Goal: Task Accomplishment & Management: Use online tool/utility

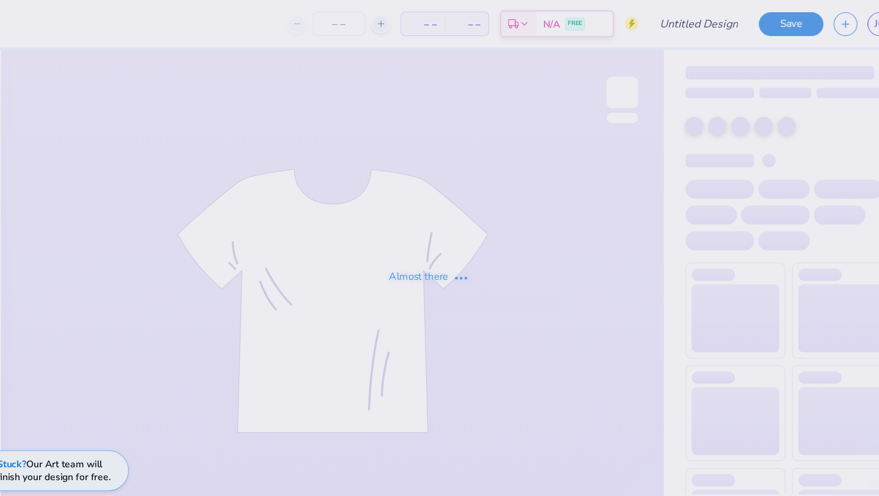
type input "Camel [PERSON_NAME] 2"
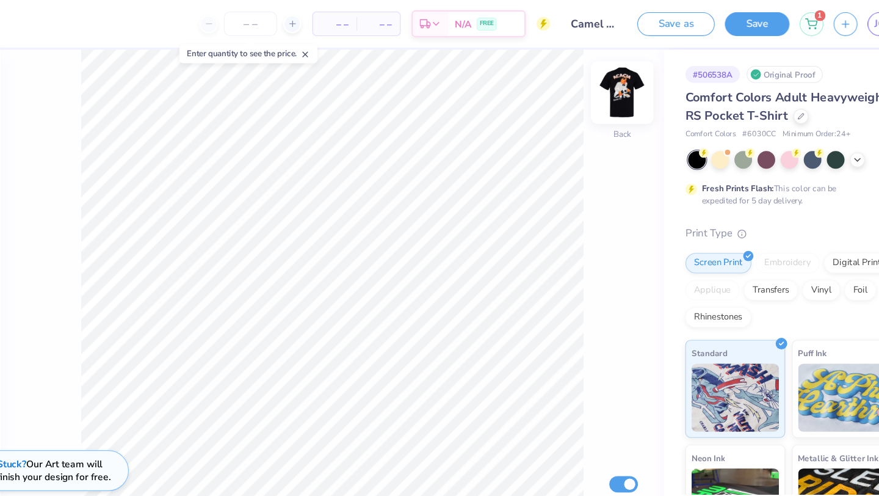
click at [612, 77] on img at bounding box center [613, 83] width 49 height 49
click at [58, 21] on div at bounding box center [54, 20] width 17 height 17
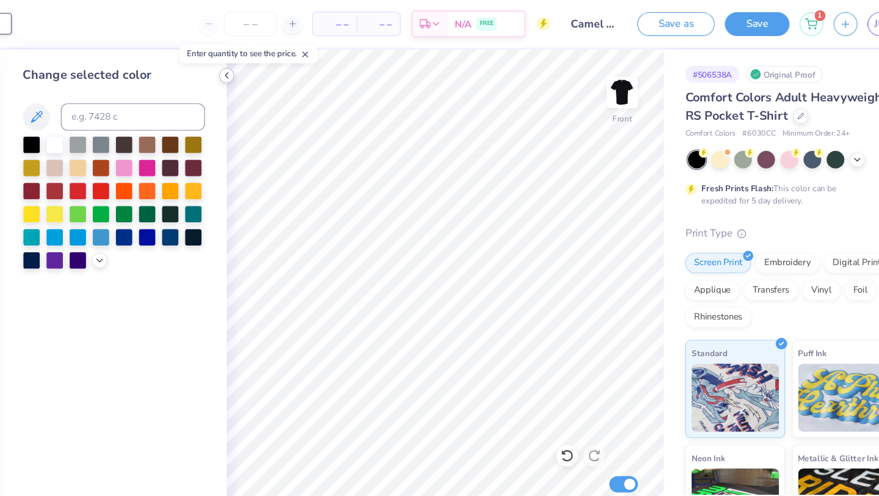
click at [259, 70] on icon at bounding box center [258, 68] width 10 height 10
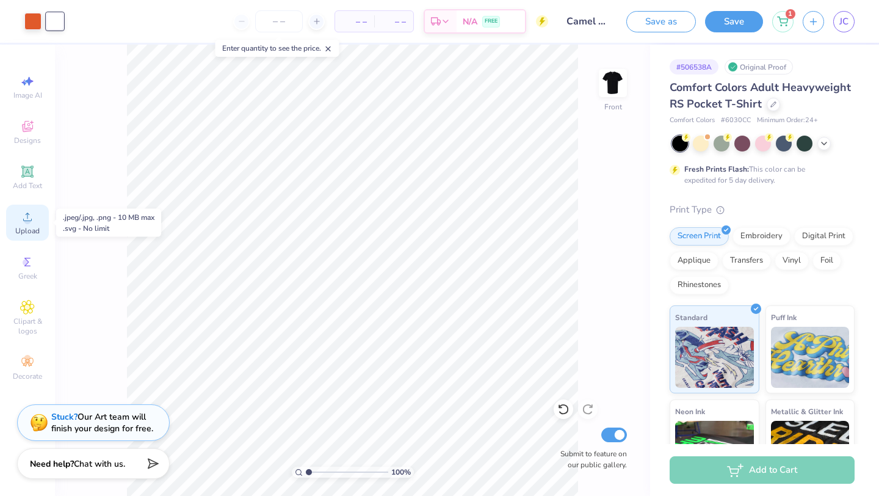
click at [31, 228] on span "Upload" at bounding box center [27, 231] width 24 height 10
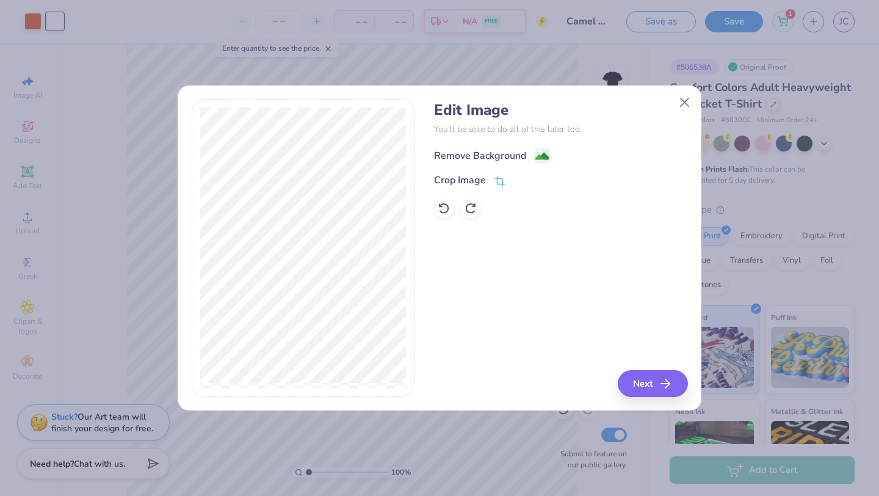
click at [491, 151] on div "Remove Background" at bounding box center [480, 155] width 92 height 15
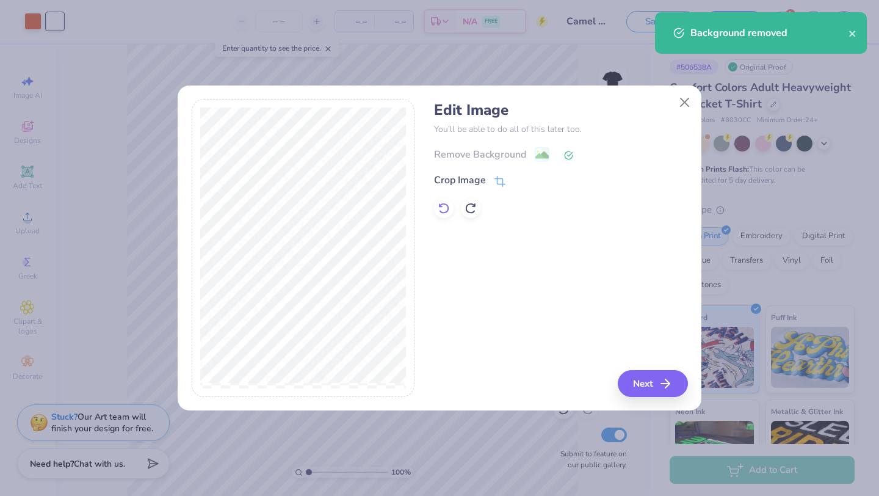
click at [446, 211] on icon at bounding box center [444, 208] width 12 height 12
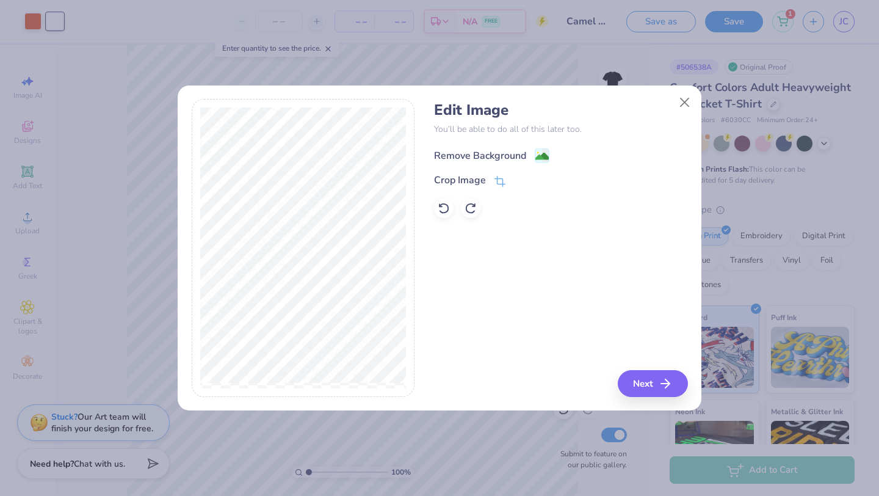
click at [514, 157] on div "Remove Background" at bounding box center [480, 155] width 92 height 15
click at [684, 102] on button "Close" at bounding box center [684, 101] width 23 height 23
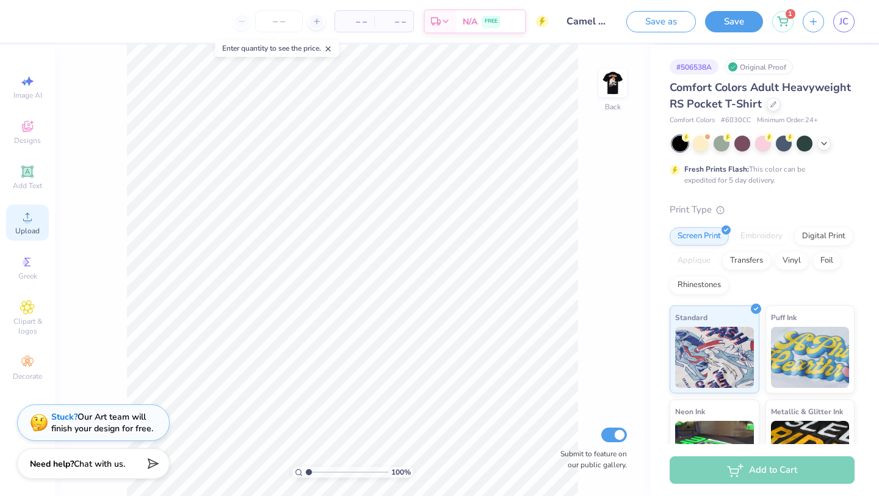
click at [31, 223] on icon at bounding box center [27, 216] width 15 height 15
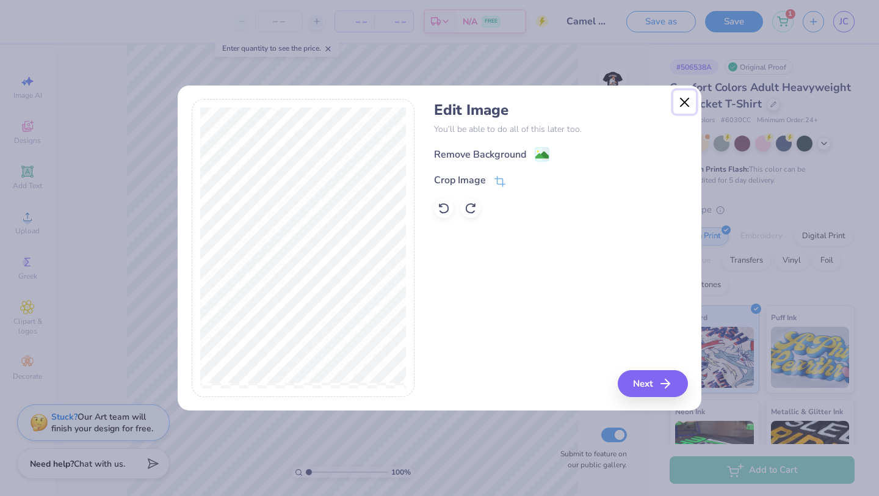
click at [687, 101] on button "Close" at bounding box center [684, 101] width 23 height 23
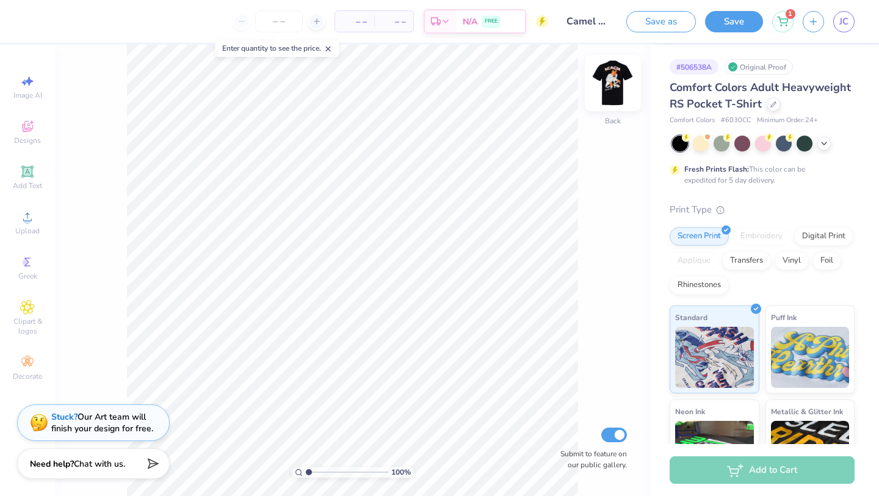
click at [615, 84] on img at bounding box center [613, 83] width 49 height 49
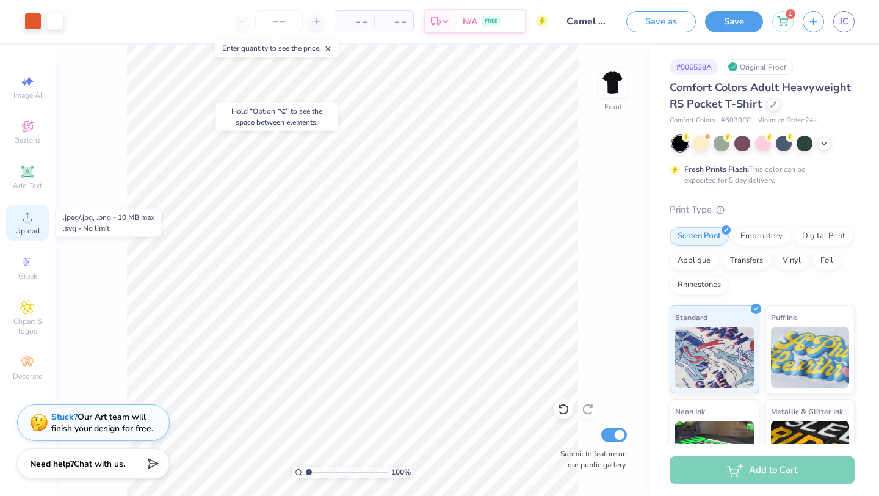
click at [24, 218] on icon at bounding box center [27, 216] width 15 height 15
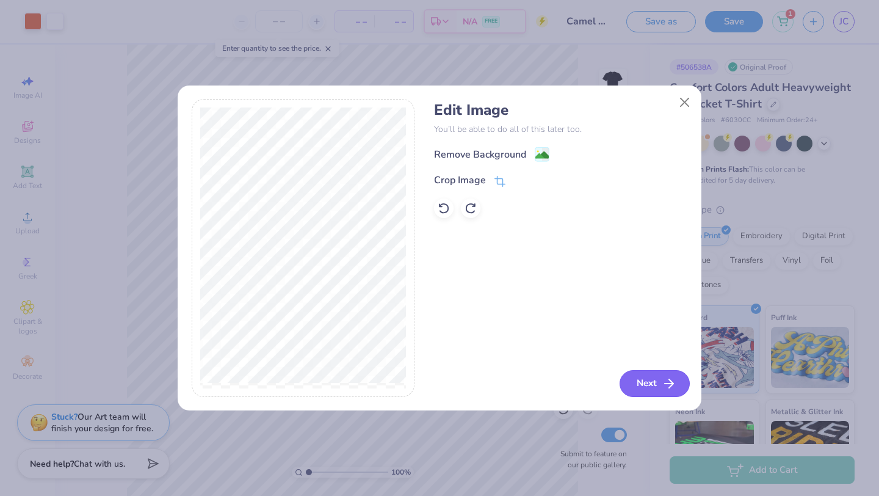
click at [659, 387] on button "Next" at bounding box center [655, 383] width 70 height 27
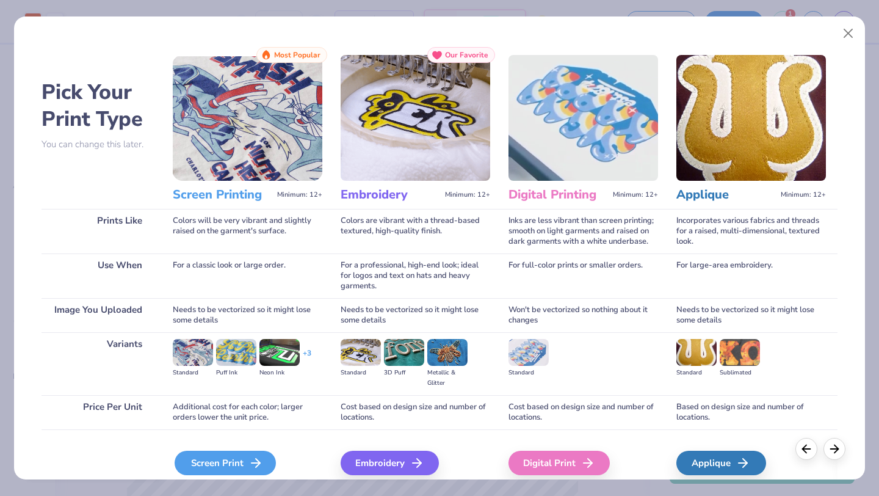
click at [230, 460] on div "Screen Print" at bounding box center [225, 463] width 101 height 24
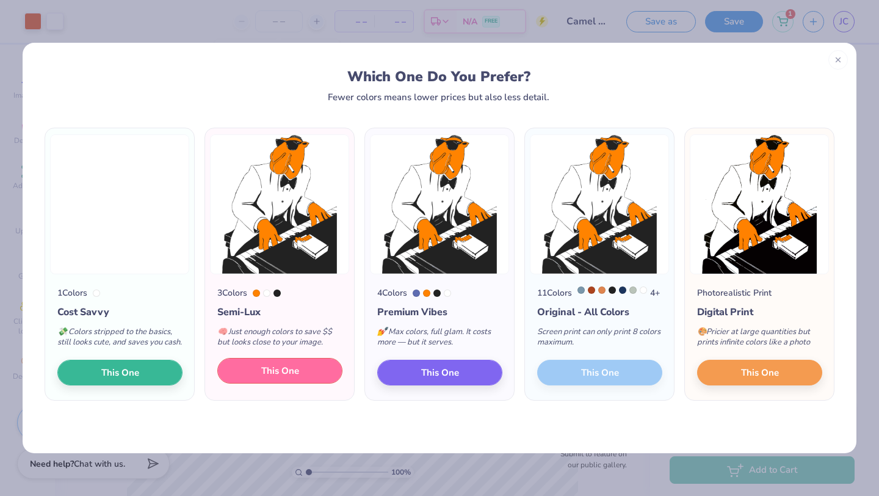
click at [291, 378] on span "This One" at bounding box center [280, 371] width 38 height 14
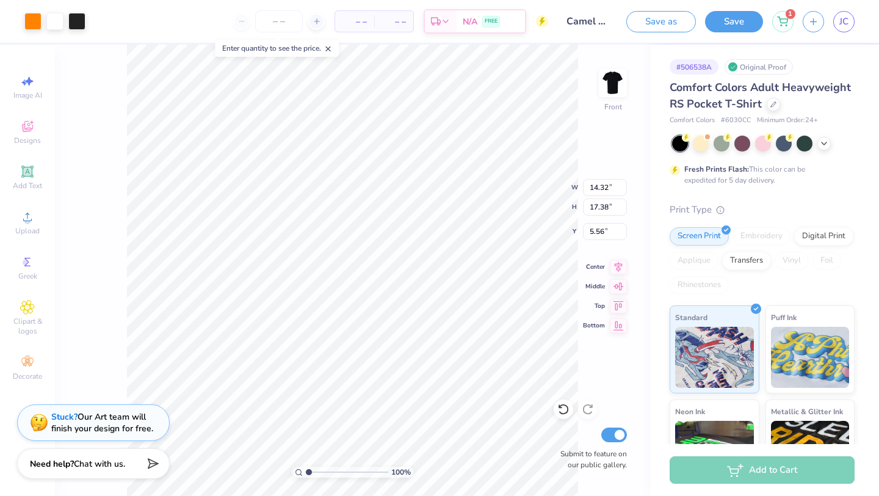
type input "4.54"
click at [35, 25] on div at bounding box center [32, 20] width 17 height 17
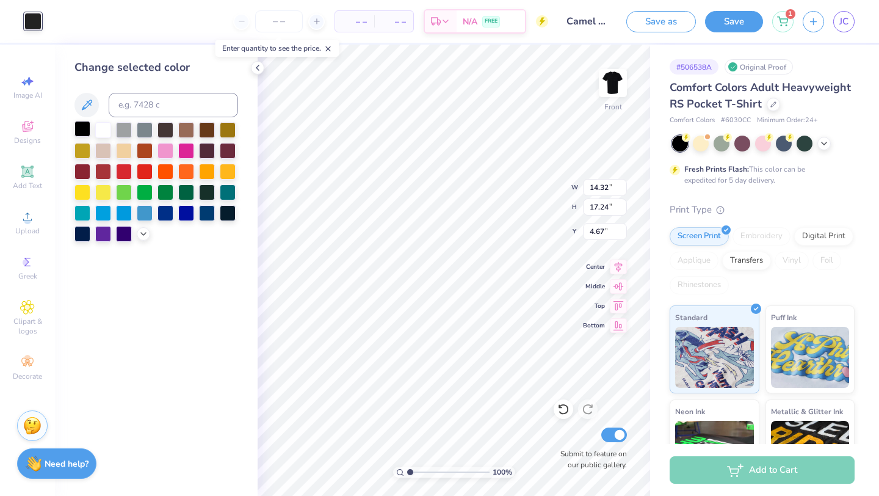
click at [79, 127] on div at bounding box center [82, 129] width 16 height 16
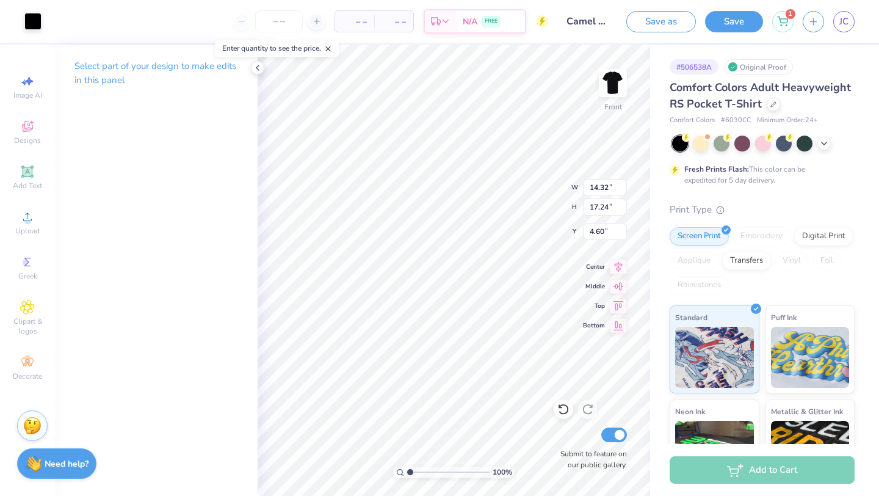
type input "14.32"
type input "17.24"
type input "4.60"
type input "13.48"
type input "16.24"
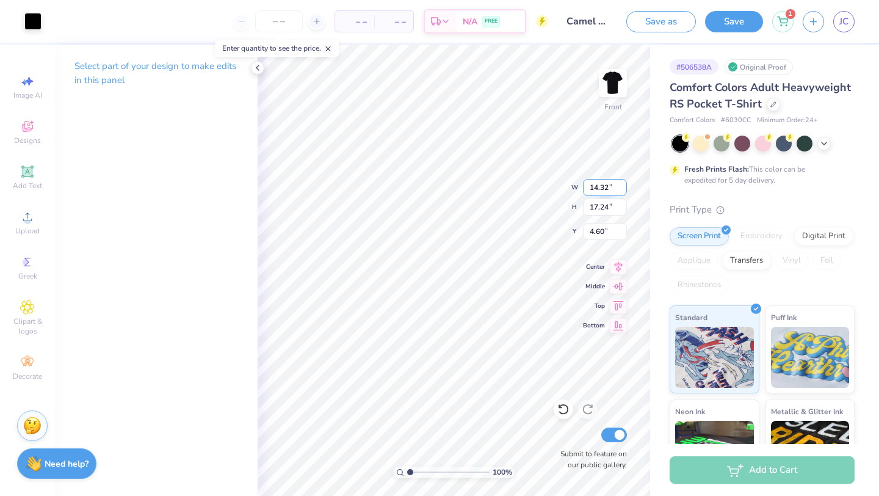
type input "14.32"
type input "17.24"
type input "4.60"
type input "13.20"
type input "15.89"
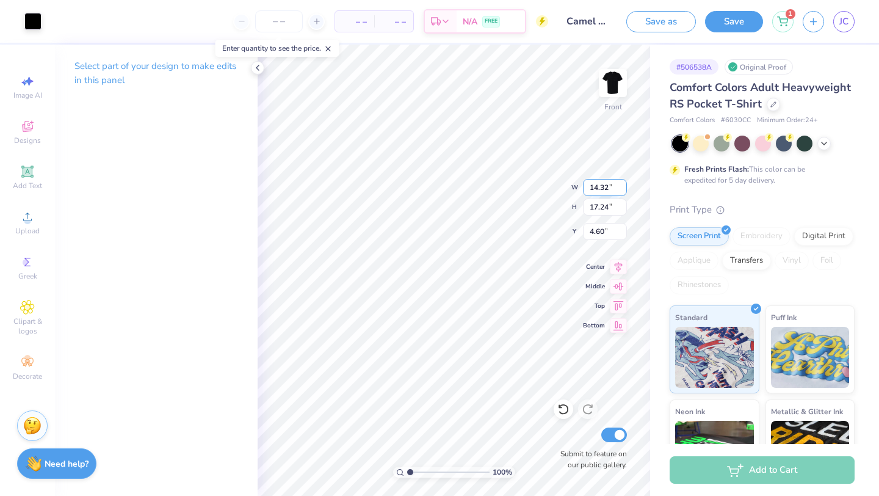
type input "5.94"
type input "14.32"
type input "17.24"
type input "4.60"
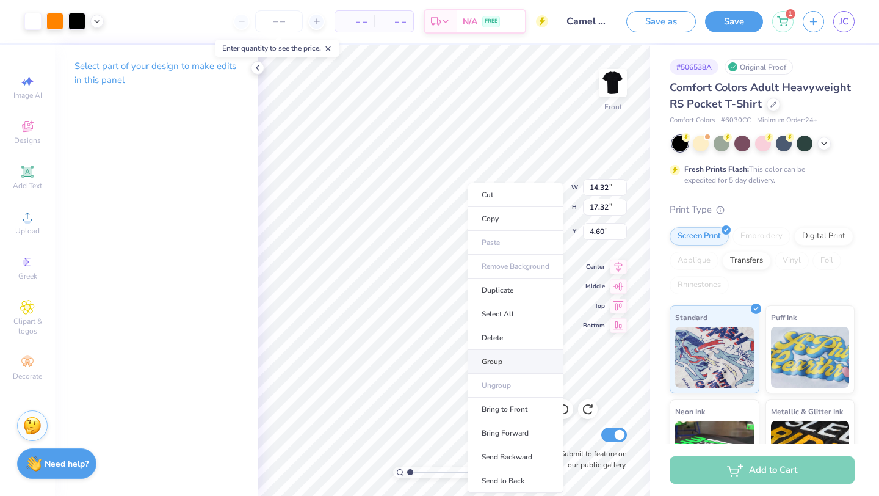
click at [504, 363] on li "Group" at bounding box center [516, 362] width 96 height 24
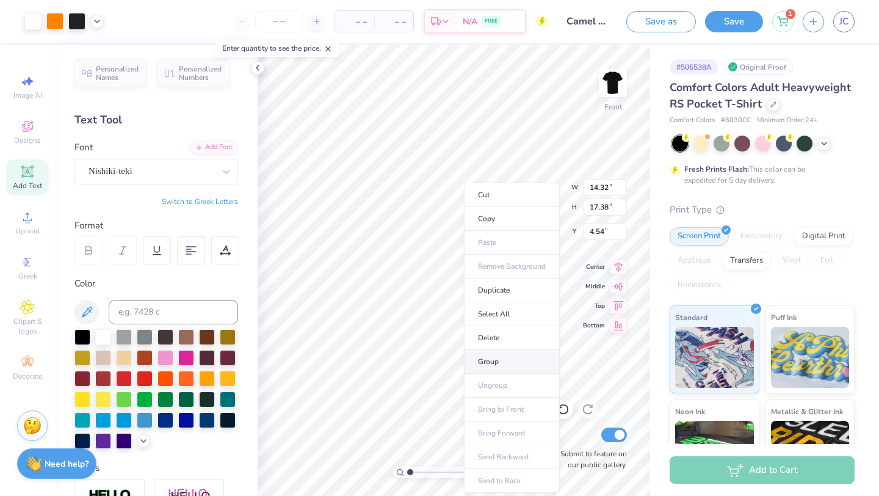
click at [521, 367] on li "Group" at bounding box center [512, 362] width 96 height 24
type input "4.80"
type input "12.79"
type input "15.52"
type input "6.07"
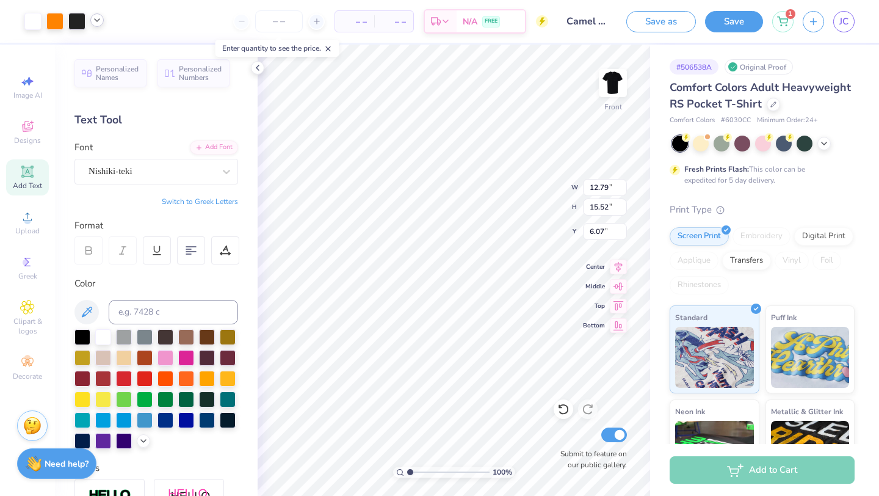
click at [94, 20] on icon at bounding box center [97, 20] width 10 height 10
click at [99, 53] on div at bounding box center [97, 51] width 17 height 17
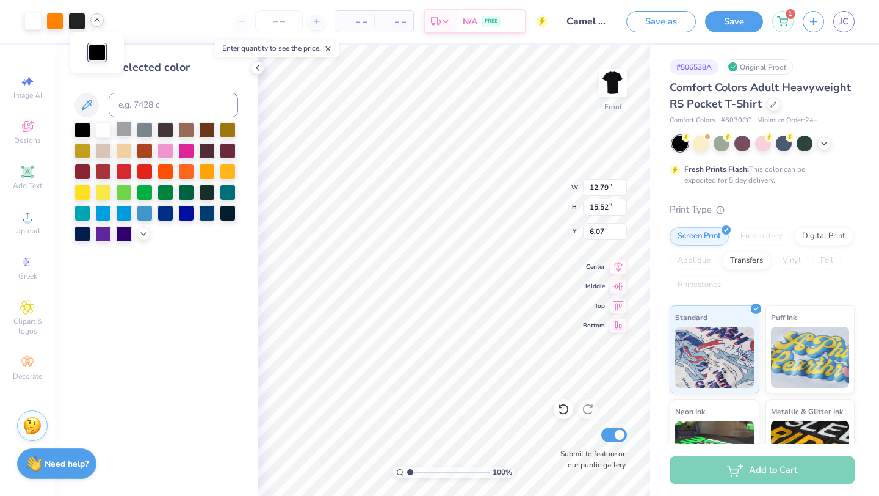
click at [124, 128] on div at bounding box center [124, 129] width 16 height 16
click at [79, 20] on div at bounding box center [76, 20] width 17 height 17
click at [82, 20] on div at bounding box center [76, 21] width 17 height 17
click at [89, 112] on icon at bounding box center [86, 105] width 15 height 15
click at [83, 133] on div at bounding box center [82, 129] width 16 height 16
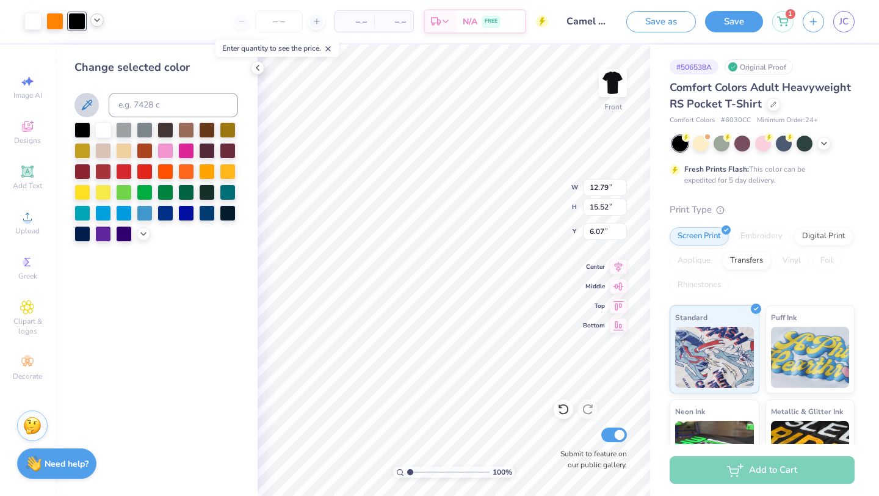
click at [93, 109] on icon at bounding box center [86, 105] width 15 height 15
click at [84, 126] on div at bounding box center [82, 129] width 16 height 16
click at [76, 23] on div at bounding box center [76, 21] width 17 height 17
click at [80, 129] on div at bounding box center [82, 129] width 16 height 16
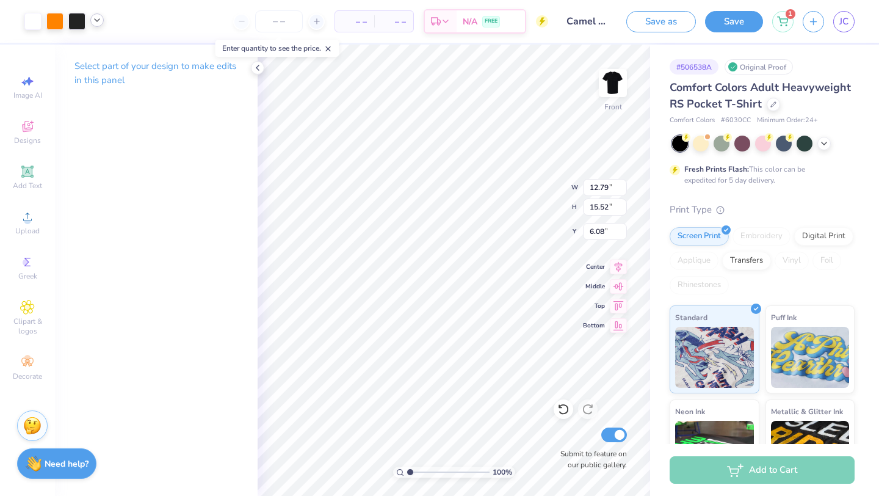
type input "6.08"
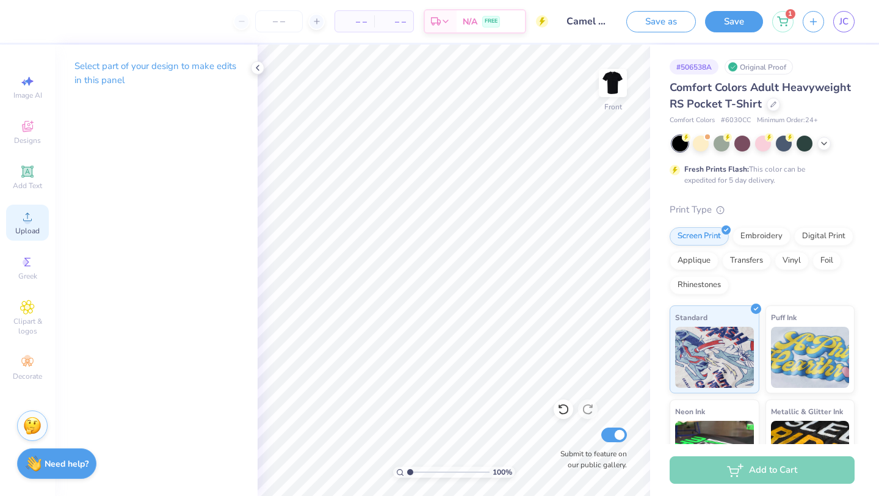
click at [35, 234] on span "Upload" at bounding box center [27, 231] width 24 height 10
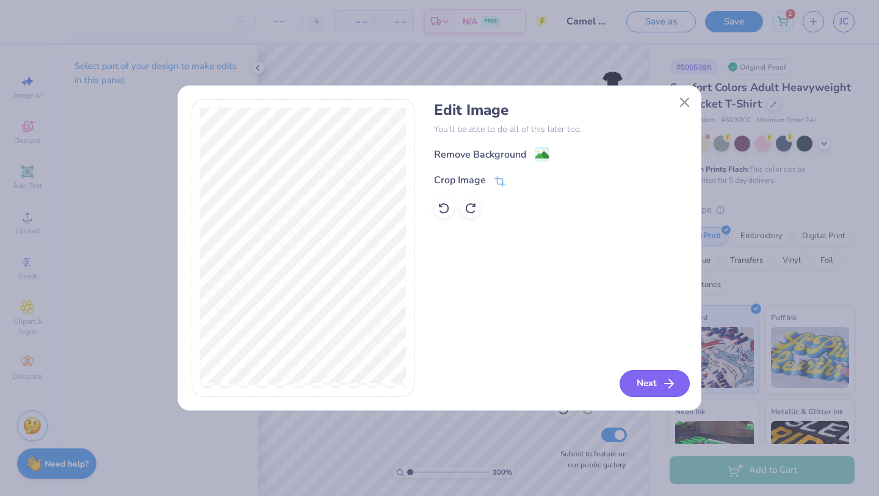
click at [672, 395] on button "Next" at bounding box center [655, 383] width 70 height 27
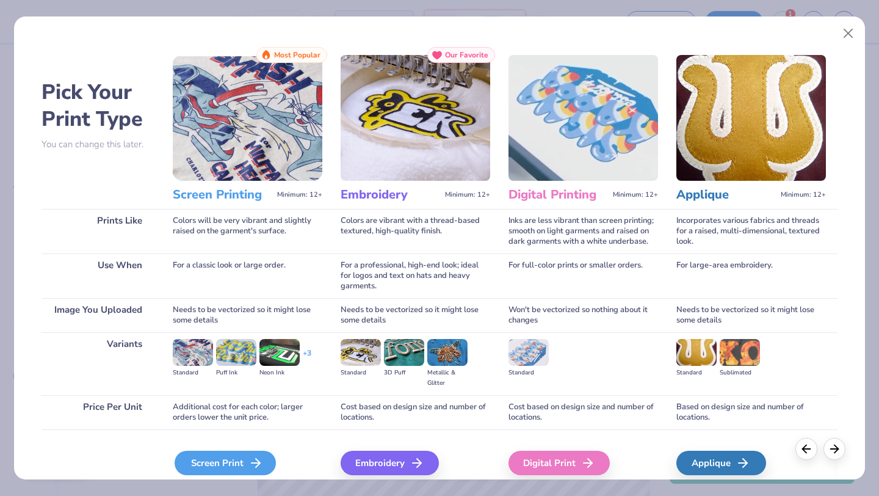
click at [231, 465] on div "Screen Print" at bounding box center [225, 463] width 101 height 24
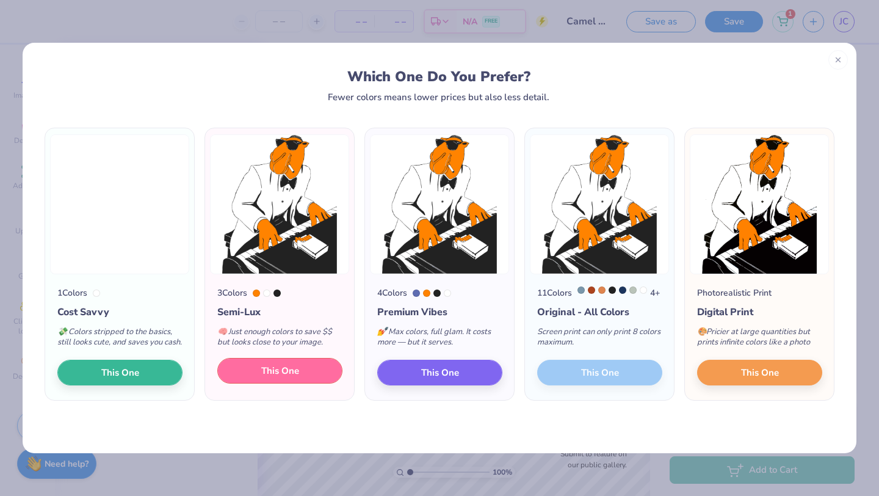
click at [297, 383] on button "This One" at bounding box center [279, 371] width 125 height 26
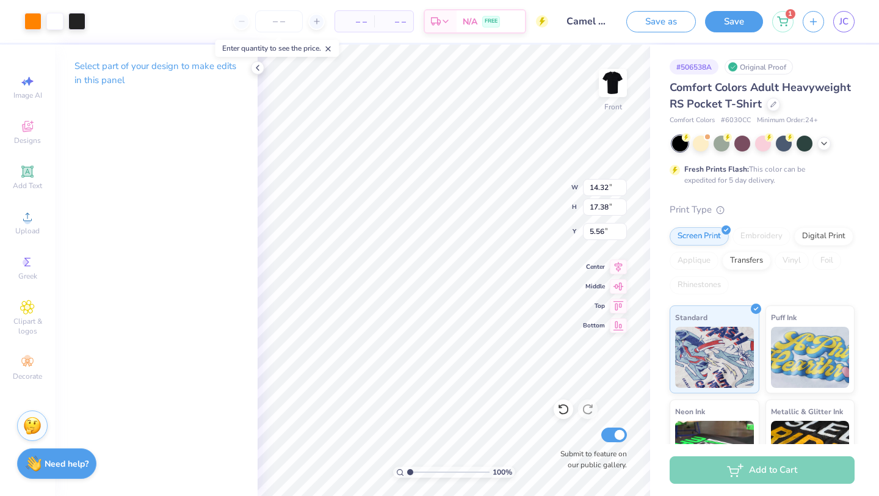
type input "3.35"
type input "12.22"
type input "14.83"
type input "3.36"
type input "5.94"
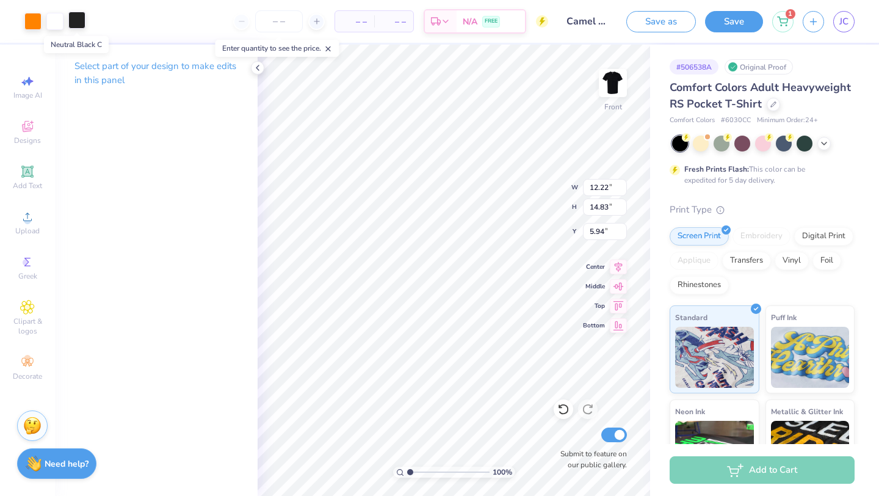
click at [83, 24] on div at bounding box center [76, 20] width 17 height 17
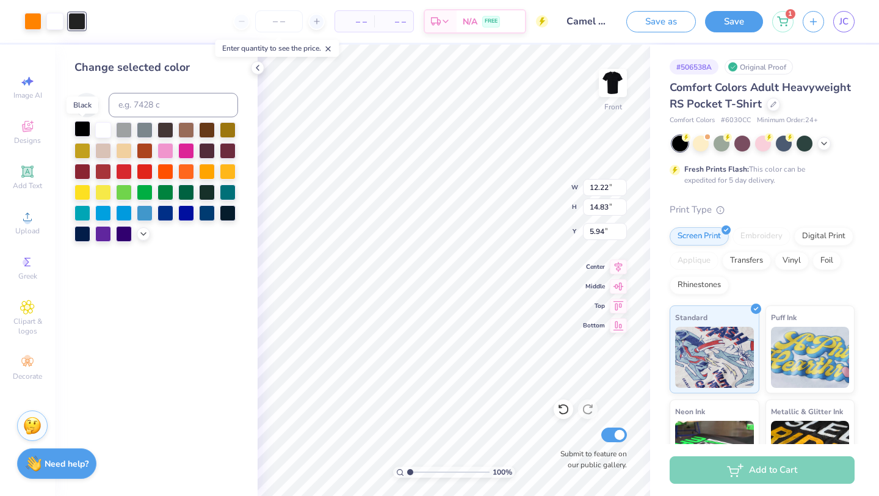
click at [86, 126] on div at bounding box center [82, 129] width 16 height 16
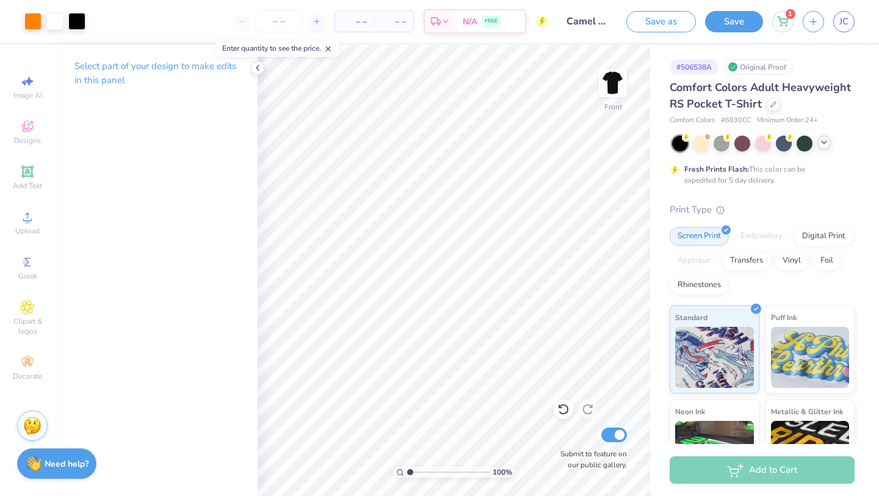
click at [822, 143] on icon at bounding box center [824, 142] width 10 height 10
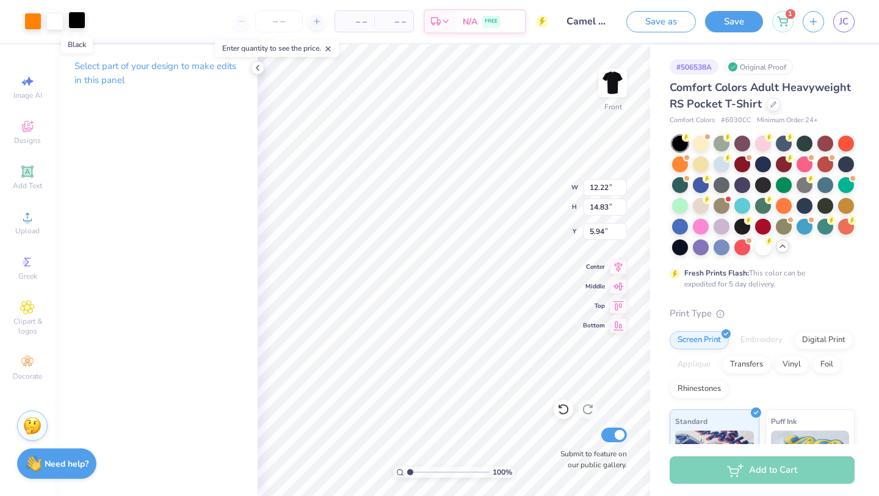
click at [77, 21] on div at bounding box center [76, 20] width 17 height 17
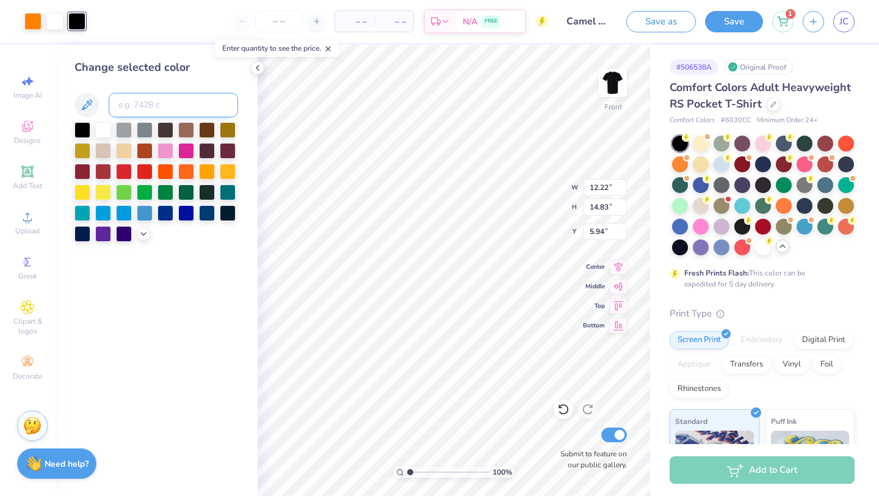
click at [165, 112] on input at bounding box center [173, 105] width 129 height 24
type input "Black"
click at [187, 255] on div "Change selected color Black" at bounding box center [156, 270] width 203 height 451
click at [150, 234] on div at bounding box center [156, 182] width 164 height 120
click at [142, 234] on icon at bounding box center [144, 233] width 10 height 10
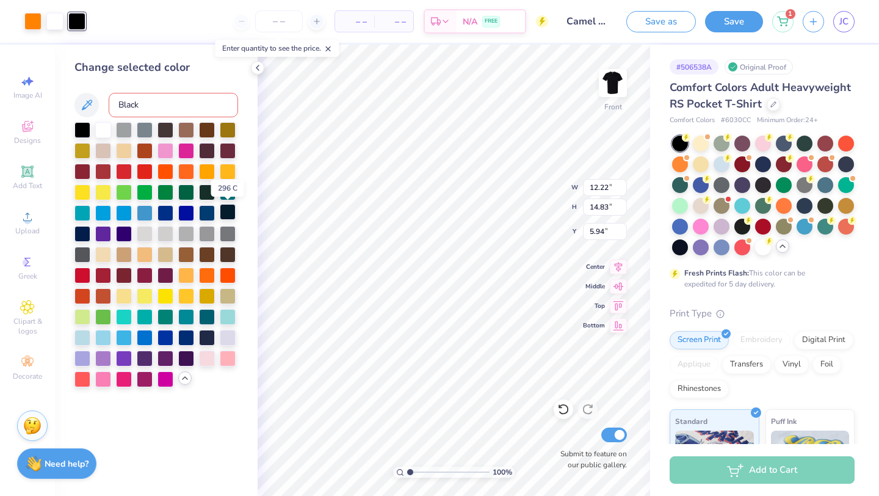
click at [229, 218] on div at bounding box center [228, 212] width 16 height 16
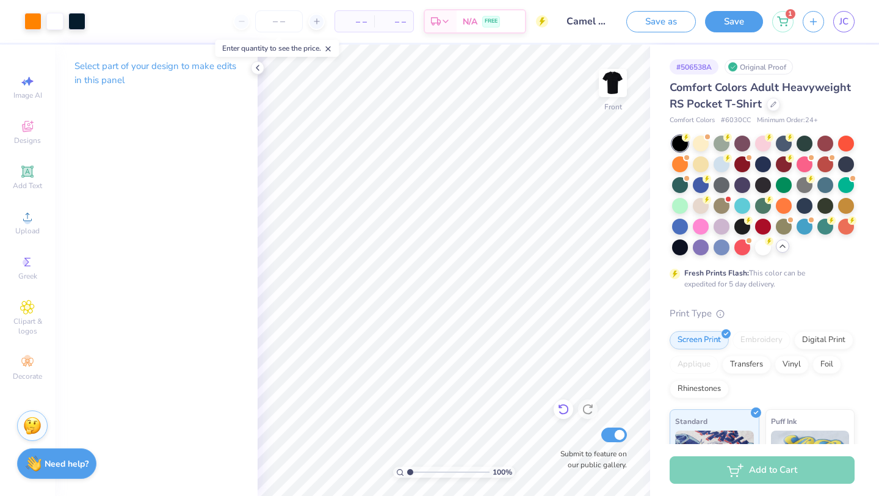
click at [572, 407] on div "100 % Front Submit to feature on our public gallery." at bounding box center [454, 270] width 393 height 451
click at [81, 21] on div at bounding box center [76, 20] width 17 height 17
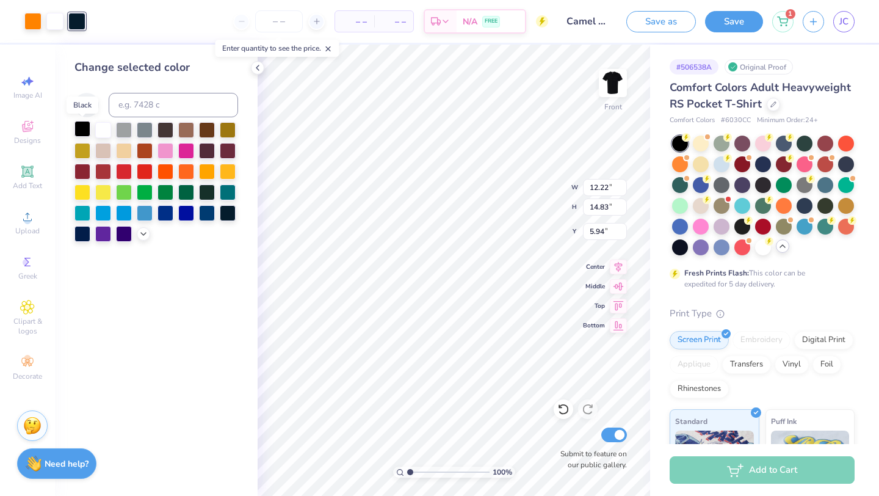
click at [79, 129] on div at bounding box center [82, 129] width 16 height 16
click at [127, 153] on div at bounding box center [124, 150] width 16 height 16
click at [84, 128] on div at bounding box center [82, 129] width 16 height 16
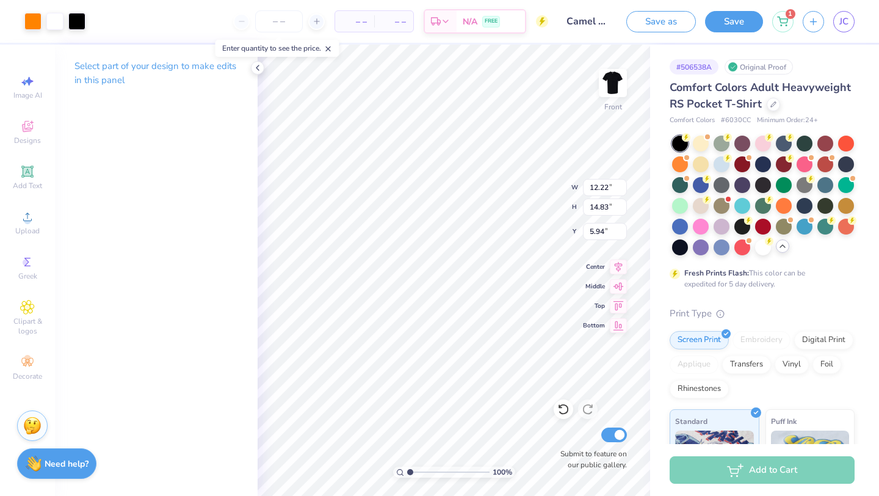
type input "5.19"
type input "5.09"
click at [24, 183] on span "Add Text" at bounding box center [27, 186] width 29 height 10
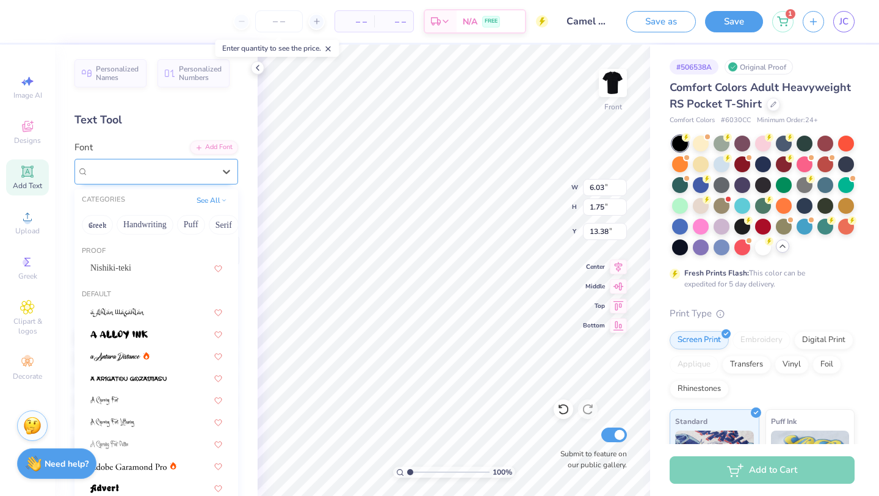
click at [171, 167] on div "Super Dream" at bounding box center [151, 171] width 128 height 19
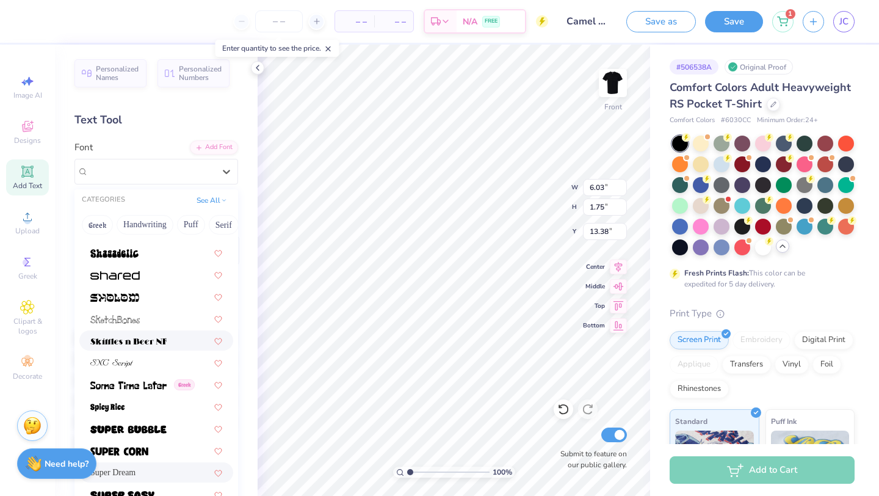
scroll to position [5901, 0]
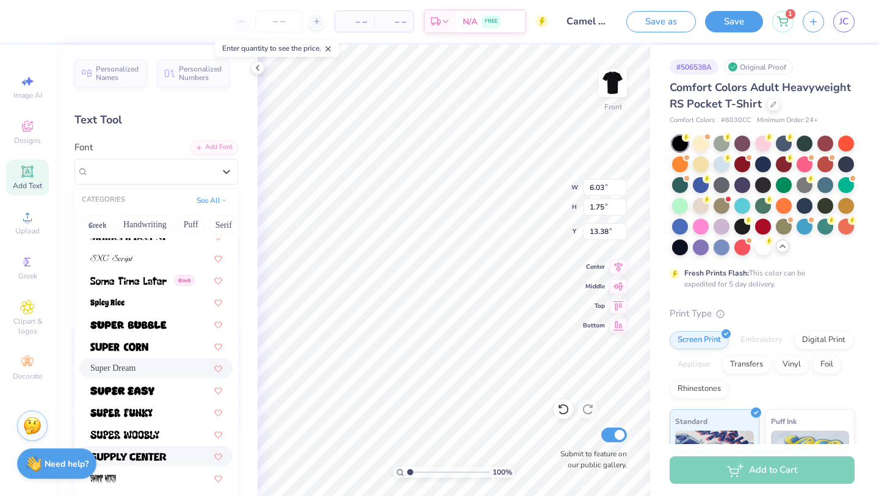
click at [159, 451] on span at bounding box center [128, 455] width 76 height 13
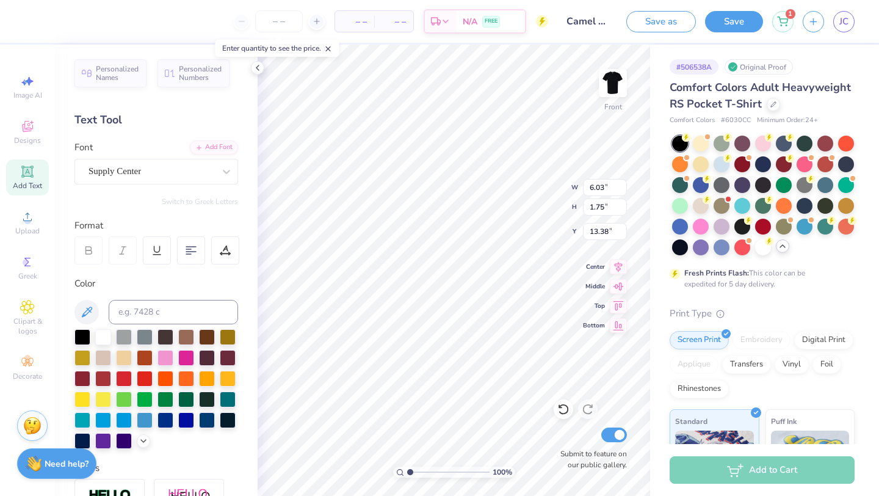
type input "8.23"
type input "2.59"
type input "22.01"
click at [83, 338] on div at bounding box center [82, 336] width 16 height 16
type textarea "AKAK"
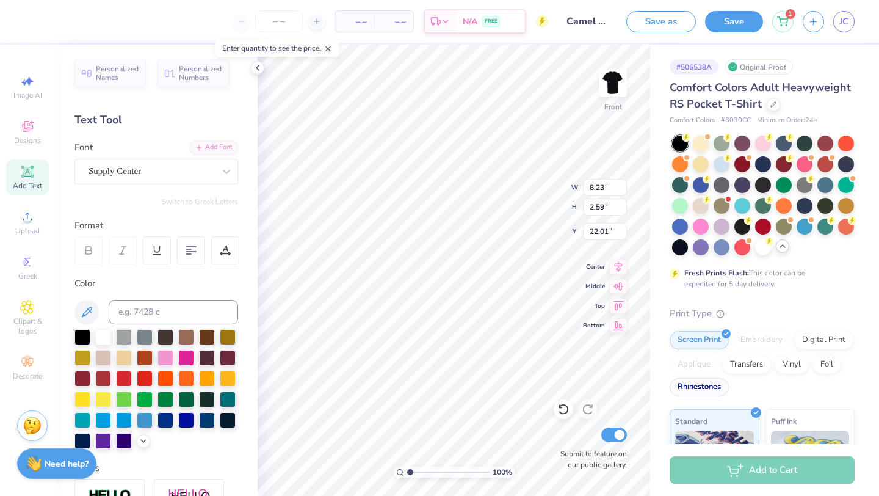
scroll to position [0, 0]
type input "4.92"
type input "1.25"
type input "5.03"
type input "2.24"
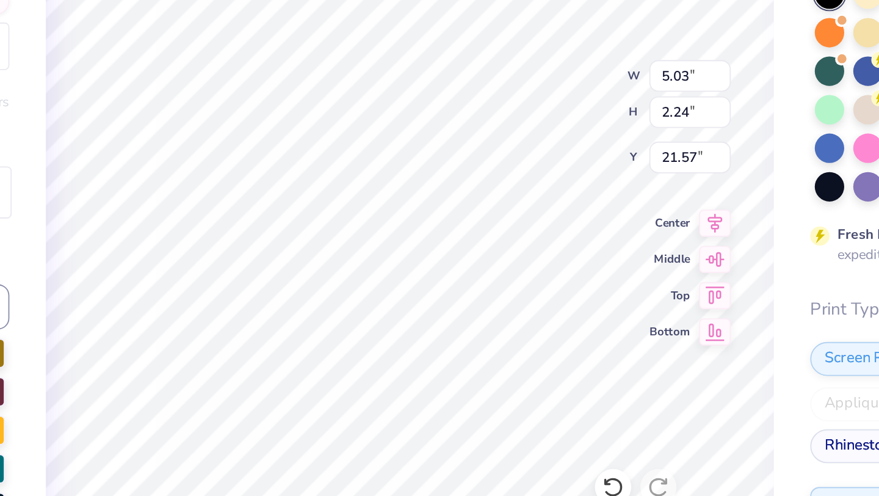
type input "15.94"
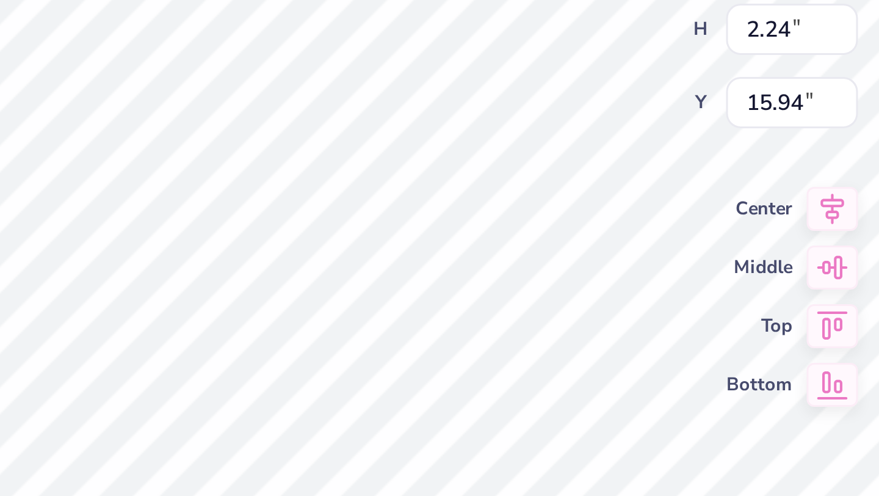
type input "1.28"
type input "0.57"
type input "15.85"
type input "1.19"
type input "0.86"
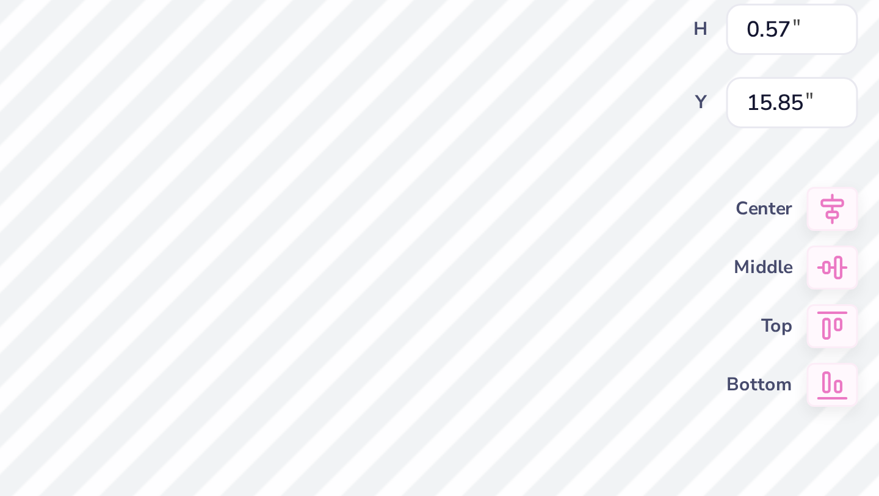
type input "15.72"
type input "12.22"
type input "14.83"
type input "5.09"
type input "1.19"
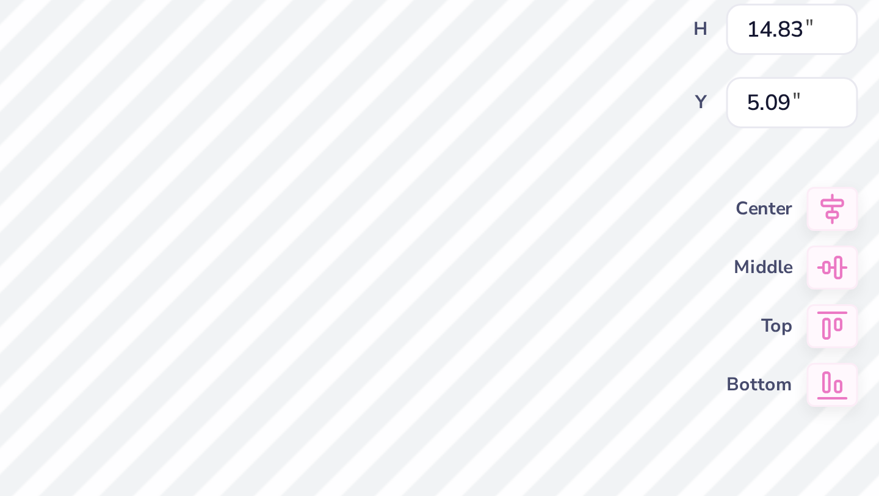
type input "0.86"
type input "17.03"
type input "0.95"
type input "0.69"
type input "17.02"
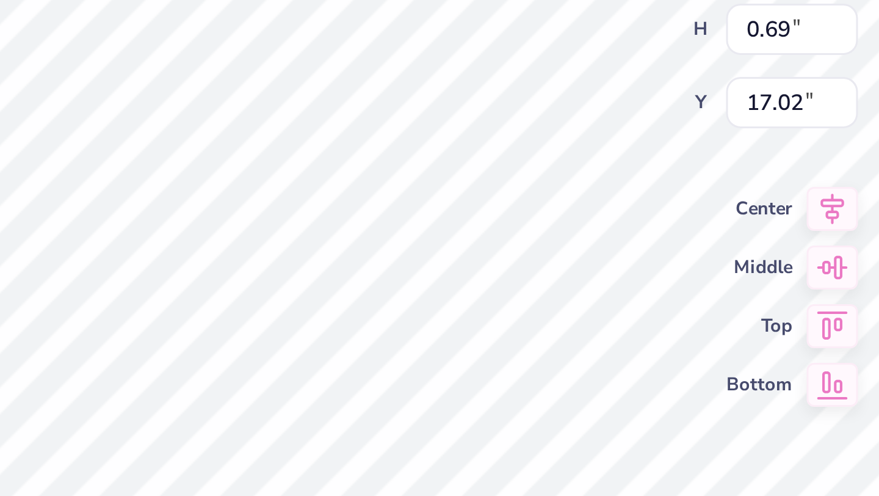
type input "17.14"
type input "0.94"
type input "0.72"
type input "17.13"
type input "17.36"
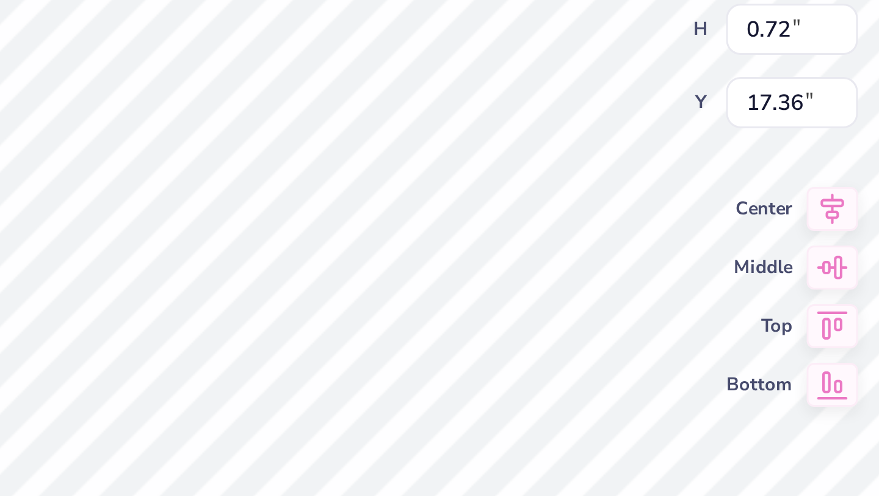
type input "0.88"
type input "0.75"
type input "17.32"
type input "17.30"
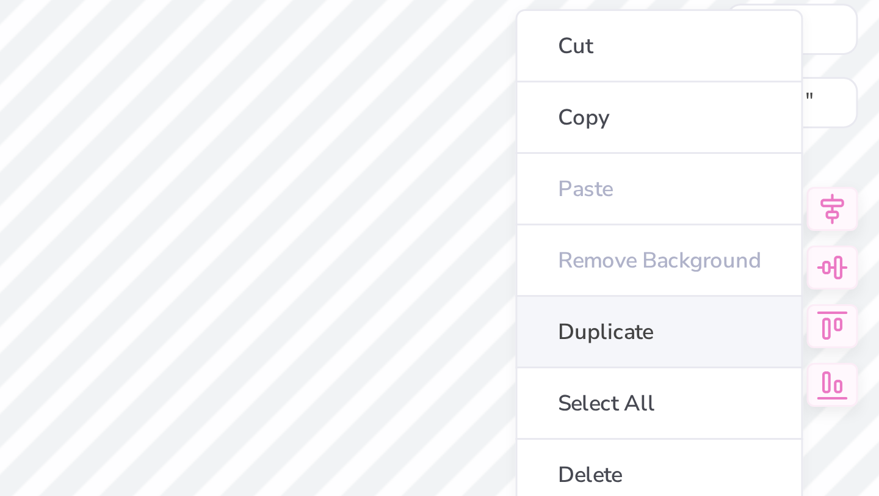
click at [537, 307] on li "Duplicate" at bounding box center [561, 308] width 96 height 24
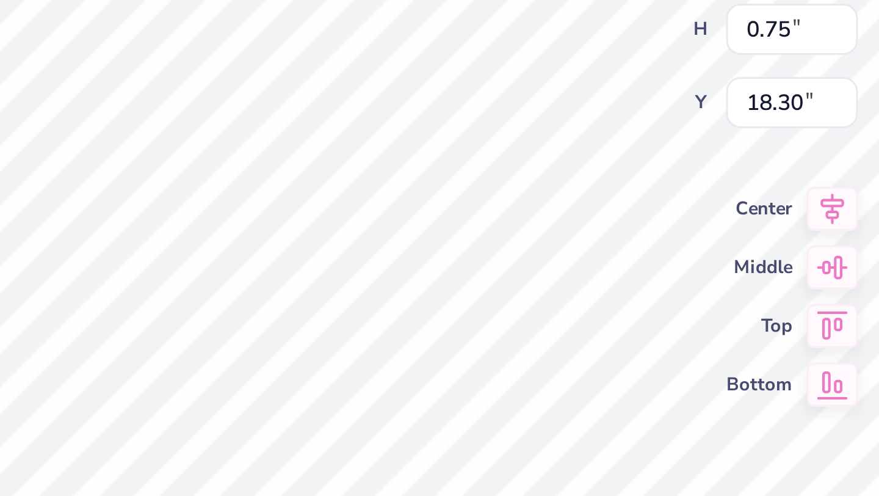
type input "16.55"
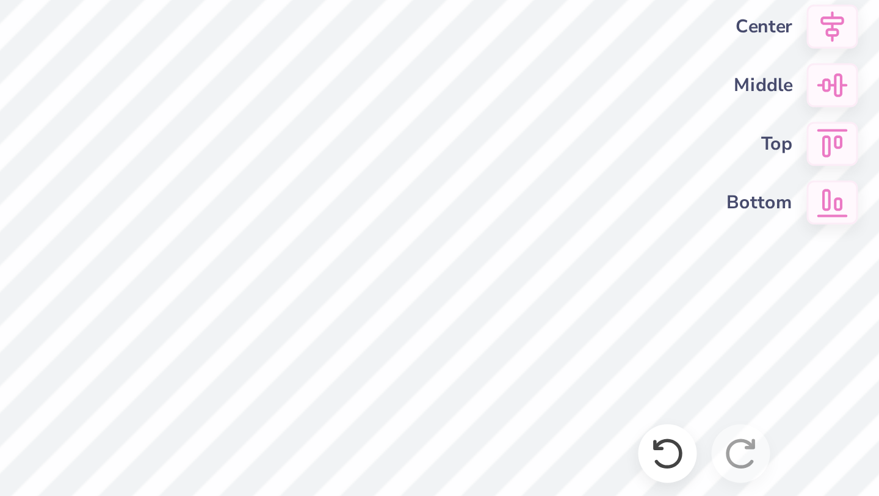
type input "0.88"
type input "0.75"
type input "16.55"
type textarea "ACACIA"
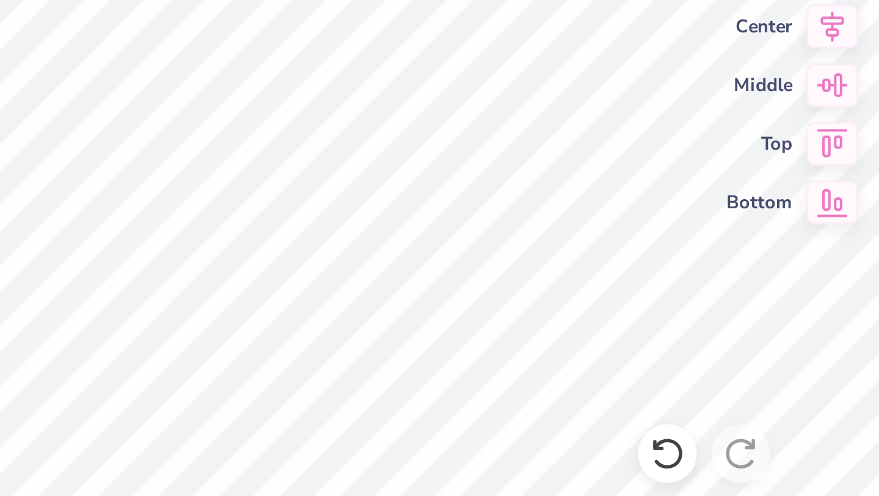
type input "12.22"
type input "14.83"
type input "5.09"
type input "1.16"
type input "0.89"
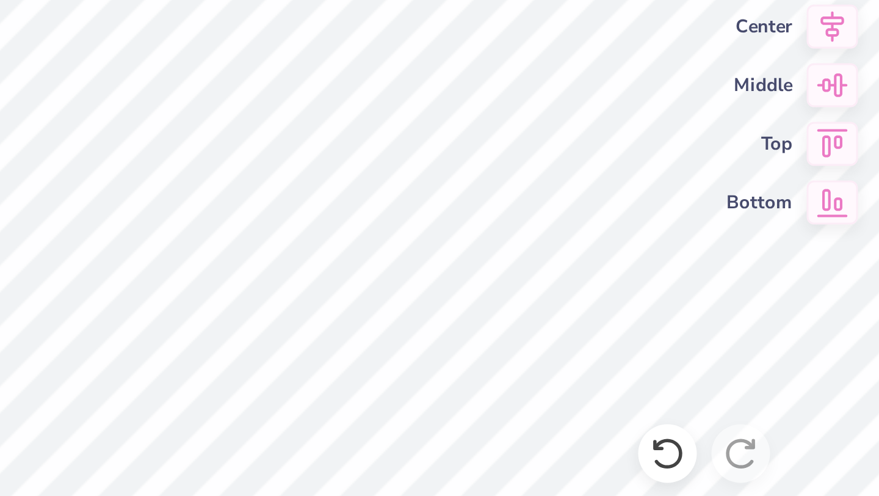
type input "16.41"
type input "1.15"
type input "0.91"
type input "16.77"
type input "0.99"
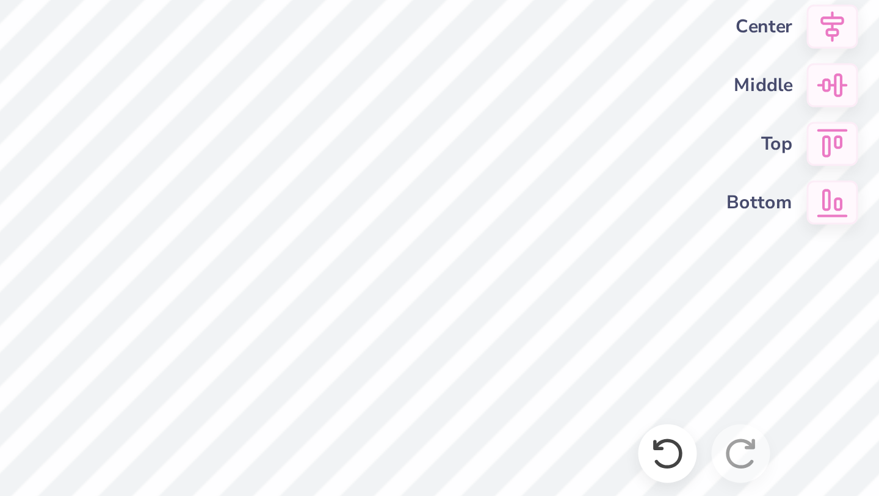
type input "0.78"
type input "16.89"
type input "16.91"
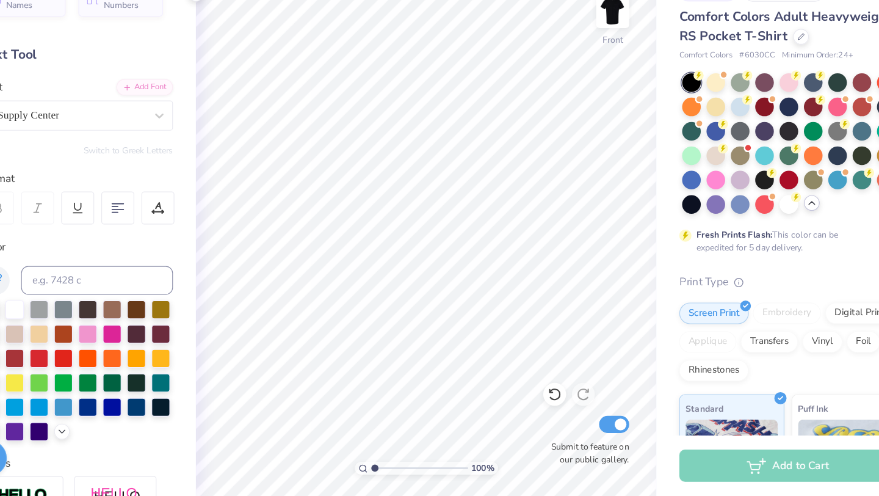
scroll to position [0, 0]
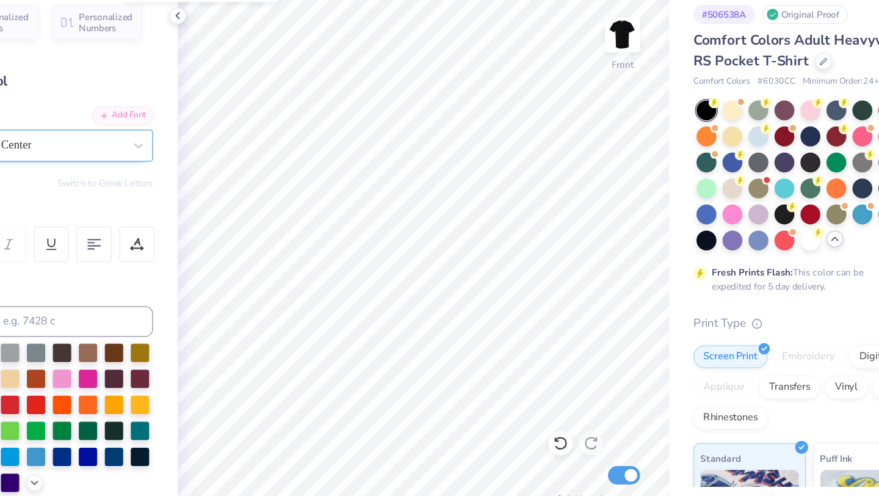
drag, startPoint x: 213, startPoint y: 176, endPoint x: 97, endPoint y: 176, distance: 116.0
click at [97, 176] on div "Supply Center" at bounding box center [151, 171] width 128 height 19
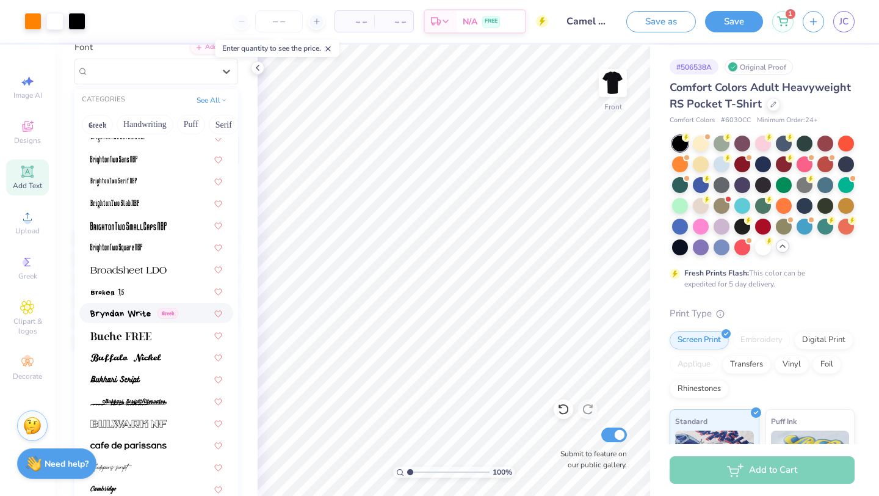
scroll to position [976, 0]
click at [144, 359] on img at bounding box center [125, 357] width 71 height 9
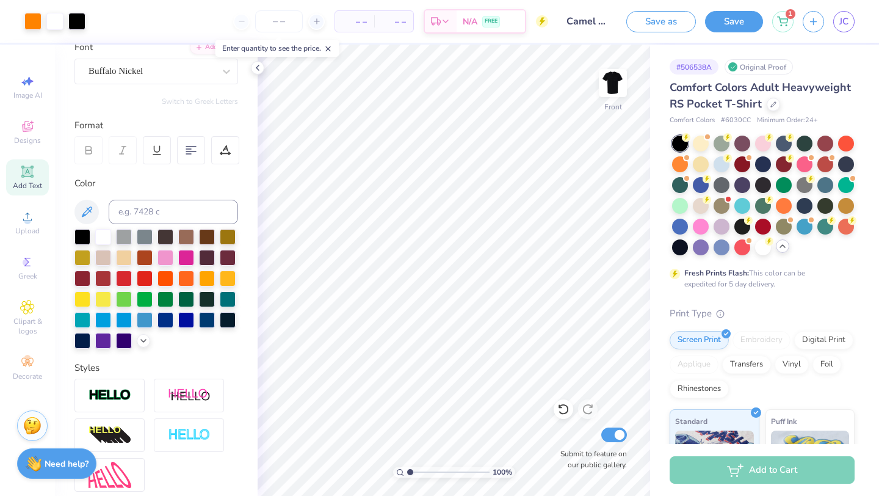
click at [28, 170] on icon at bounding box center [27, 171] width 9 height 9
type input "22.50"
type textarea "So Live"
click at [118, 71] on div "Super Dream" at bounding box center [151, 71] width 128 height 19
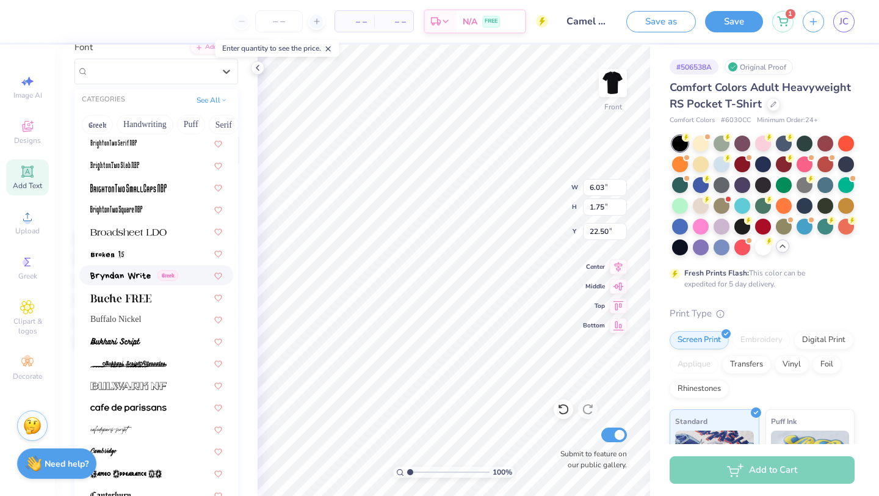
scroll to position [1015, 0]
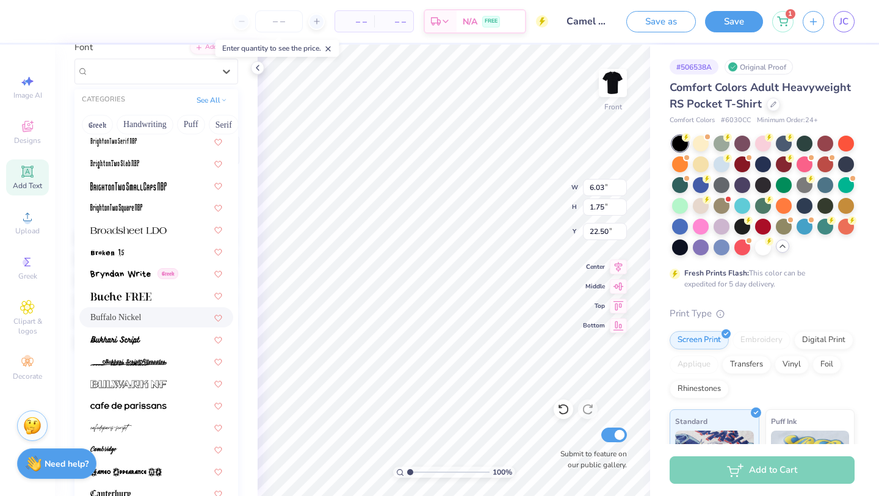
click at [147, 321] on div "Buffalo Nickel" at bounding box center [156, 317] width 132 height 13
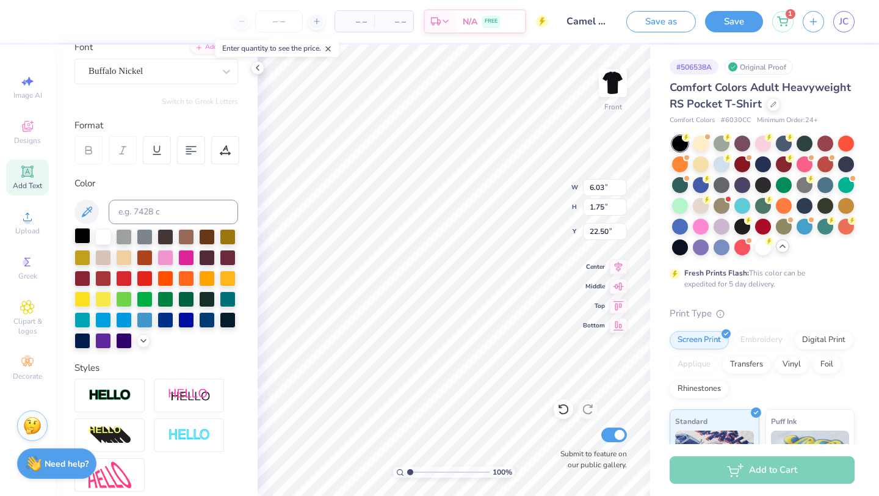
click at [85, 231] on div at bounding box center [82, 236] width 16 height 16
type input "7.92"
type input "1.80"
type textarea "So Live"
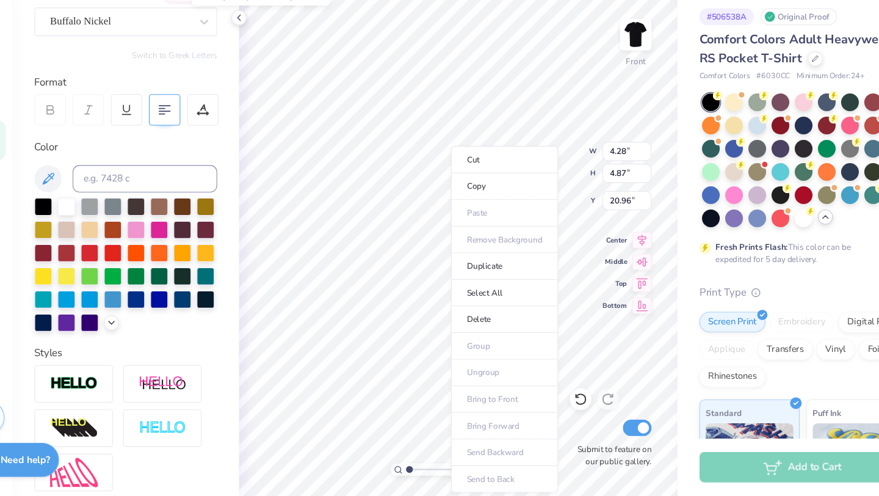
click at [190, 151] on 380 at bounding box center [191, 151] width 10 height 0
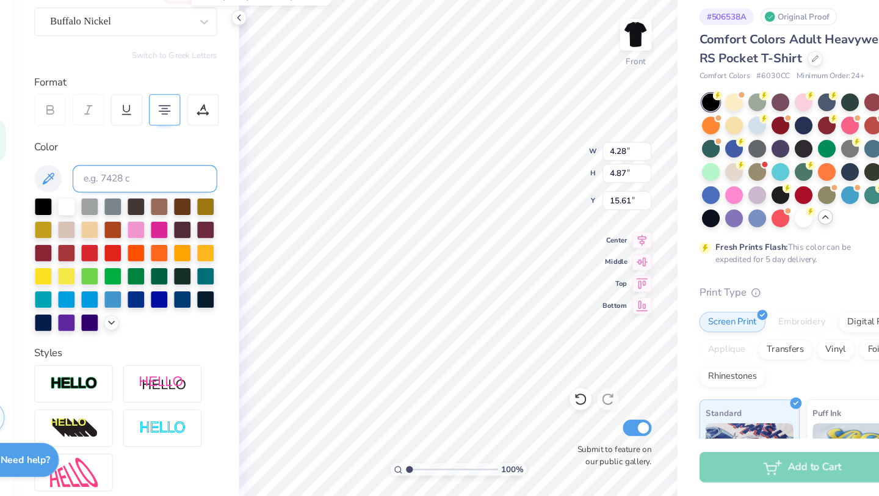
type input "15.61"
type input "1.63"
type input "1.85"
type input "1.91"
type input "1.87"
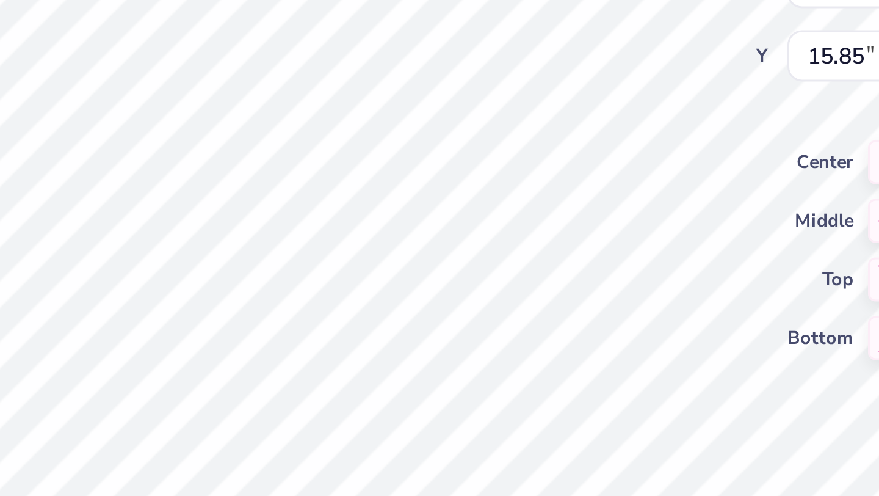
type input "16.08"
type input "1.38"
type input "1.35"
type input "16.61"
type input "1.37"
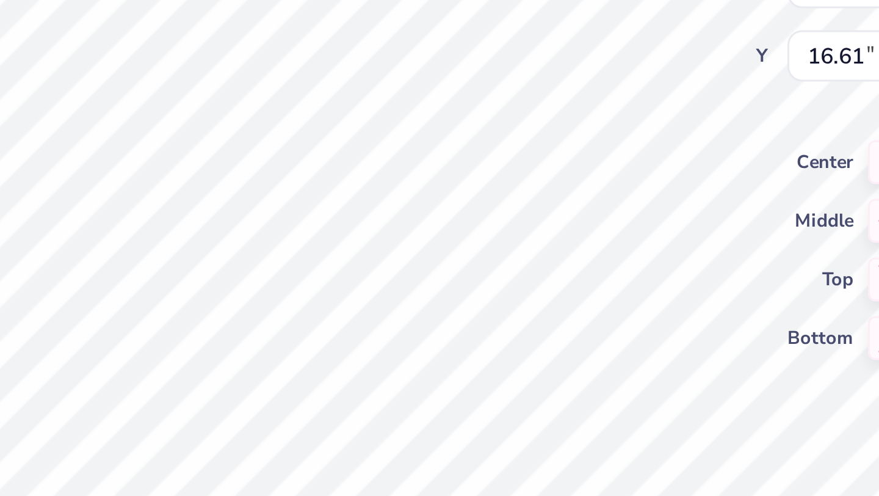
type input "1.36"
type input "16.60"
type input "16.33"
type input "1.36"
type input "1.38"
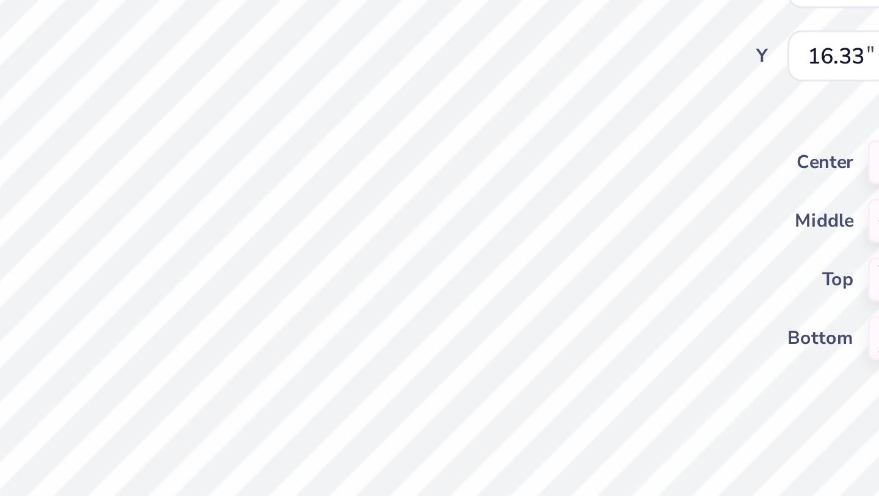
type input "16.32"
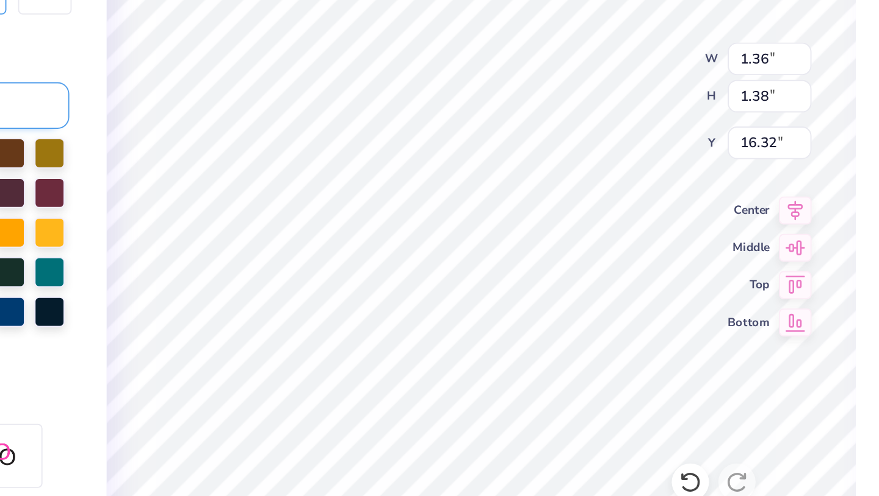
type textarea "S"
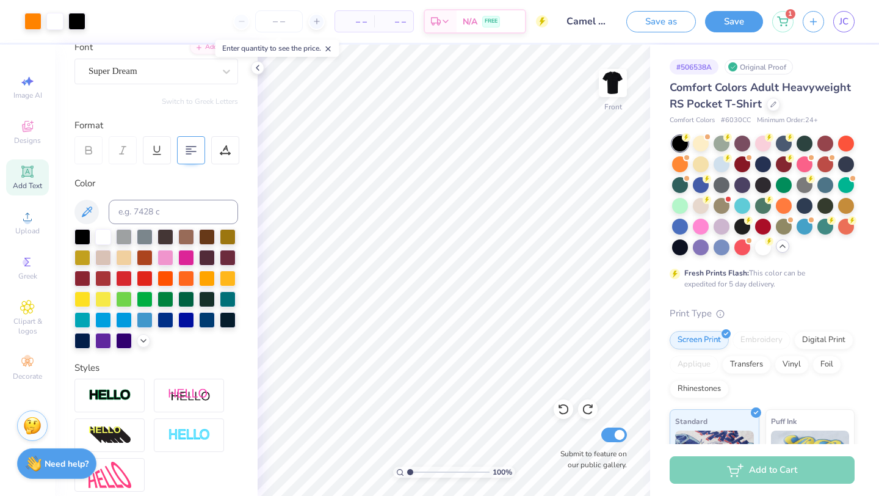
click at [28, 173] on icon at bounding box center [27, 171] width 9 height 9
type input "23.16"
type textarea "So"
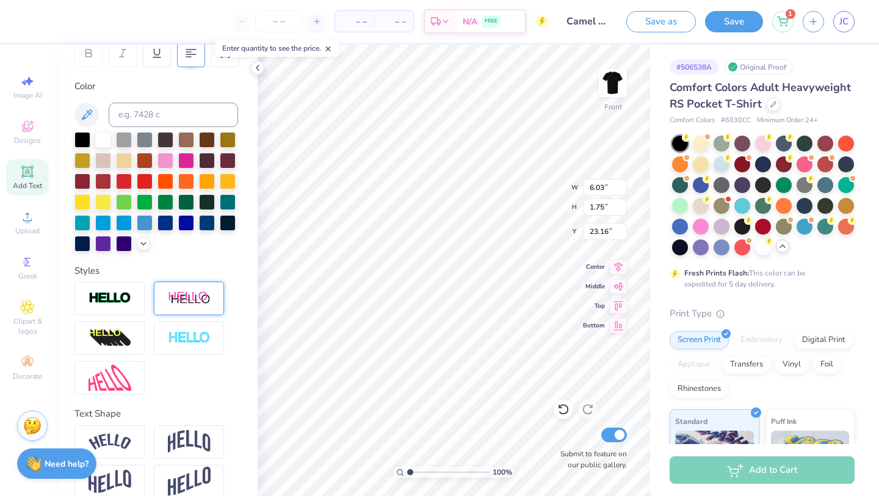
scroll to position [214, 0]
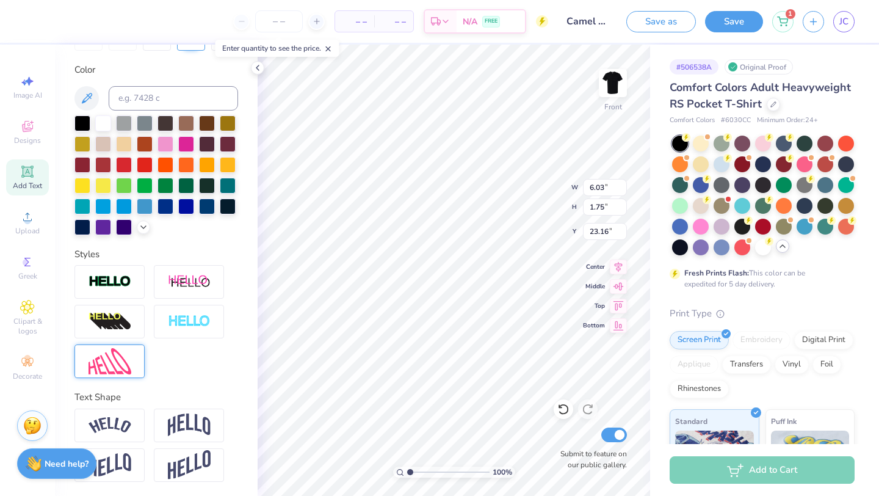
click at [132, 373] on div at bounding box center [109, 361] width 70 height 34
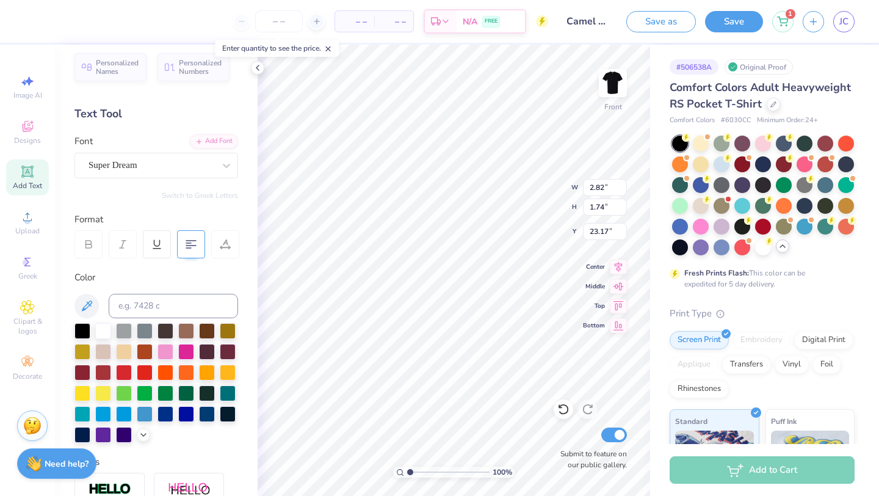
scroll to position [0, 0]
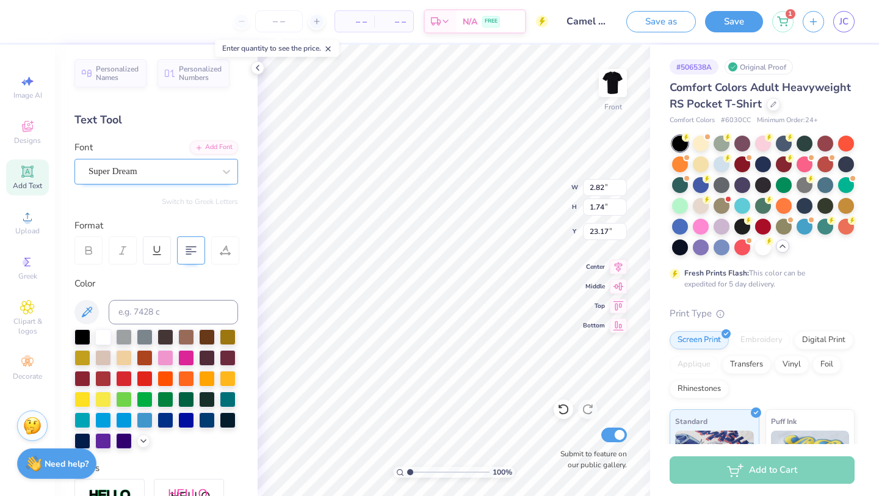
click at [192, 175] on div "Super Dream" at bounding box center [151, 171] width 128 height 19
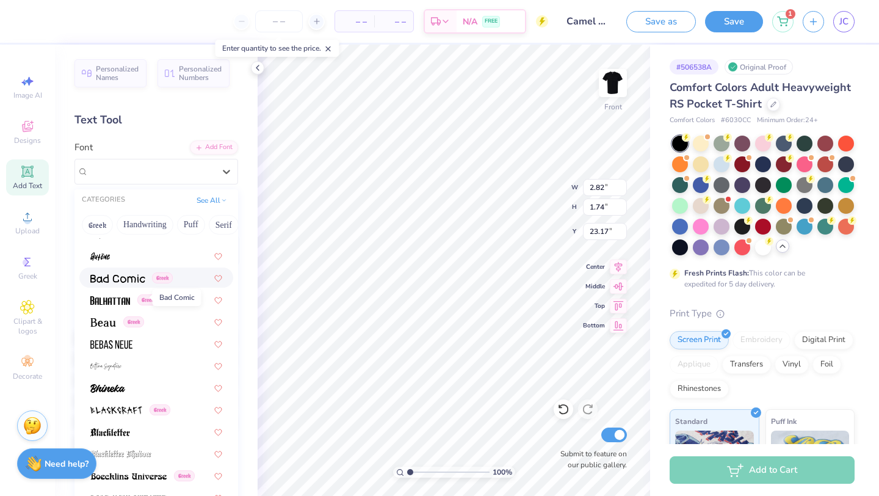
scroll to position [540, 0]
click at [142, 380] on div at bounding box center [156, 387] width 154 height 20
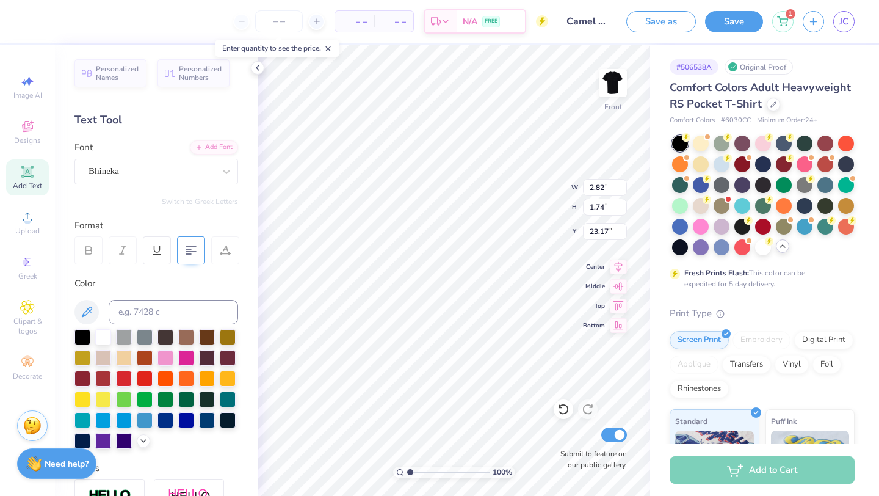
type input "1.81"
type input "23.13"
click at [80, 335] on div at bounding box center [82, 336] width 16 height 16
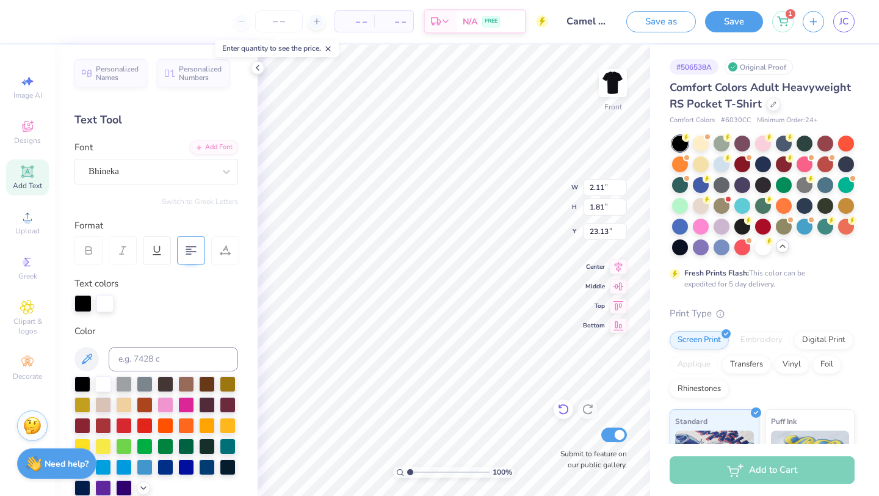
type input "2.11"
type input "1.36"
type input "1.90"
type input "1.57"
type input "16.12"
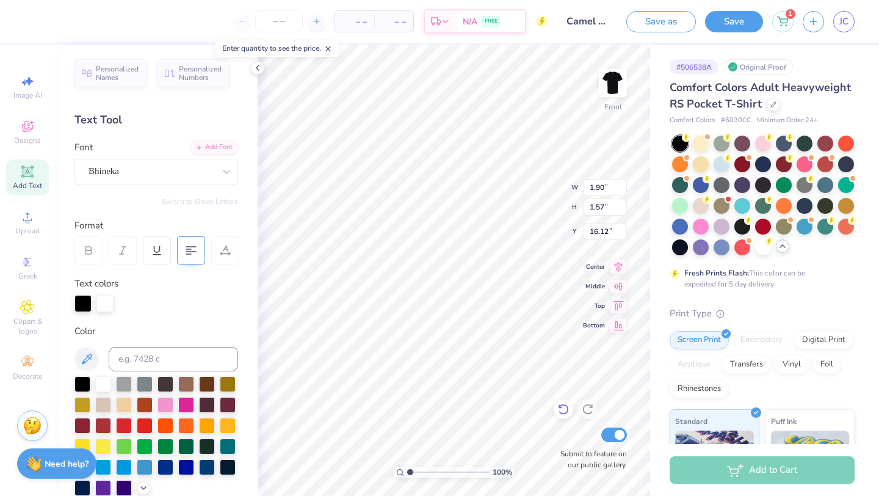
type input "1.06"
type input "0.88"
type input "16.29"
type input "16.42"
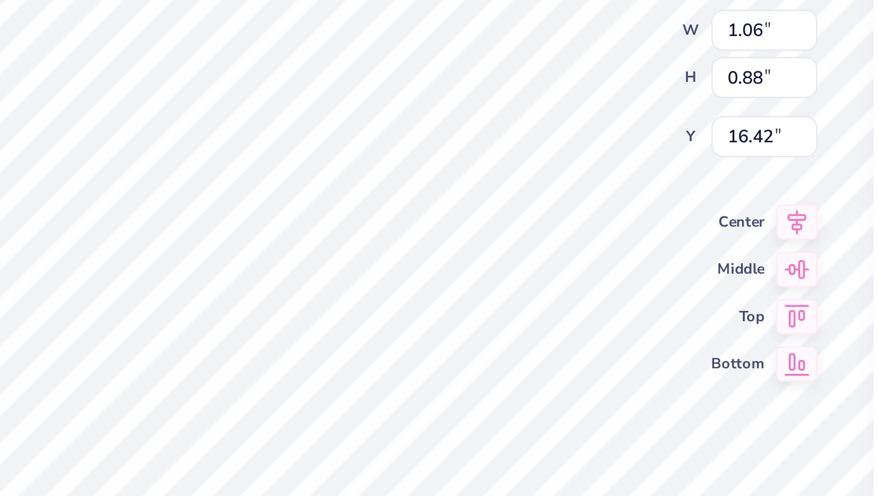
type input "0.77"
type input "0.64"
type input "16.68"
type input "0.66"
type input "0.74"
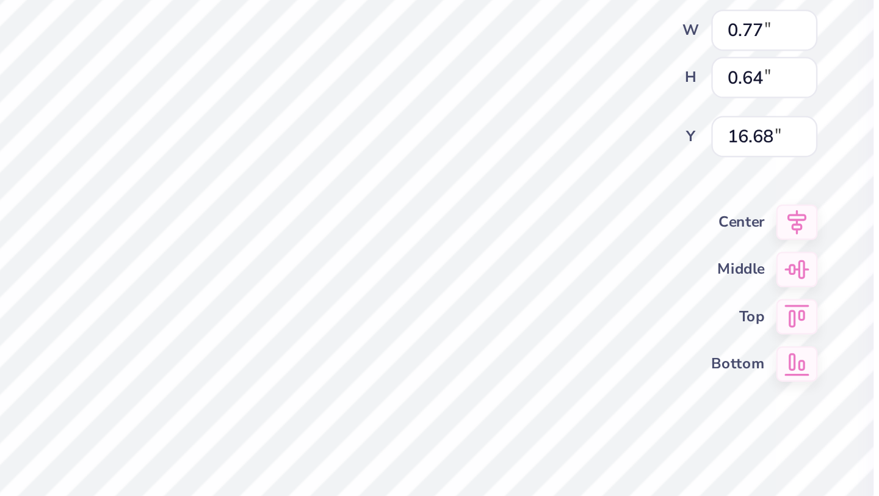
type input "16.63"
type input "16.54"
type input "0.52"
type input "0.59"
type input "16.61"
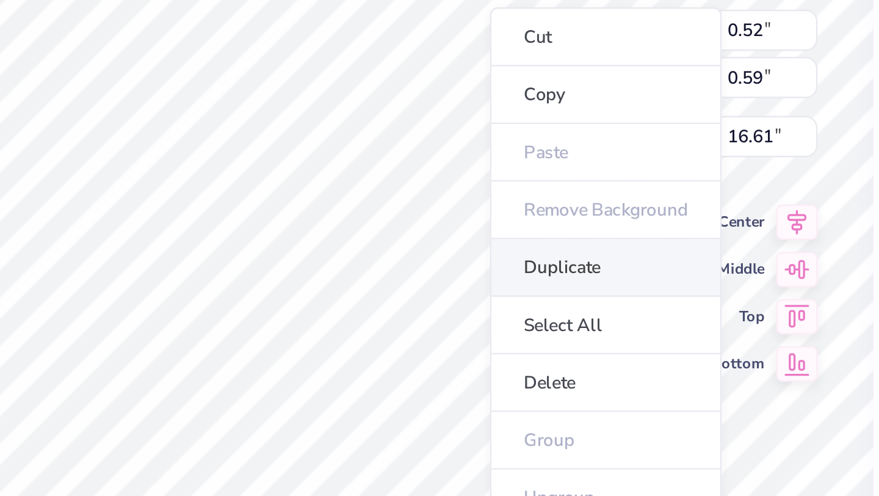
click at [514, 291] on li "Duplicate" at bounding box center [540, 286] width 96 height 24
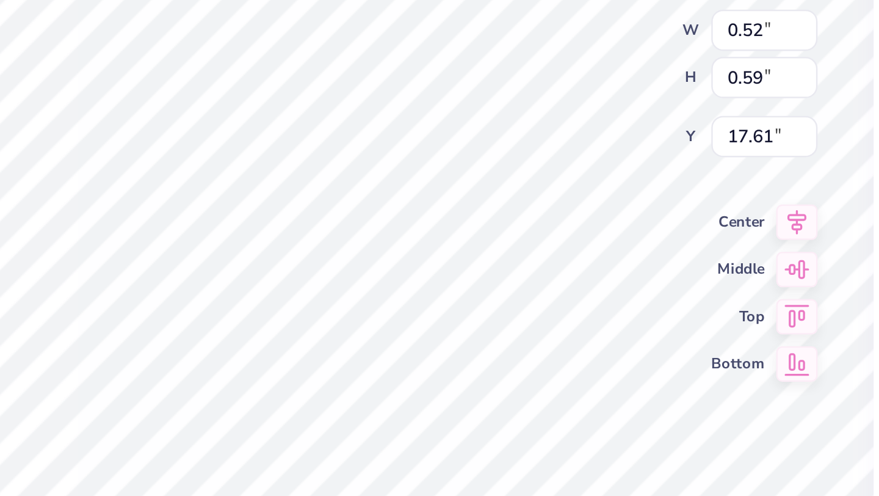
type input "17.61"
type textarea "Live"
type input "16.91"
type input "0.75"
type input "0.89"
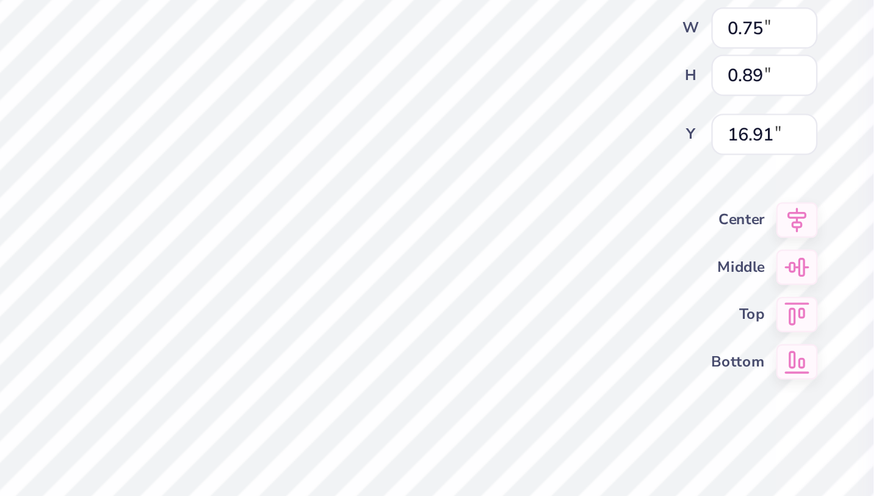
type input "16.64"
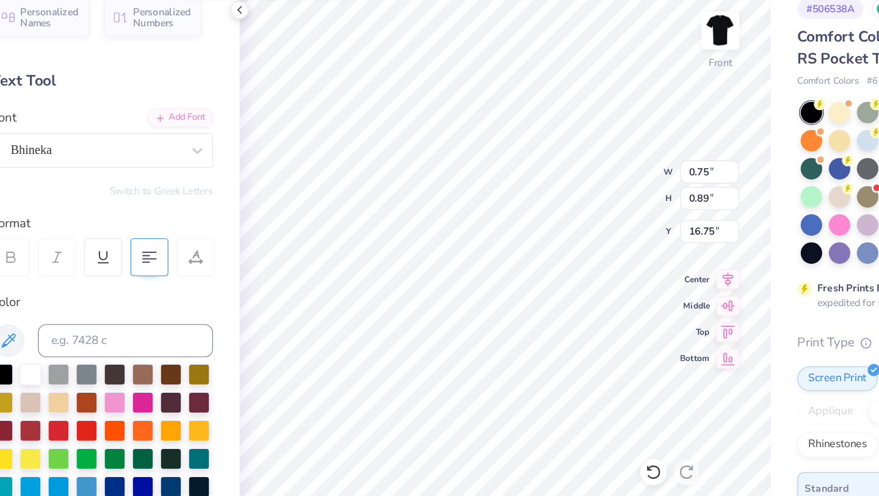
type input "16.75"
type input "0.90"
type input "1.08"
type input "16.56"
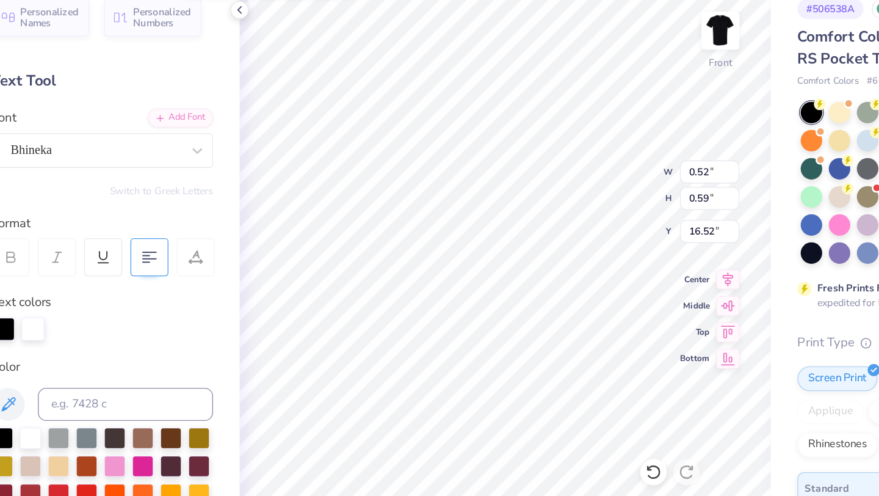
type input "16.52"
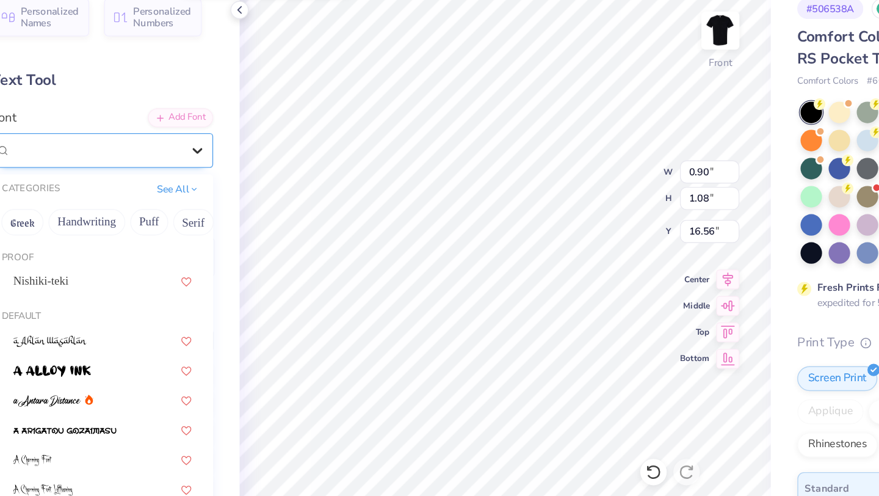
click at [230, 170] on icon at bounding box center [226, 171] width 12 height 12
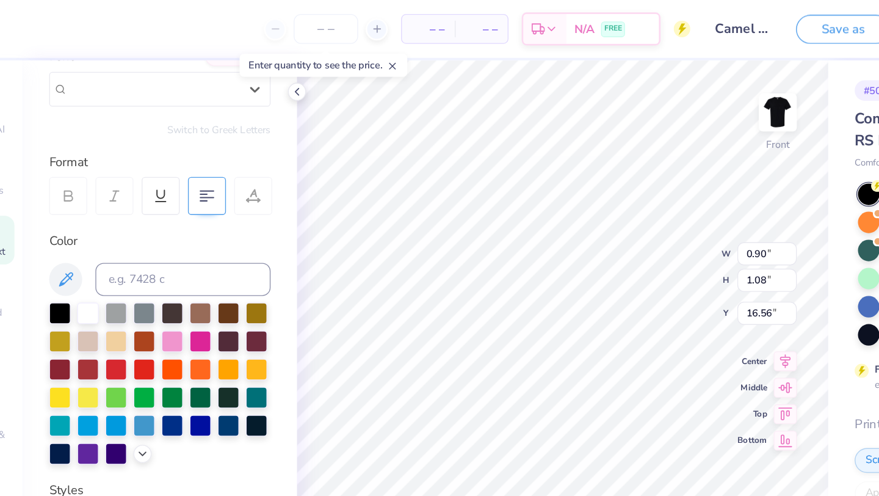
scroll to position [106, 0]
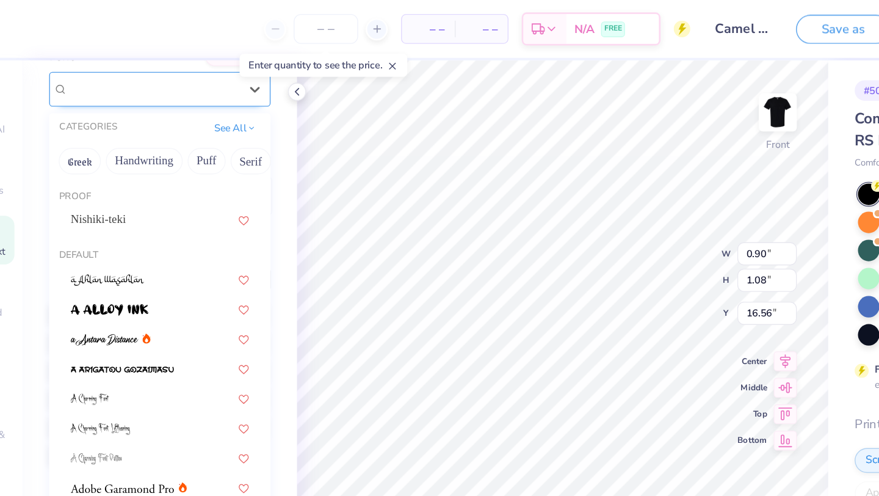
click at [206, 67] on div "Bhineka" at bounding box center [152, 66] width 126 height 14
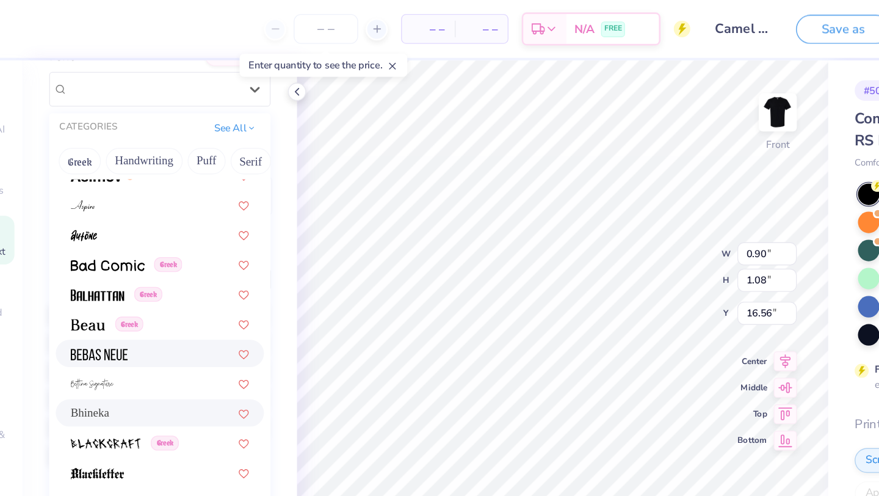
scroll to position [470, 0]
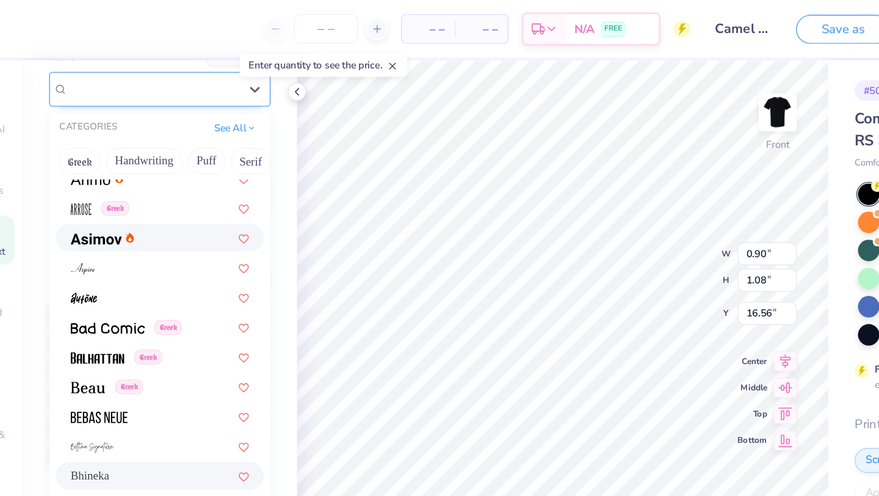
click at [117, 71] on div "Bhineka" at bounding box center [152, 66] width 126 height 14
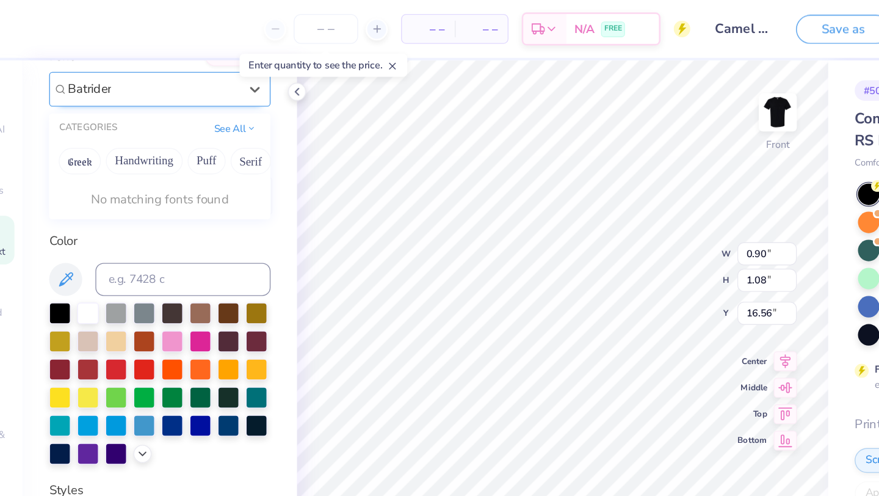
type input "Batrider"
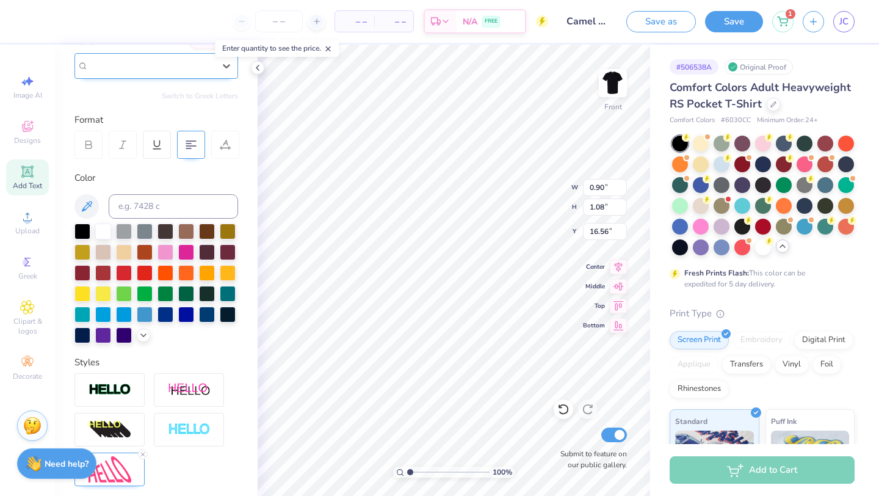
click at [200, 73] on div at bounding box center [152, 65] width 126 height 16
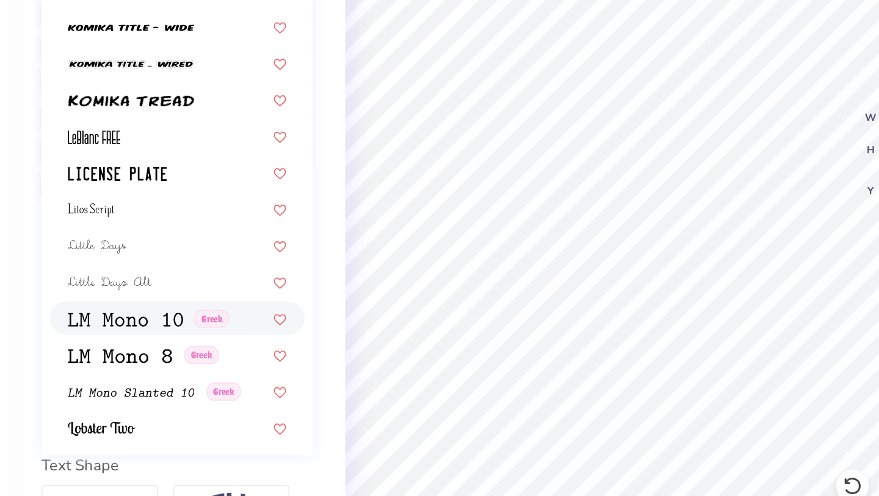
scroll to position [3923, 0]
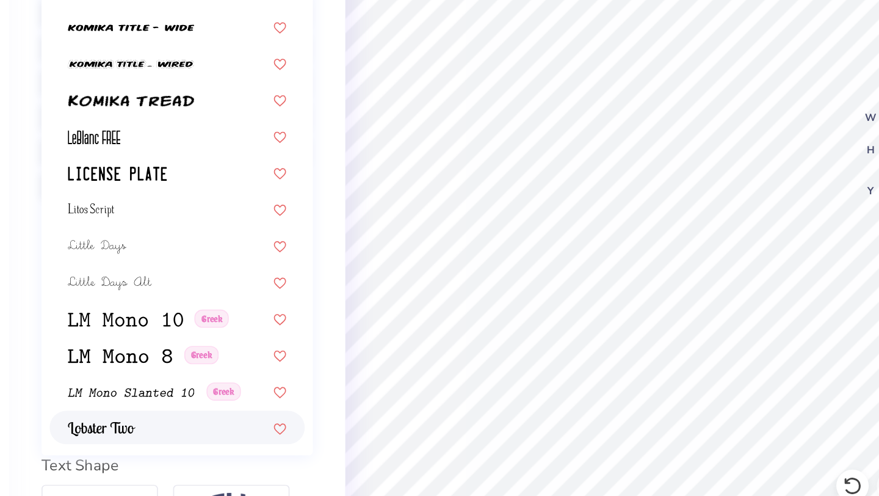
click at [129, 377] on img at bounding box center [110, 375] width 41 height 9
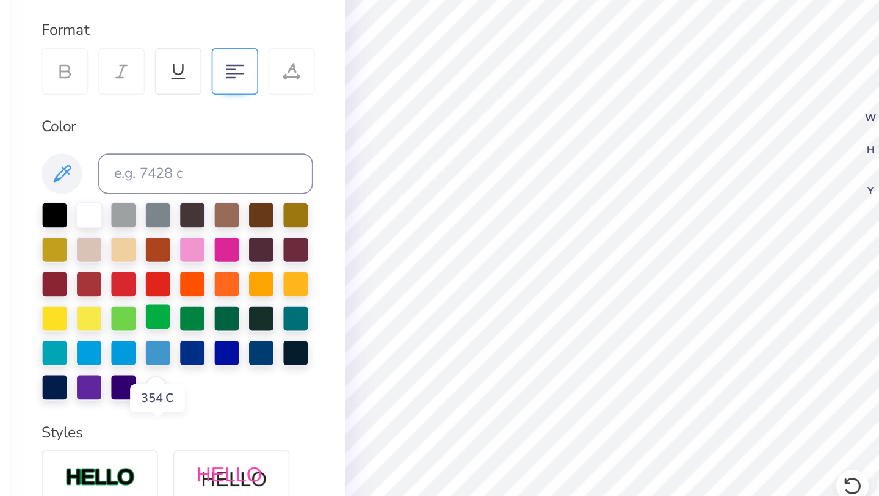
scroll to position [0, 0]
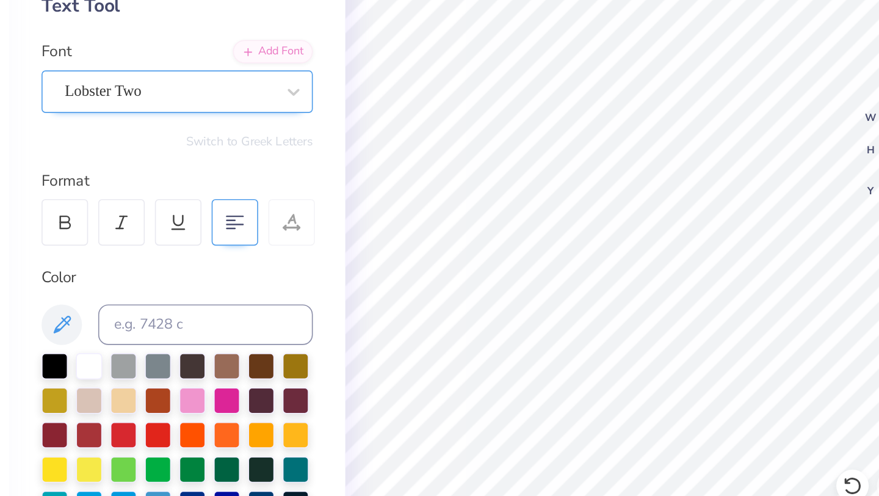
click at [161, 170] on div "Lobster Two" at bounding box center [151, 171] width 128 height 19
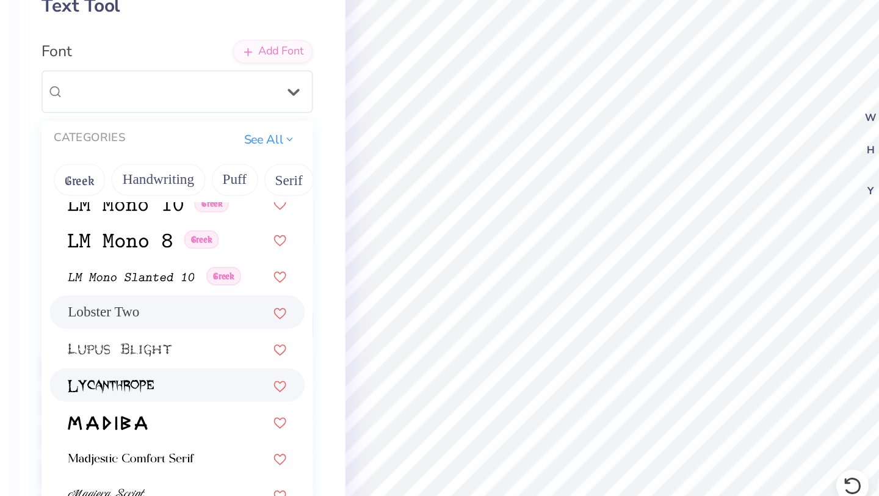
scroll to position [4208, 0]
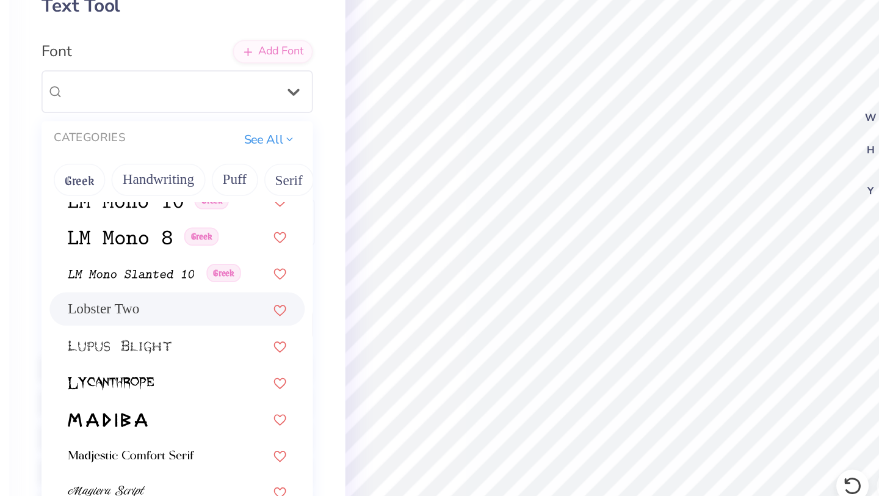
click at [126, 299] on span "Lobster Two" at bounding box center [111, 302] width 43 height 13
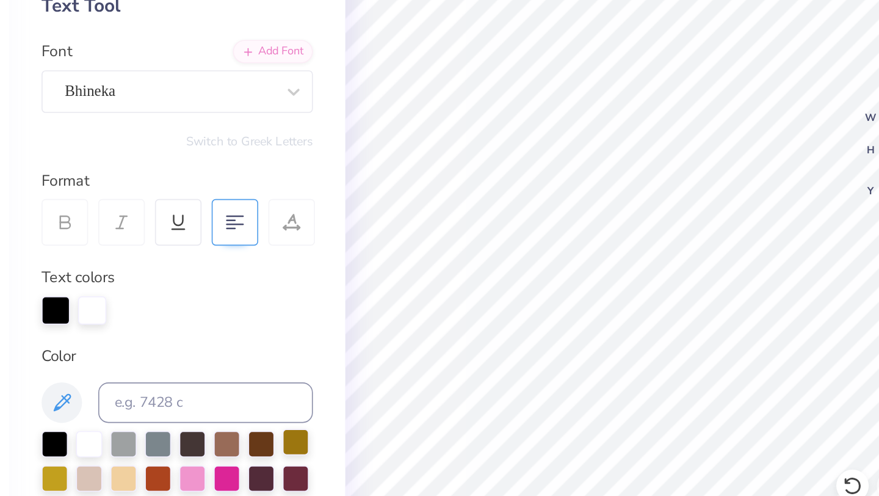
type input "3.84"
type input "2.71"
type input "15.70"
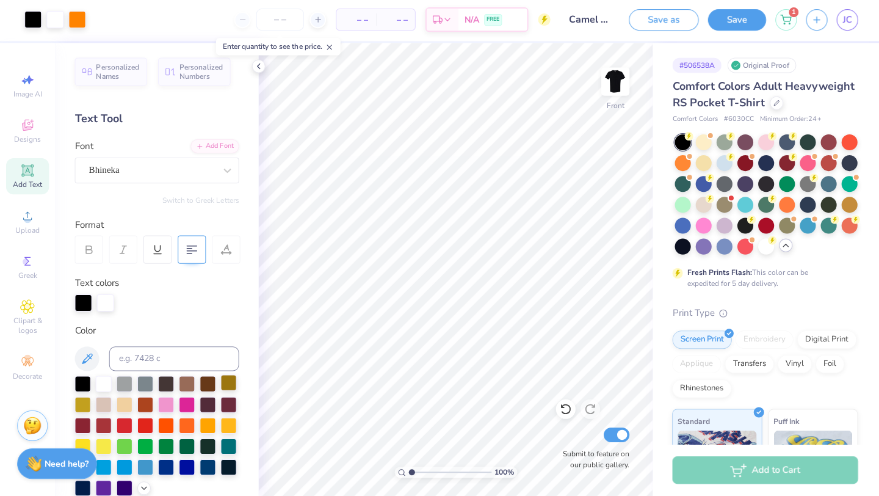
scroll to position [0, 0]
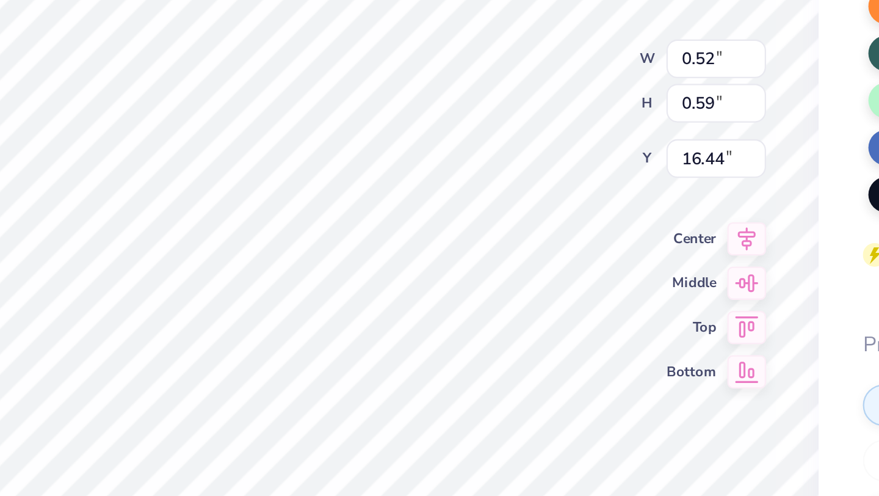
type input "16.44"
type input "0.86"
type input "0.97"
type input "16.25"
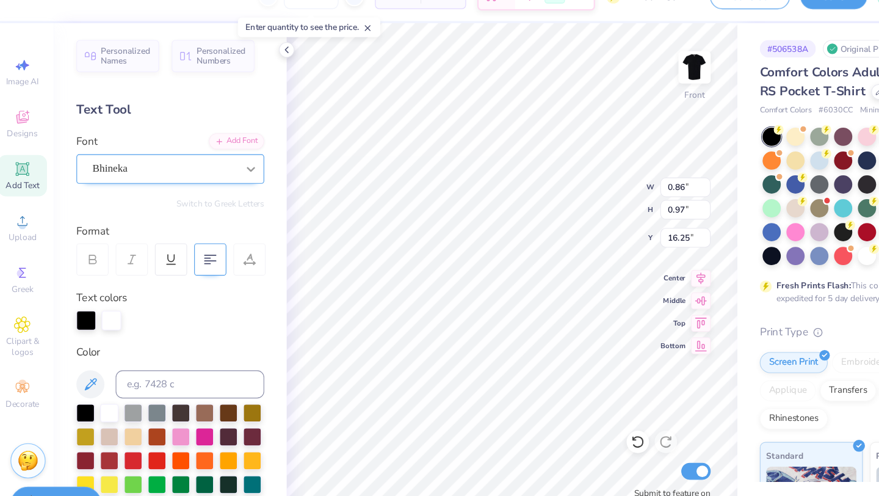
click at [142, 172] on div "Bhineka" at bounding box center [151, 171] width 128 height 19
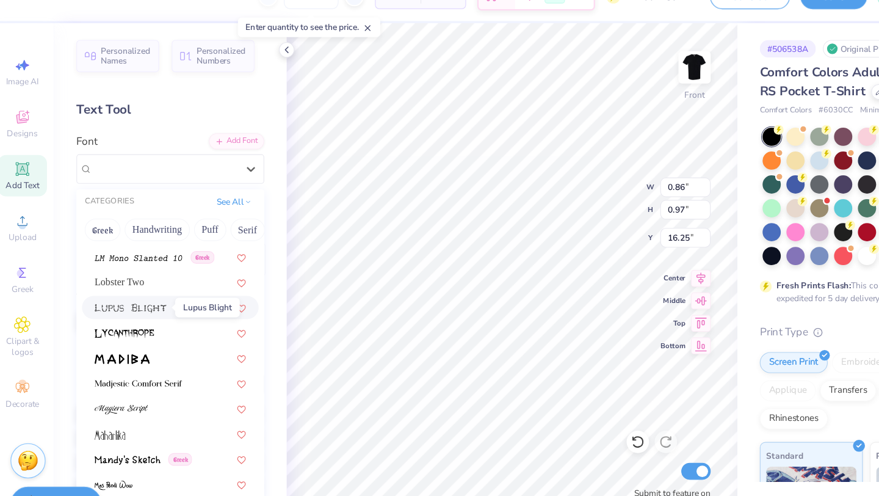
scroll to position [4229, 0]
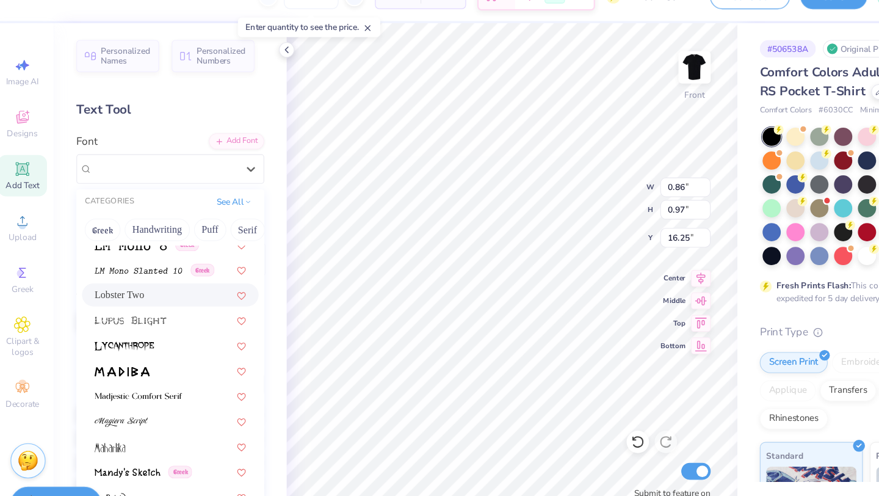
click at [132, 280] on div "Lobster Two" at bounding box center [156, 281] width 132 height 13
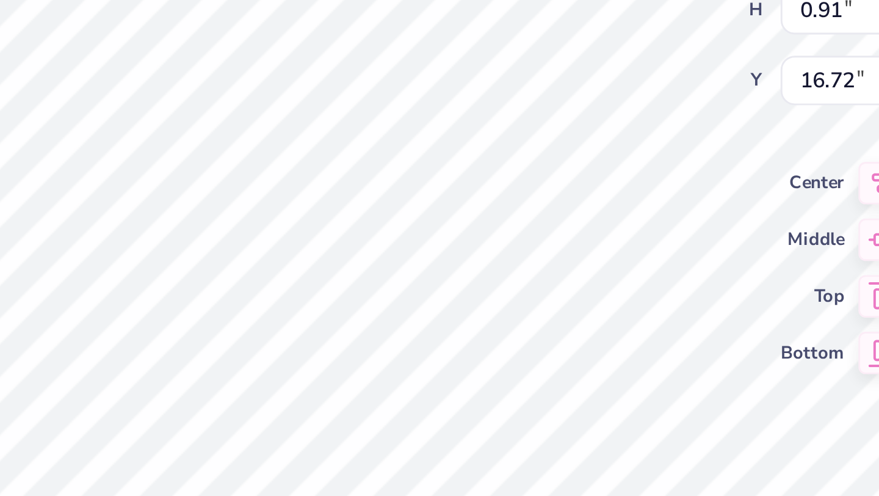
type input "16.72"
type input "0.91"
type input "0.82"
type input "16.83"
type input "16.41"
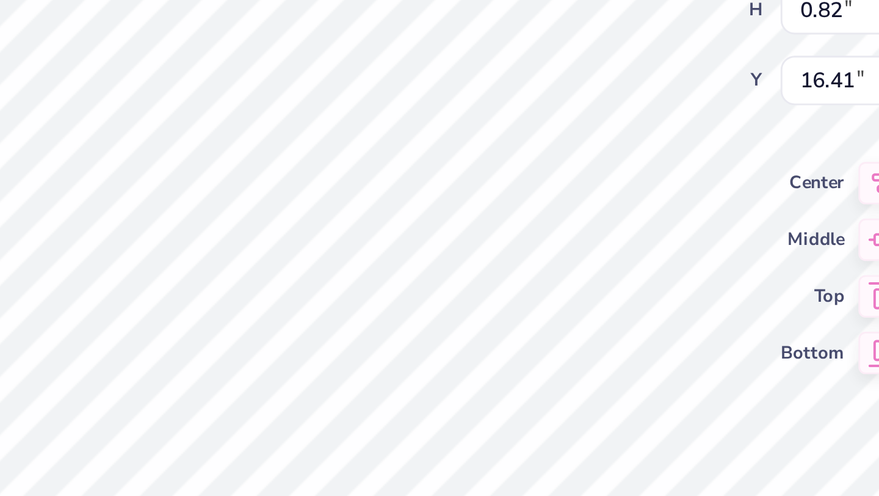
type input "0.92"
type input "1.02"
type input "16.21"
type input "0.57"
type input "0.63"
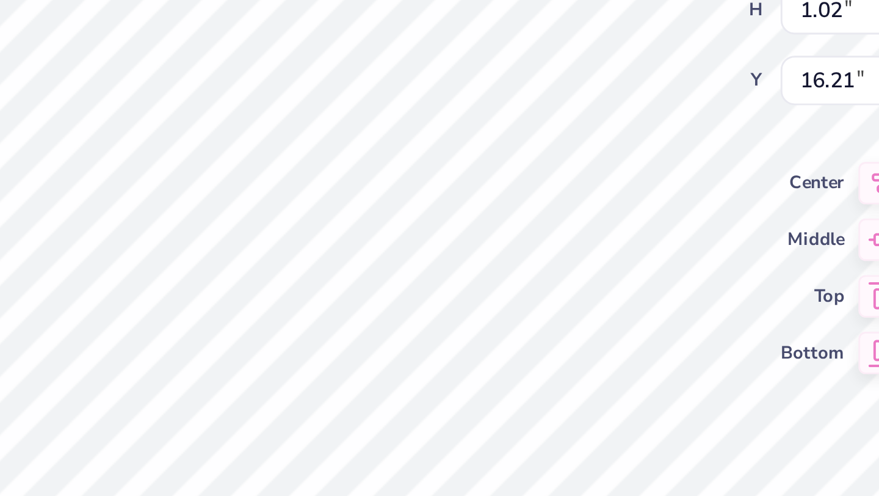
type input "16.62"
type input "16.41"
type input "0.91"
type input "0.82"
type input "16.62"
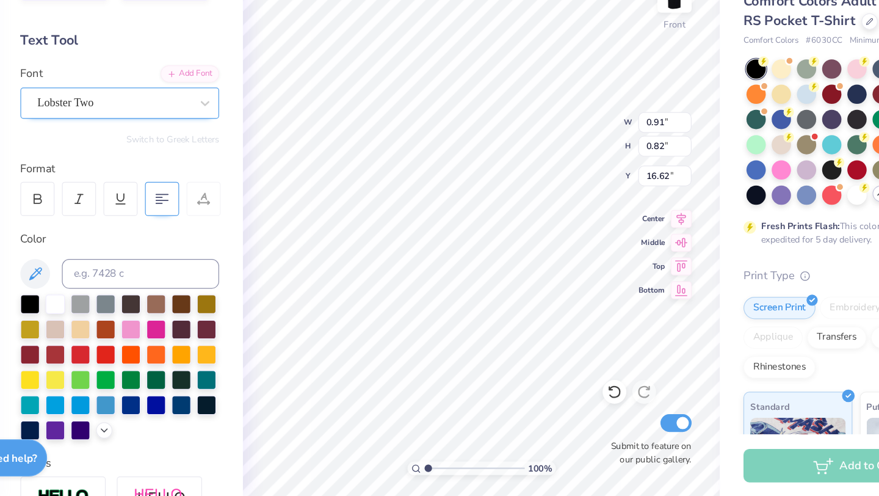
click at [215, 172] on div "Lobster Two" at bounding box center [151, 171] width 128 height 19
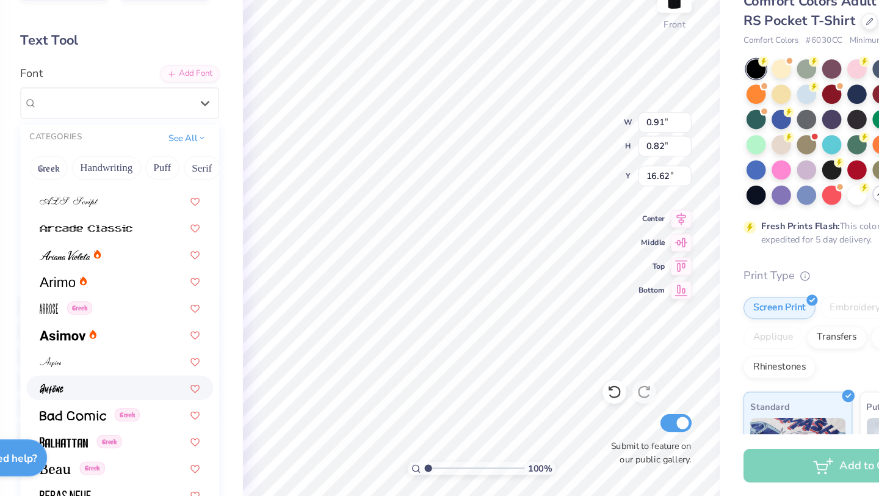
scroll to position [430, 0]
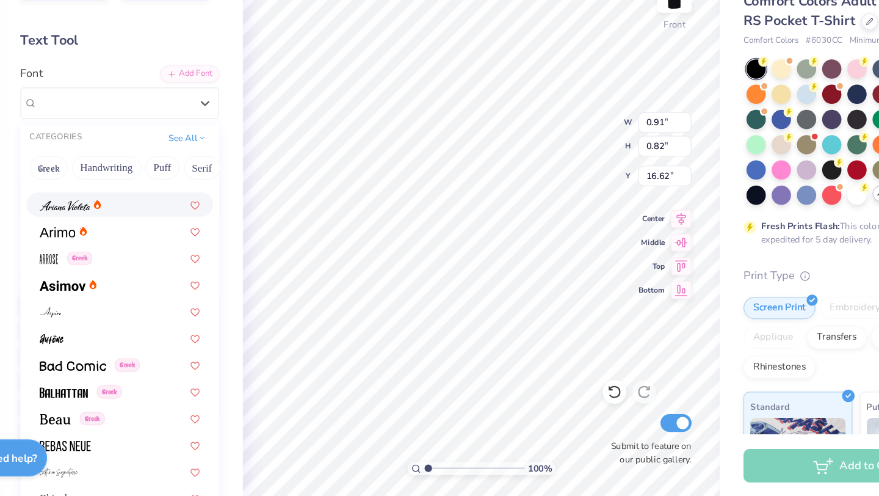
click at [106, 253] on img at bounding box center [111, 256] width 42 height 9
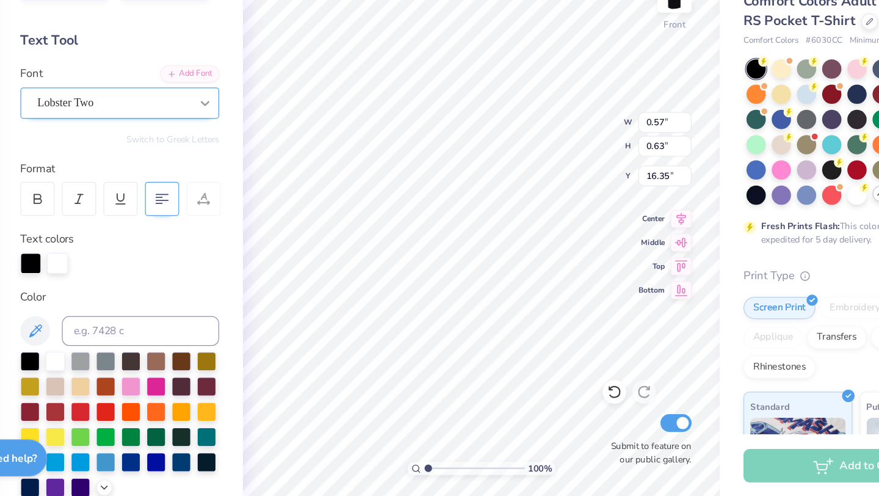
click at [216, 177] on div at bounding box center [227, 172] width 22 height 22
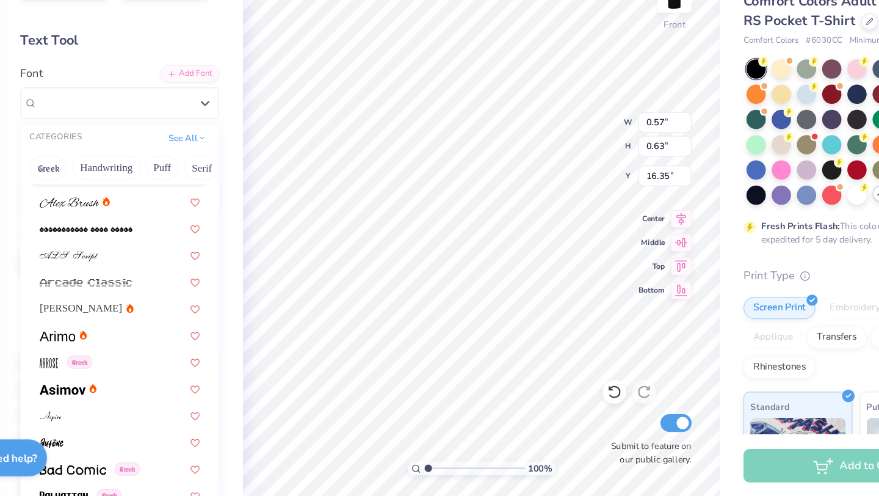
scroll to position [352, 0]
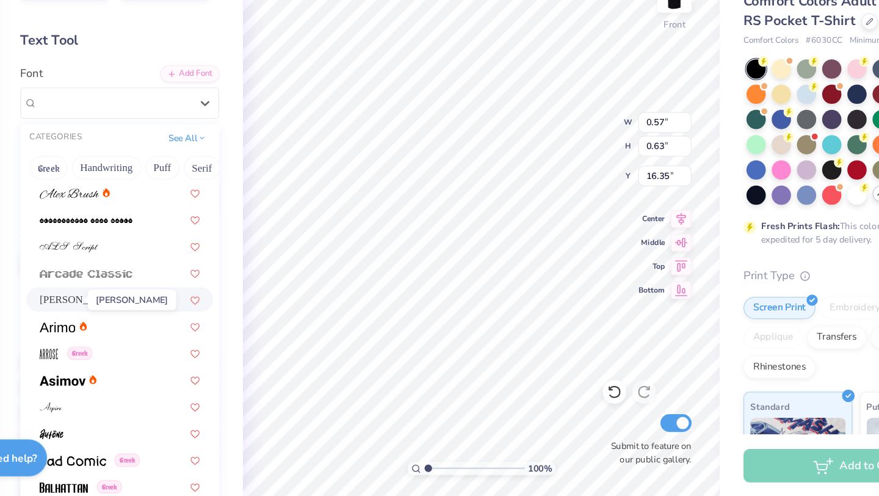
click at [105, 331] on span "Ariana Violeta" at bounding box center [124, 333] width 68 height 13
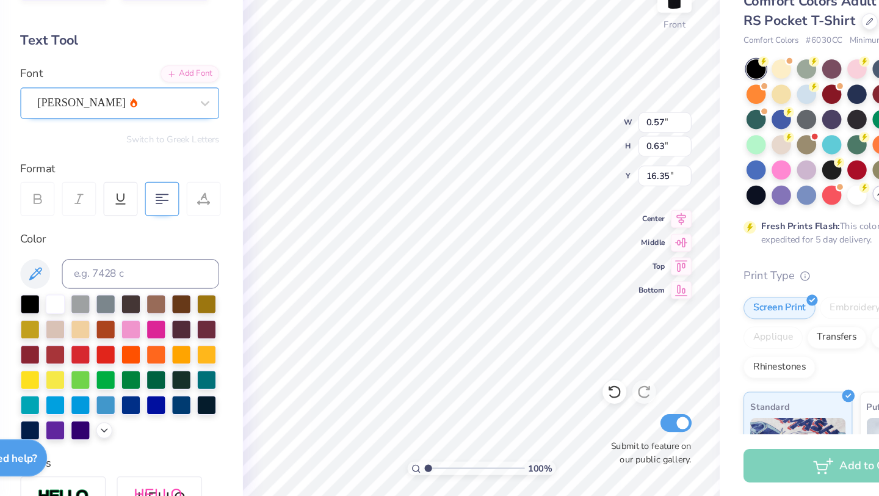
click at [201, 180] on div "Ariana Violeta" at bounding box center [151, 171] width 128 height 19
type input "16.53"
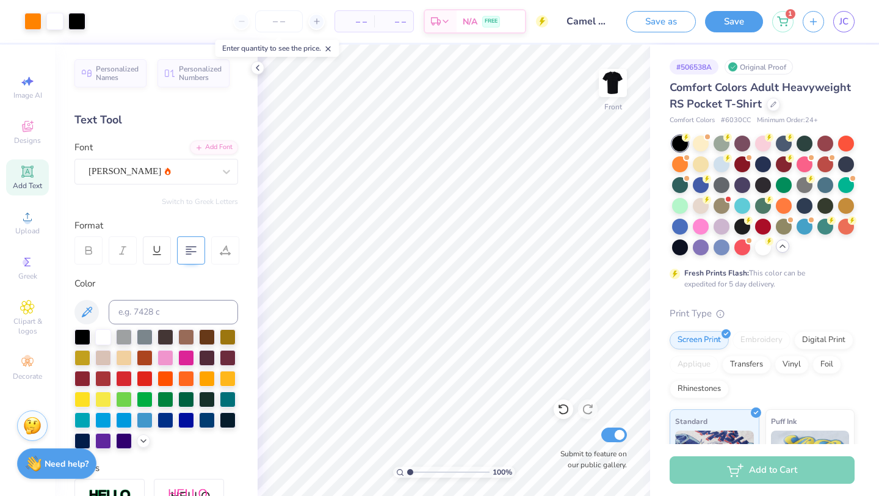
click at [27, 186] on span "Add Text" at bounding box center [27, 186] width 29 height 10
click at [30, 176] on icon at bounding box center [27, 171] width 12 height 12
type input "21.93"
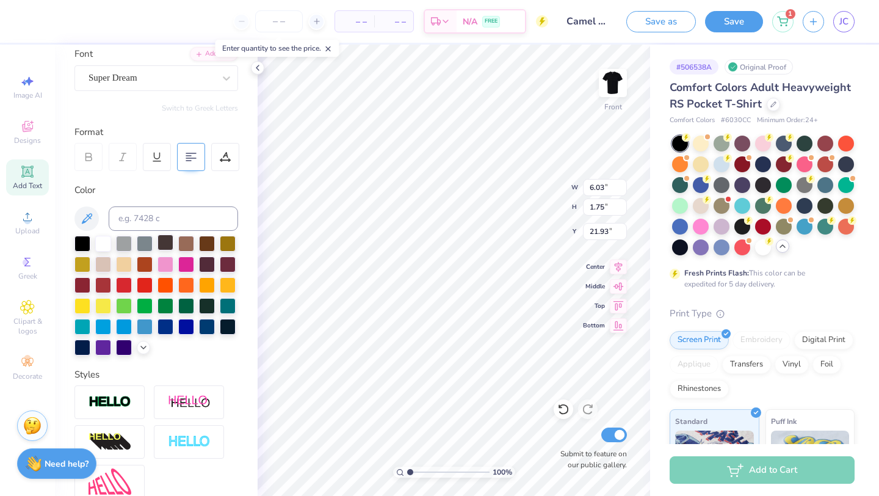
scroll to position [214, 0]
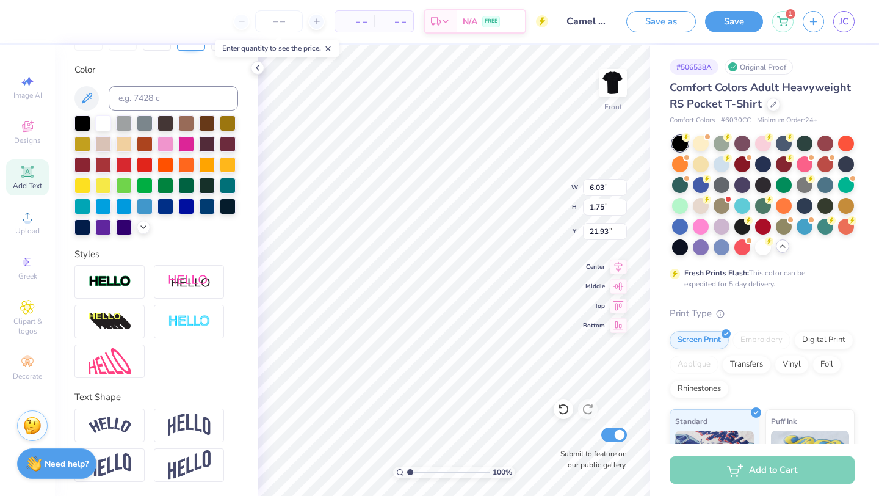
type textarea "RUSH"
click at [103, 421] on img at bounding box center [110, 425] width 43 height 16
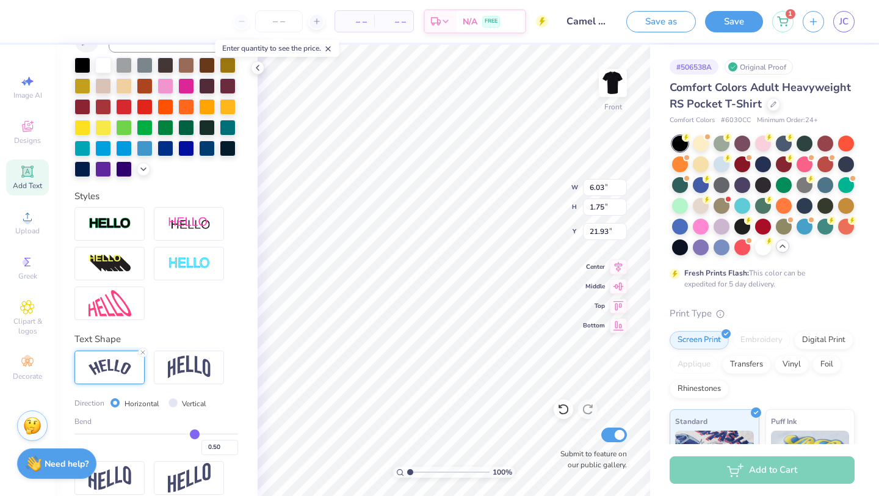
scroll to position [285, 0]
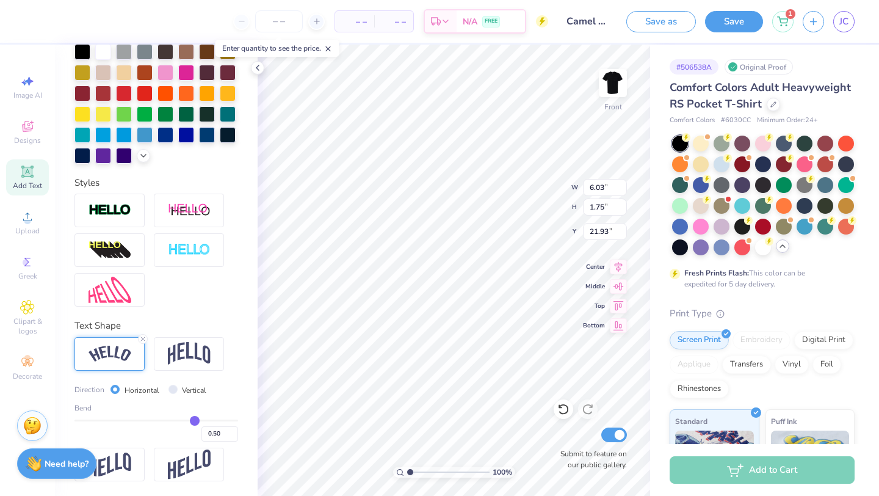
type input "0.48"
type input "0.47"
type input "0.44"
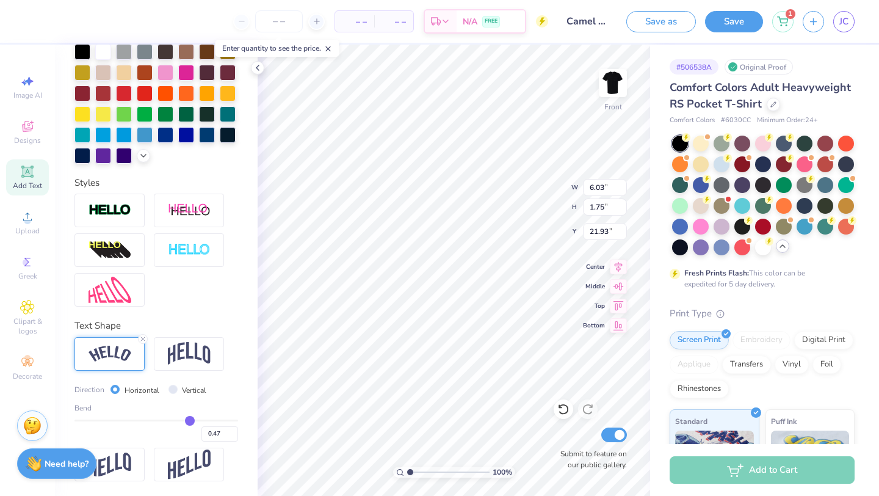
type input "0.44"
type input "0.42"
type input "0.39"
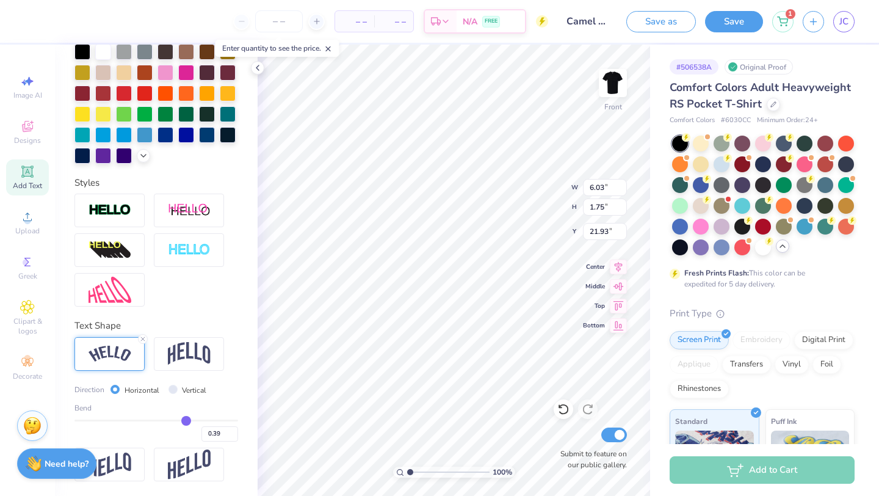
type input "0.37"
type input "0.35"
type input "0.34"
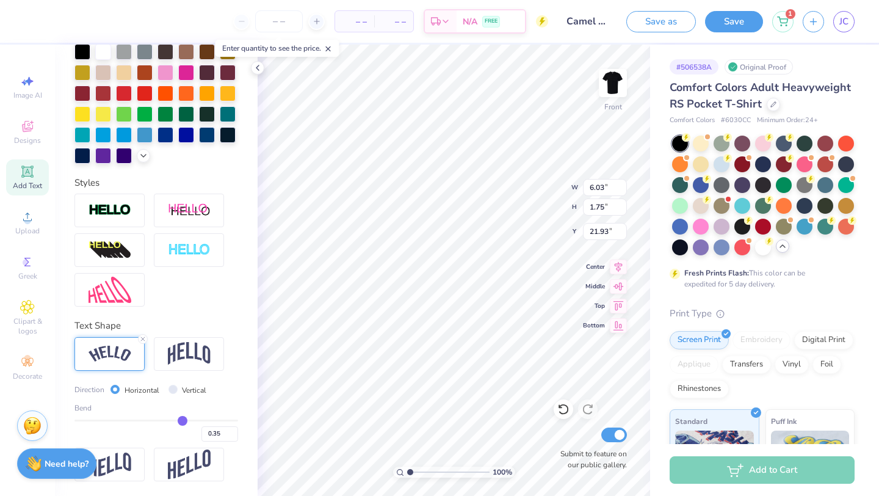
type input "0.34"
type input "0.33"
type input "0.32"
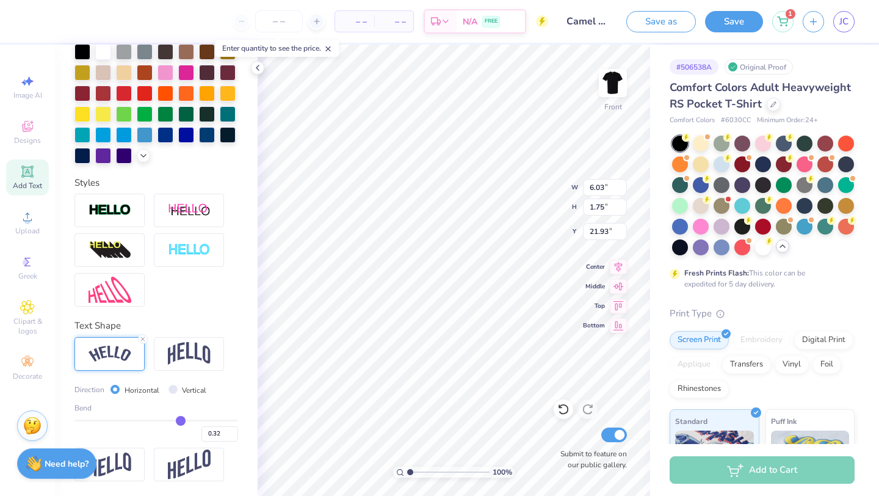
type input "0.31"
type input "0.3"
type input "0.30"
type input "0.29"
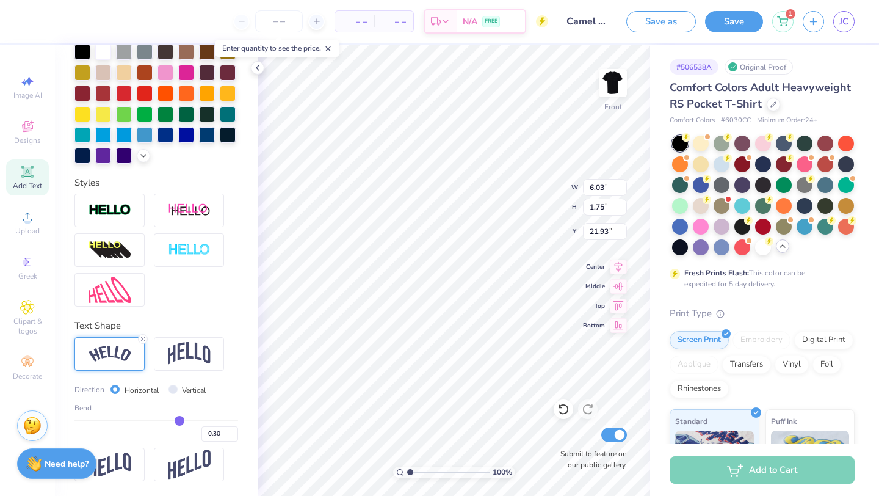
type input "0.29"
type input "0.28"
type input "0.29"
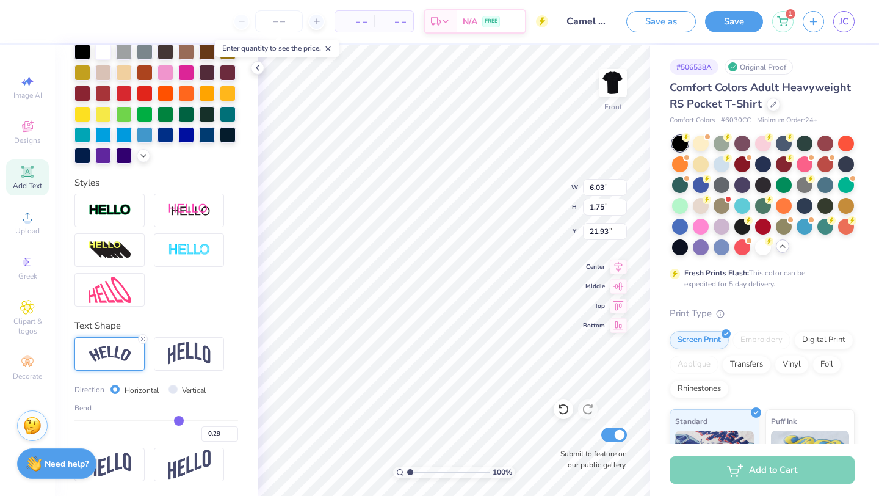
type input "0.3"
type input "0.30"
type input "0.31"
type input "0.32"
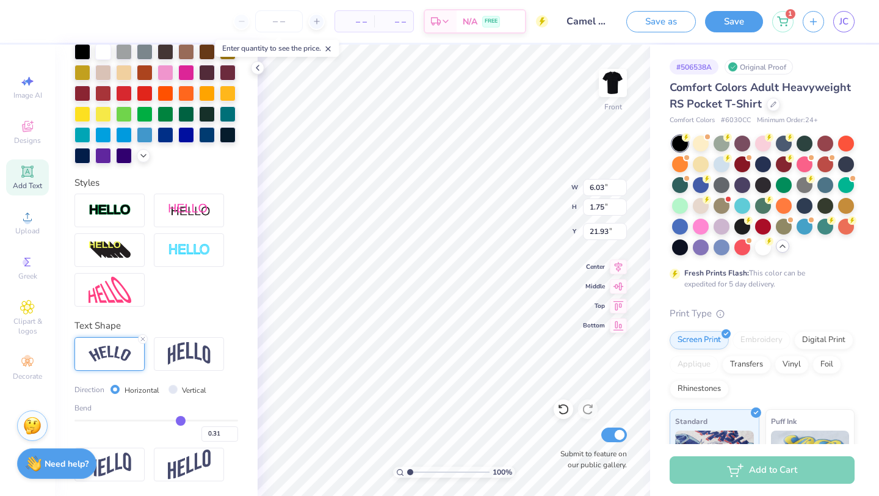
type input "0.32"
drag, startPoint x: 193, startPoint y: 419, endPoint x: 175, endPoint y: 419, distance: 17.7
click at [175, 419] on input "range" at bounding box center [156, 420] width 164 height 2
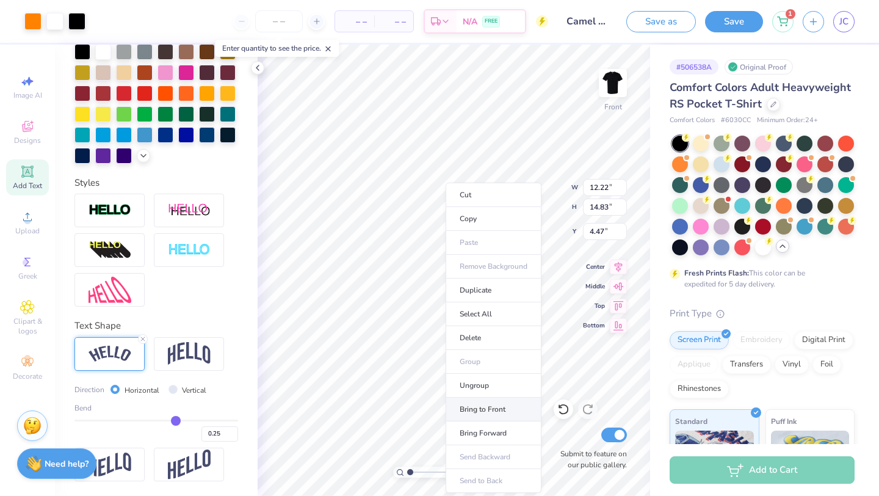
click at [506, 413] on li "Bring to Front" at bounding box center [494, 410] width 96 height 24
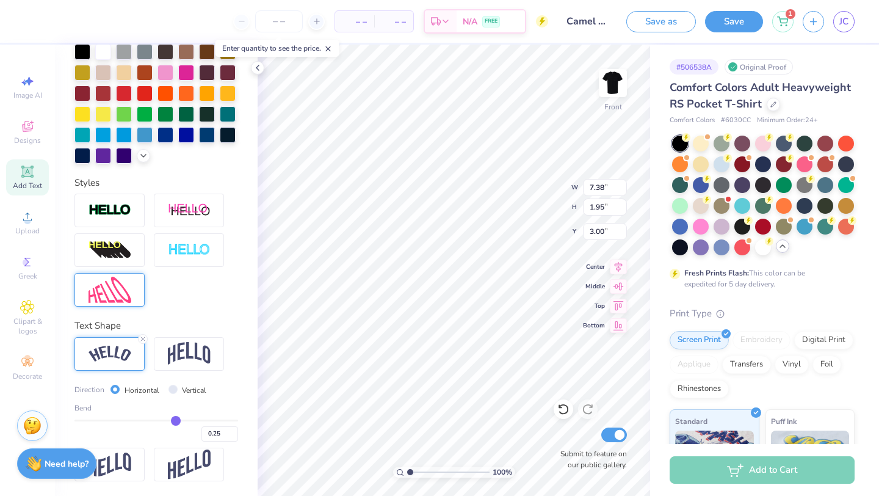
scroll to position [0, 0]
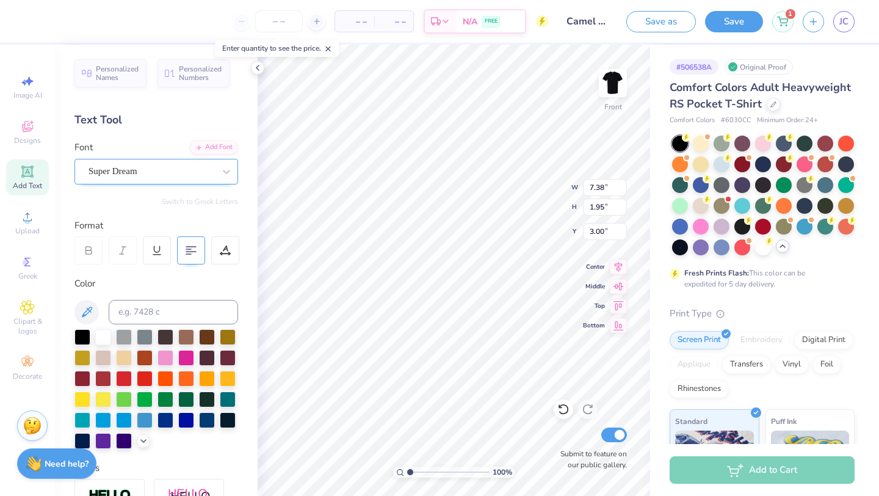
click at [154, 171] on div "Super Dream" at bounding box center [151, 171] width 128 height 19
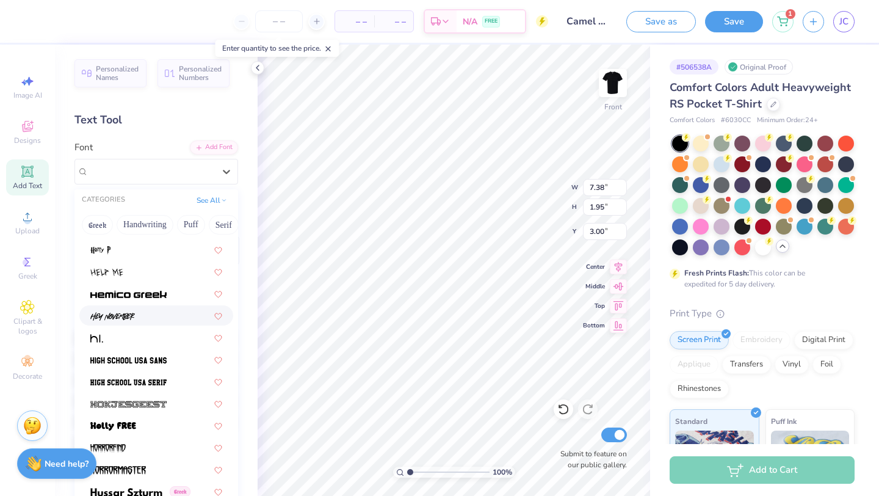
scroll to position [3038, 0]
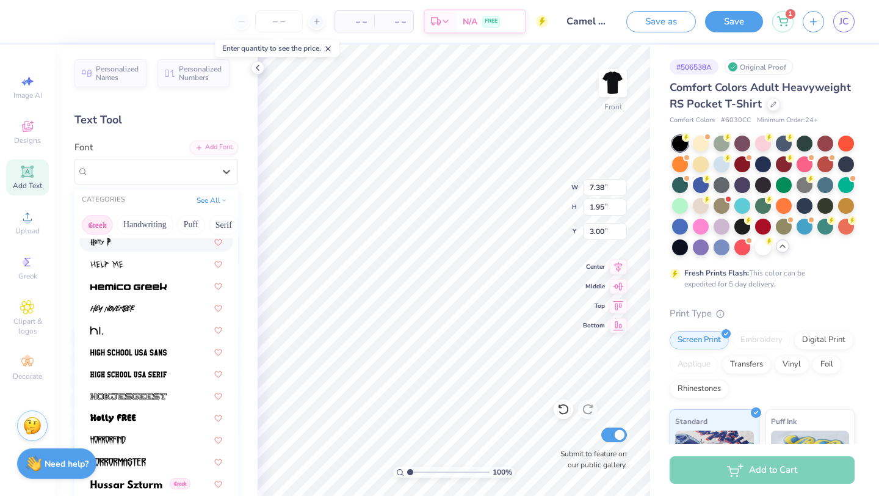
click at [92, 226] on button "Greek" at bounding box center [97, 225] width 31 height 20
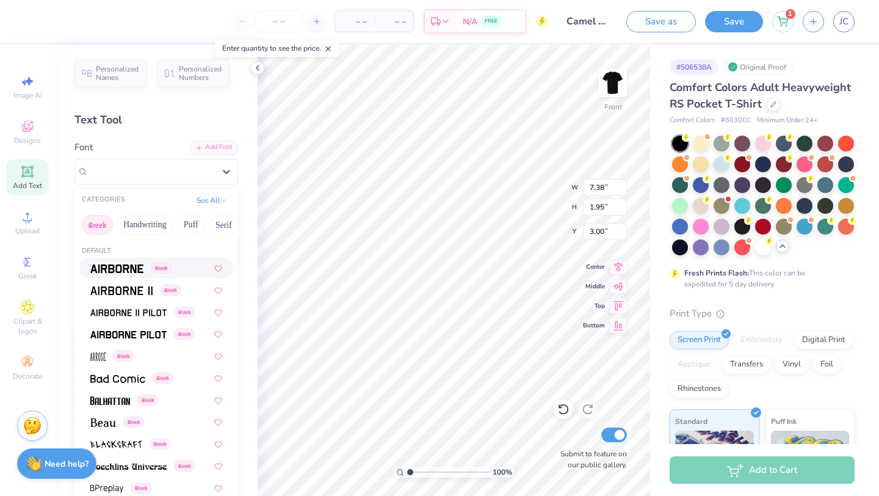
click at [123, 274] on span at bounding box center [116, 267] width 53 height 13
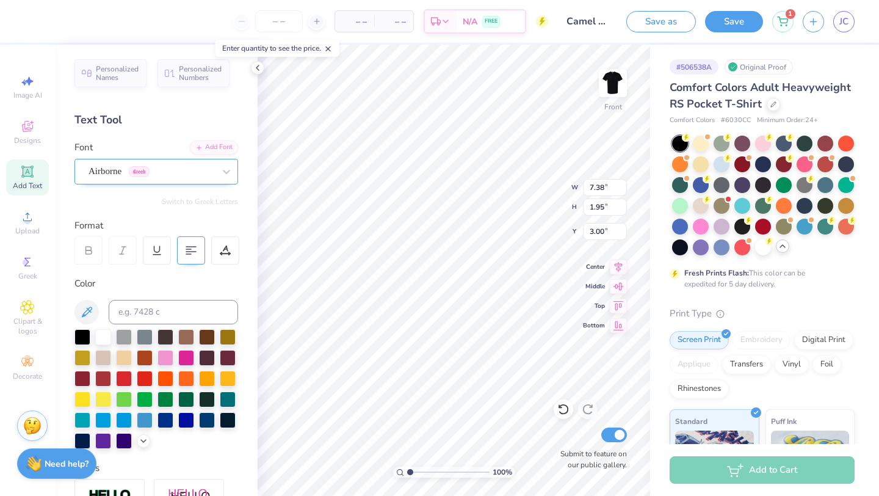
click at [153, 175] on div "Airborne Greek" at bounding box center [151, 171] width 128 height 19
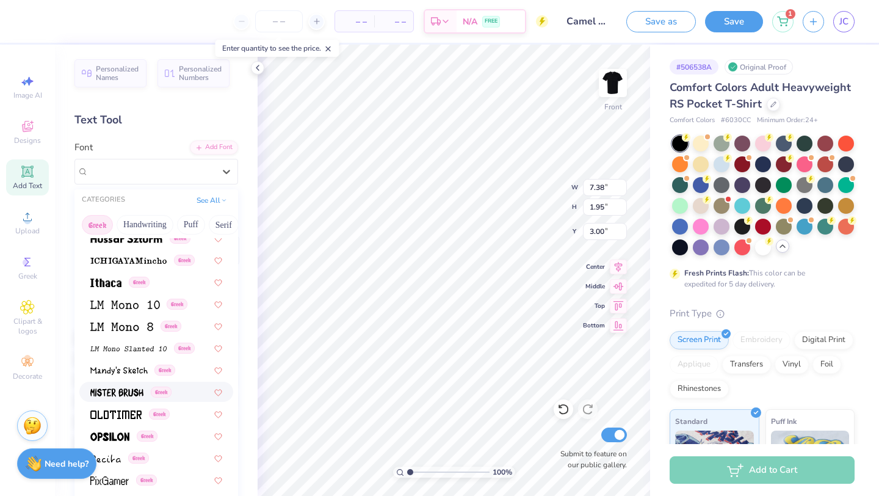
scroll to position [492, 0]
click at [118, 438] on img at bounding box center [109, 436] width 39 height 9
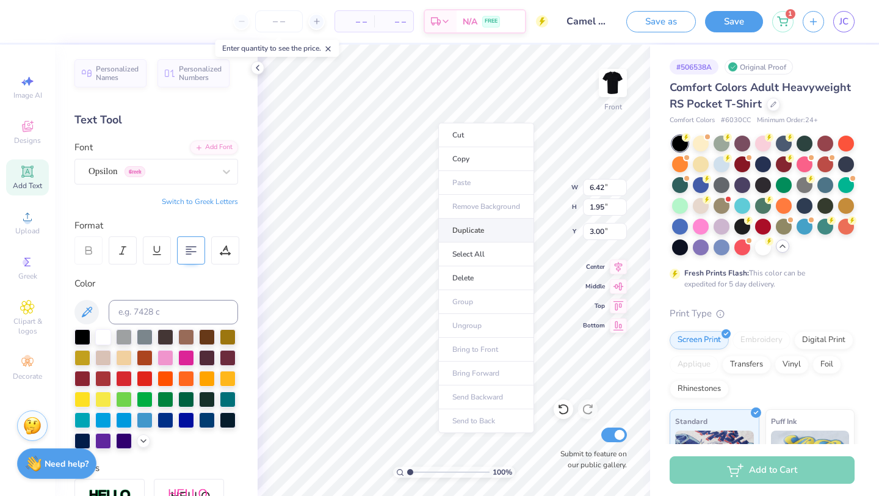
click at [482, 236] on li "Duplicate" at bounding box center [486, 231] width 96 height 24
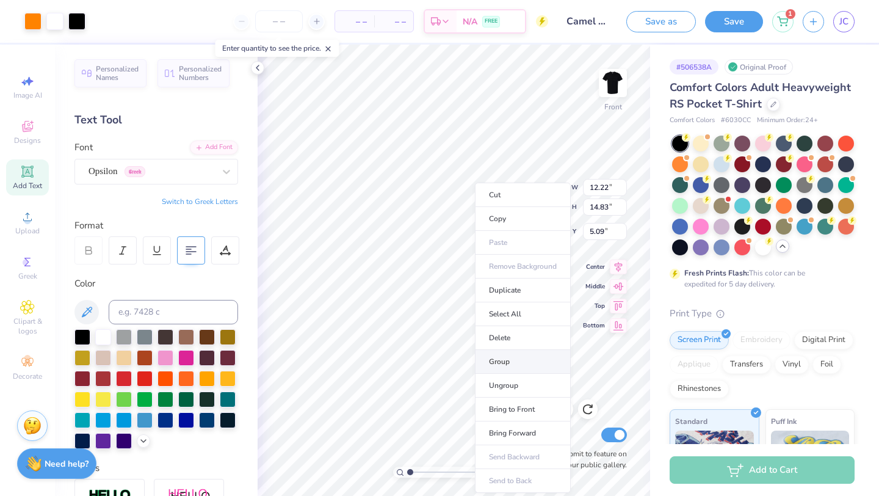
click at [519, 359] on li "Group" at bounding box center [523, 362] width 96 height 24
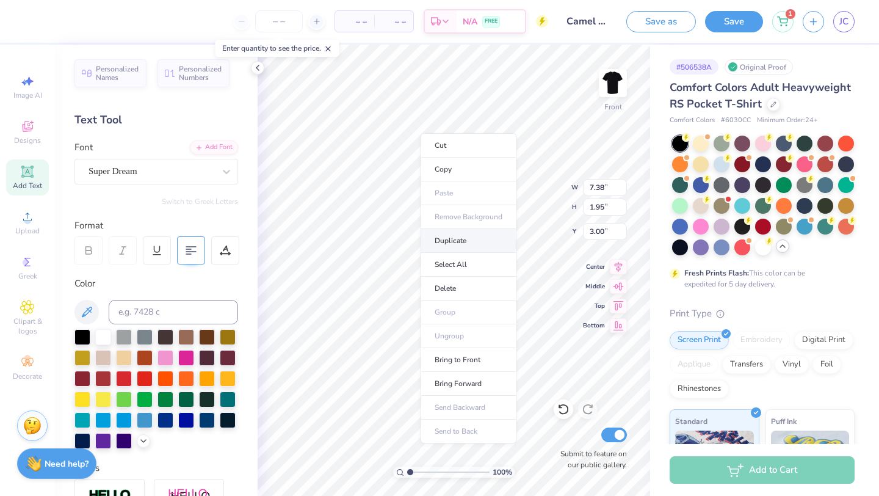
click at [467, 242] on li "Duplicate" at bounding box center [469, 241] width 96 height 24
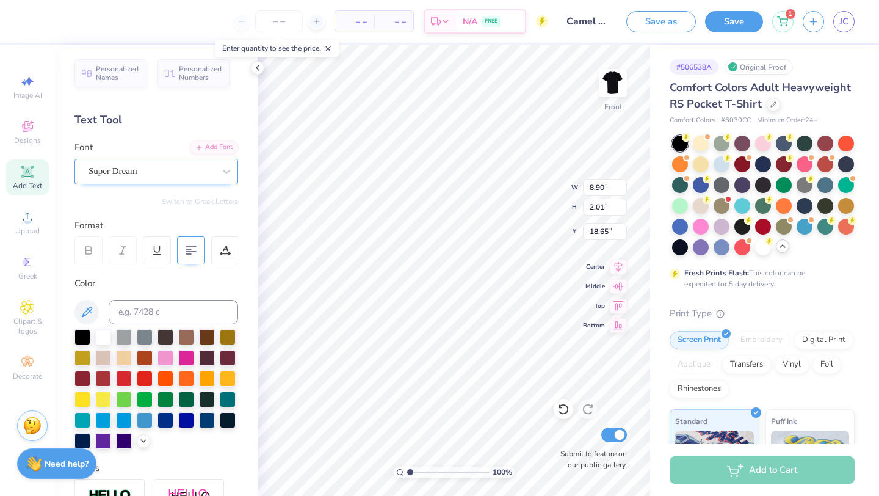
click at [157, 167] on div "Super Dream" at bounding box center [151, 171] width 128 height 19
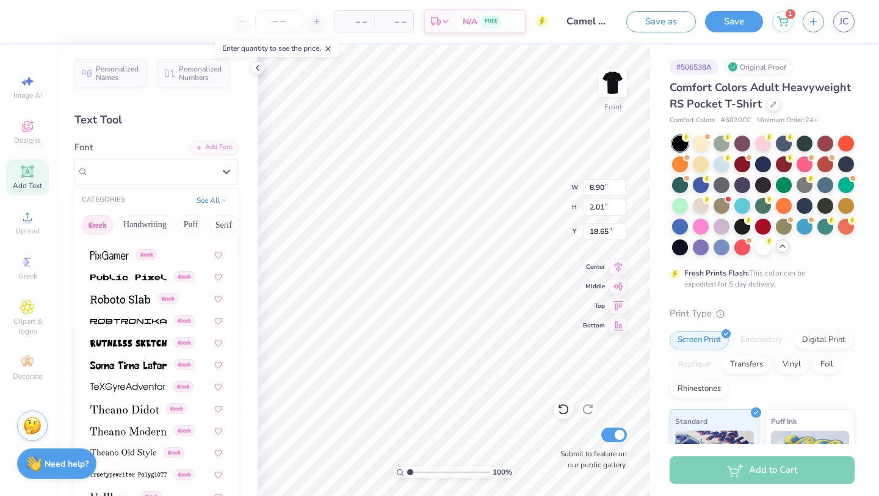
scroll to position [20, 0]
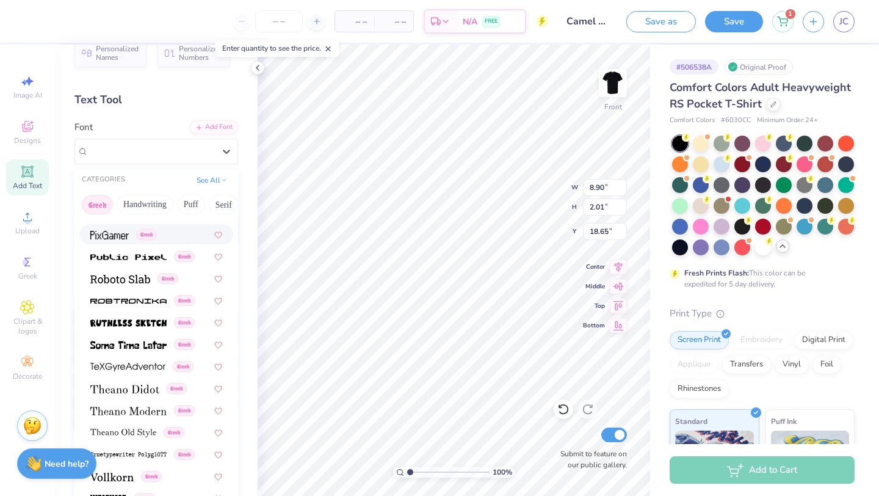
click at [95, 205] on button "Greek" at bounding box center [97, 205] width 31 height 20
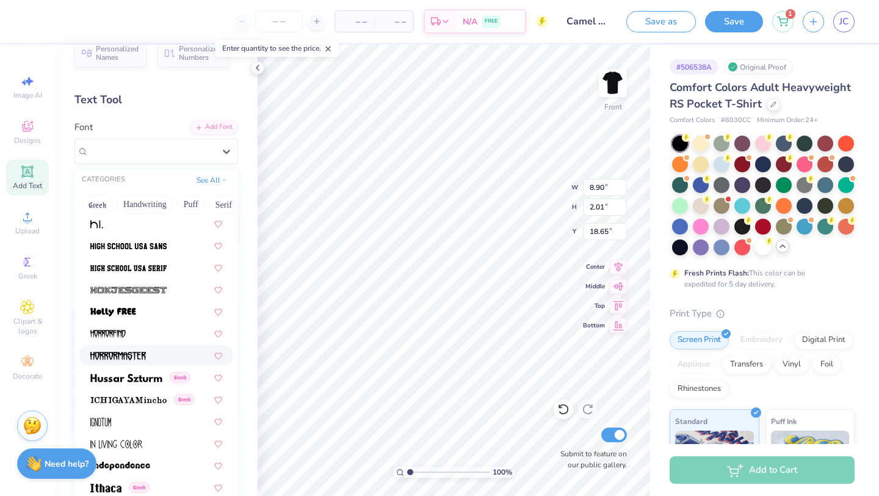
scroll to position [3197, 0]
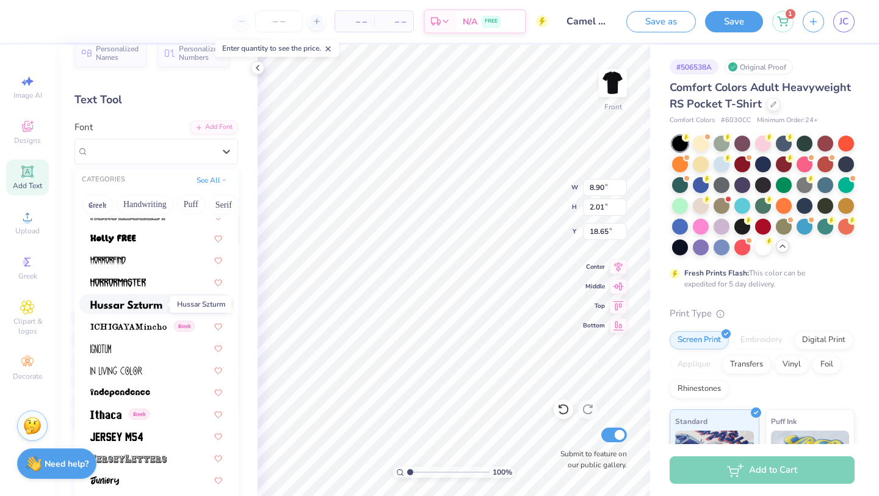
click at [139, 302] on img at bounding box center [126, 304] width 72 height 9
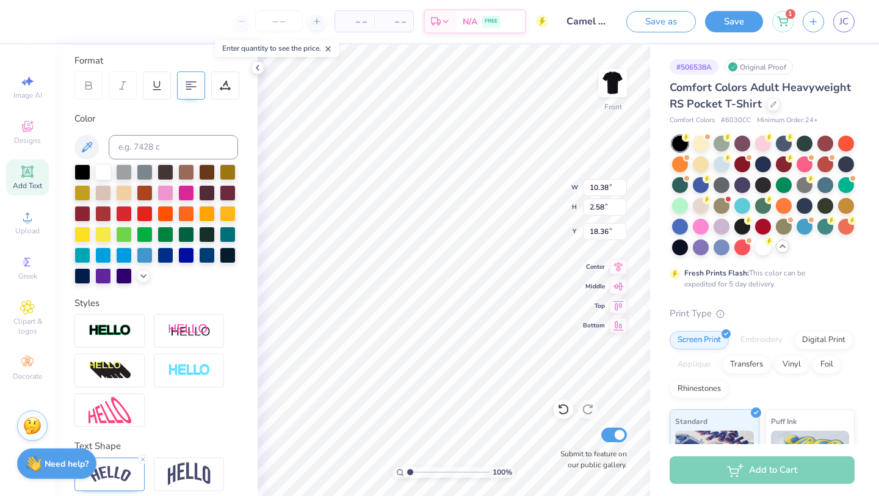
scroll to position [214, 0]
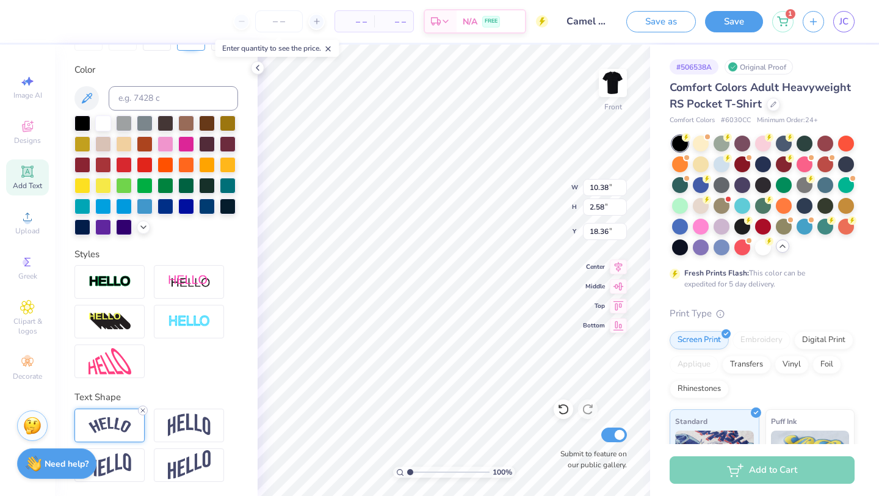
click at [142, 408] on icon at bounding box center [142, 410] width 7 height 7
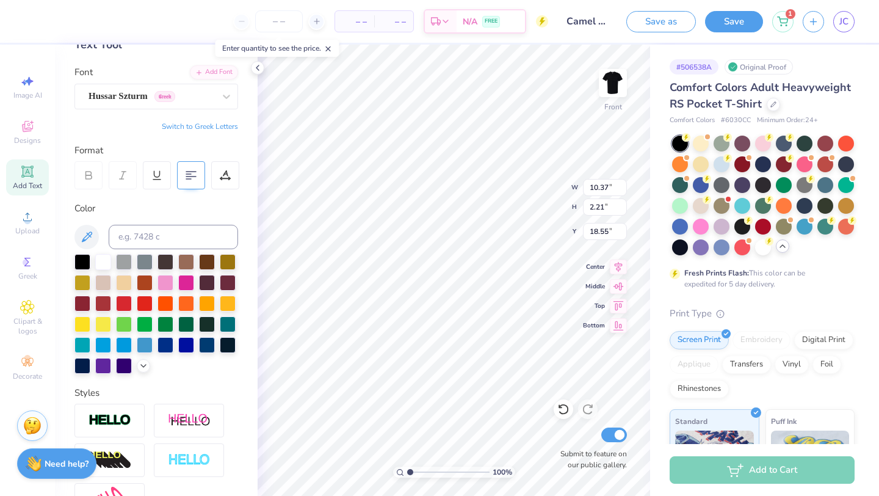
scroll to position [59, 0]
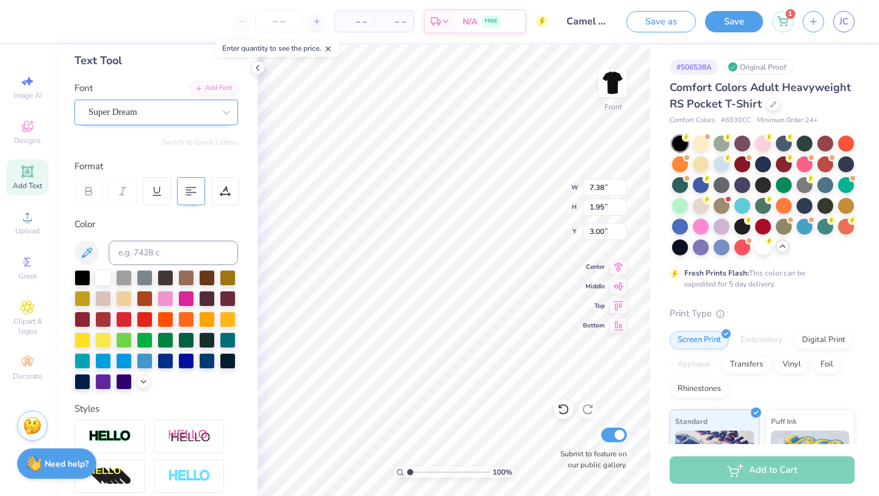
click at [189, 107] on div "Super Dream" at bounding box center [151, 112] width 128 height 19
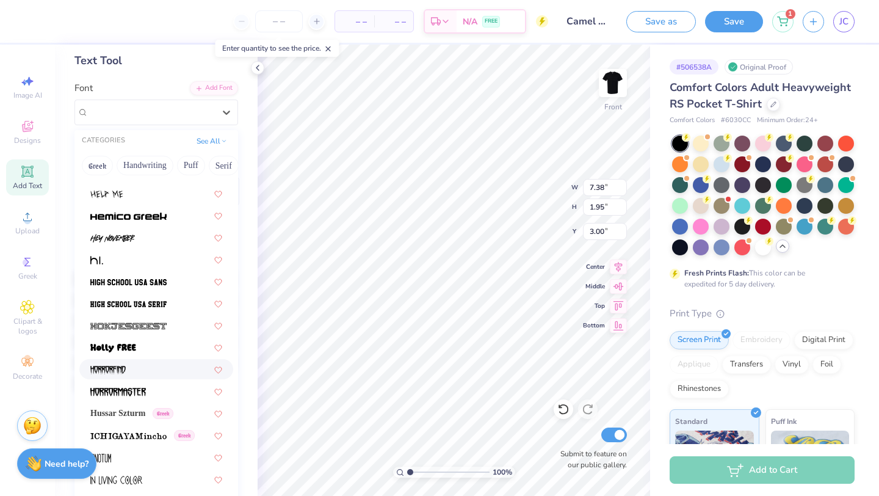
scroll to position [3031, 0]
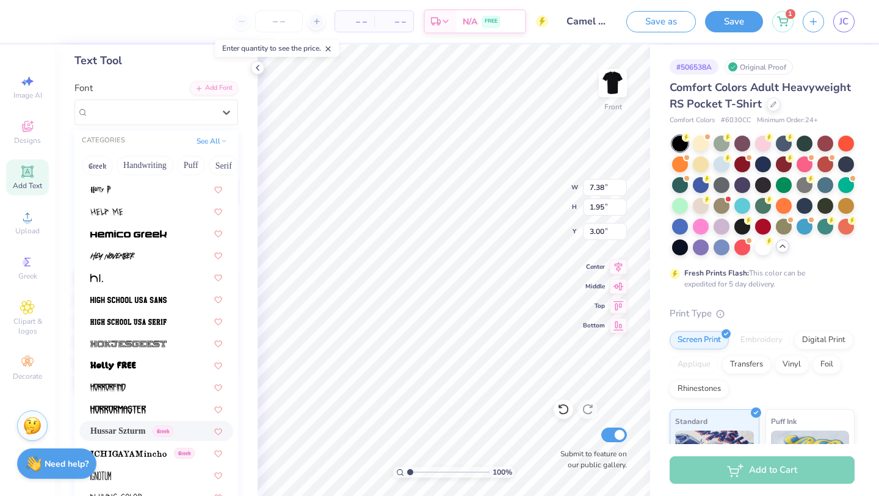
click at [145, 430] on span "Hussar Szturm" at bounding box center [117, 430] width 55 height 13
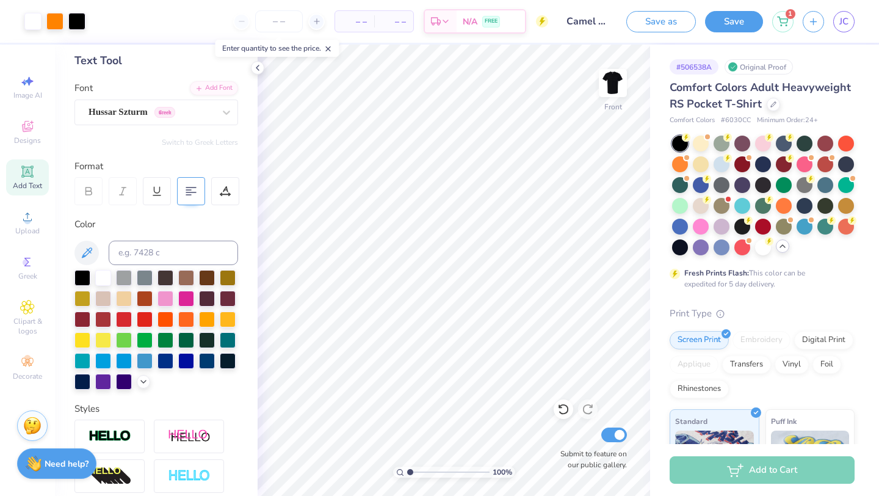
click at [32, 171] on icon at bounding box center [27, 171] width 15 height 15
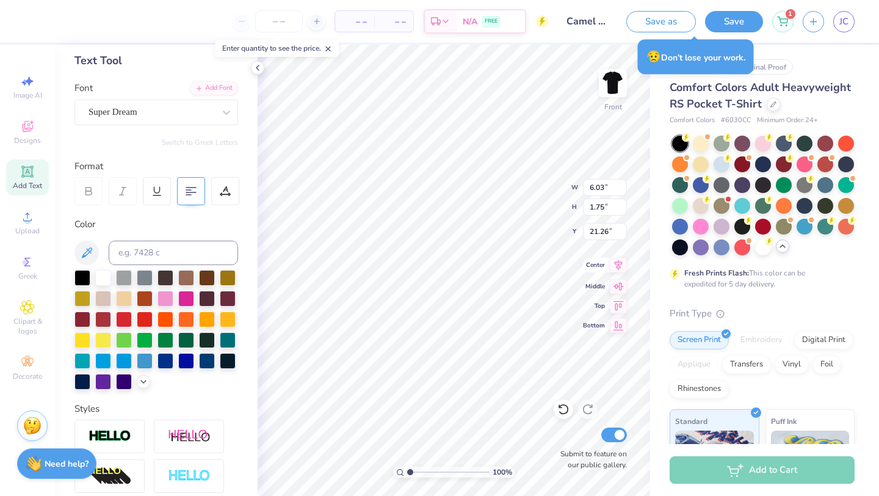
scroll to position [0, 1]
click at [128, 319] on div at bounding box center [124, 318] width 16 height 16
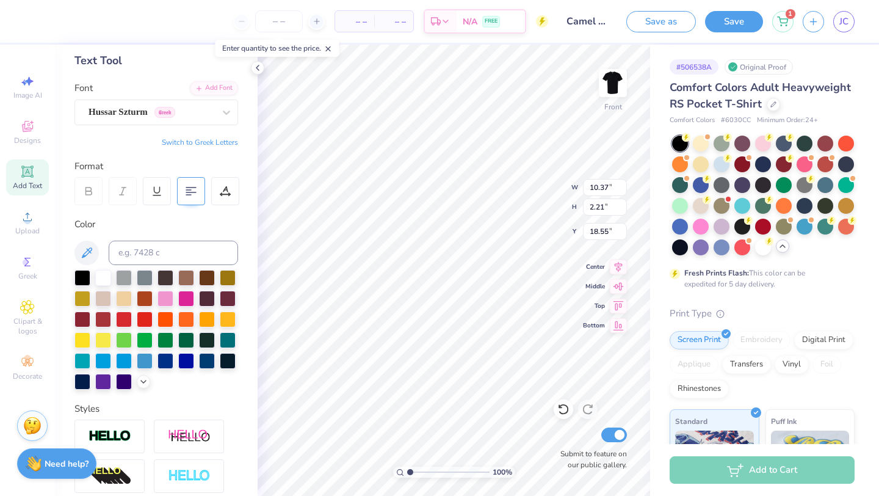
scroll to position [0, 0]
click at [142, 318] on div at bounding box center [145, 318] width 16 height 16
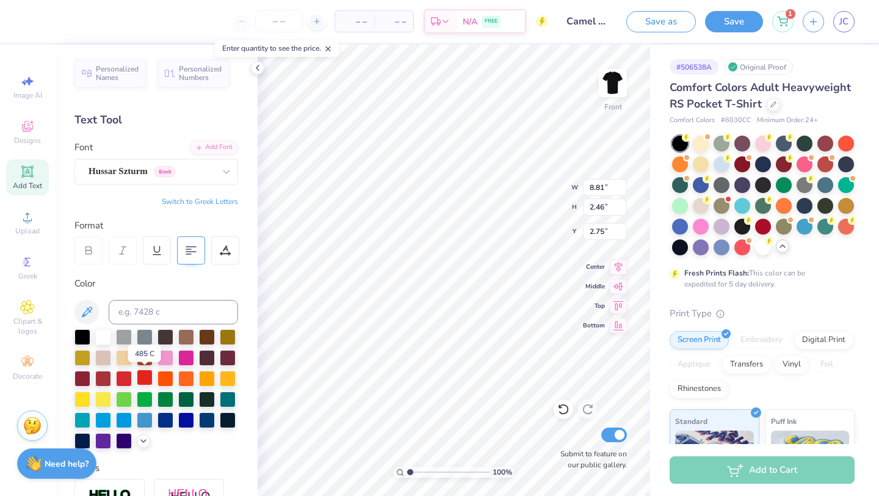
click at [147, 377] on div at bounding box center [145, 377] width 16 height 16
click at [142, 378] on div at bounding box center [145, 377] width 16 height 16
click at [147, 379] on div at bounding box center [145, 377] width 16 height 16
click at [140, 378] on div at bounding box center [145, 377] width 16 height 16
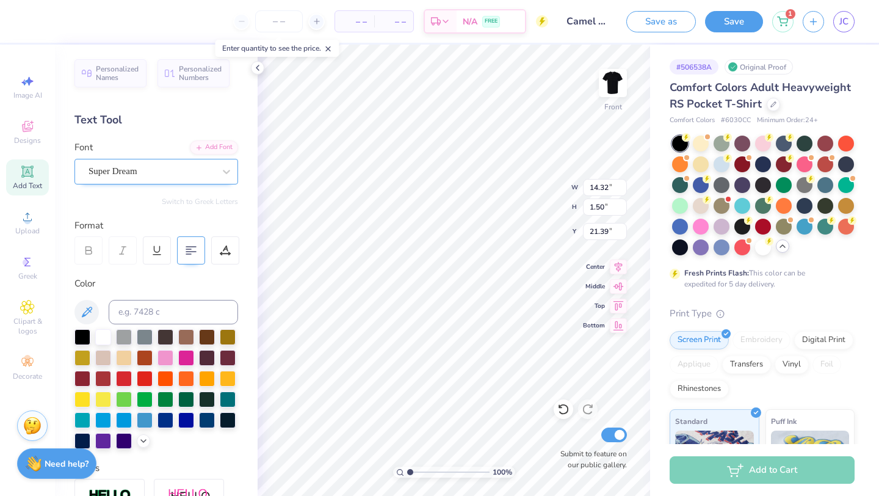
click at [142, 171] on div "Super Dream" at bounding box center [151, 171] width 128 height 19
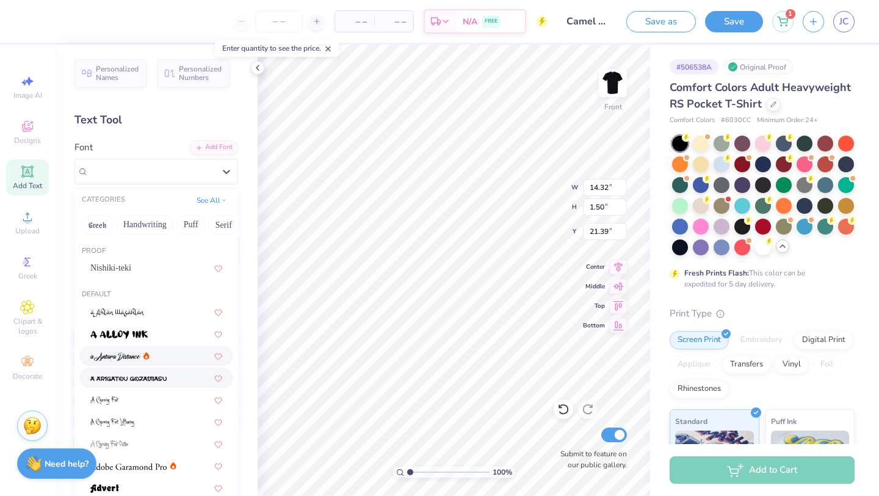
click at [126, 360] on img at bounding box center [115, 356] width 50 height 9
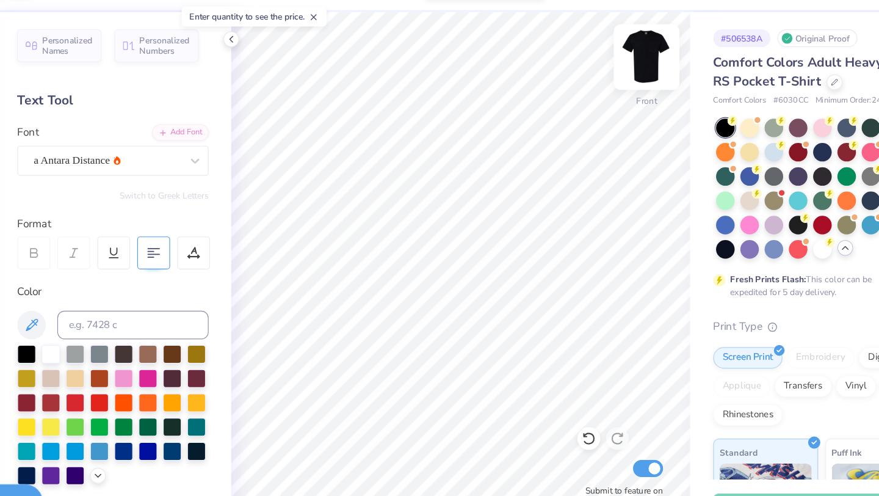
click at [614, 82] on img at bounding box center [613, 83] width 49 height 49
click at [196, 180] on div "a Antara Distance" at bounding box center [151, 171] width 128 height 19
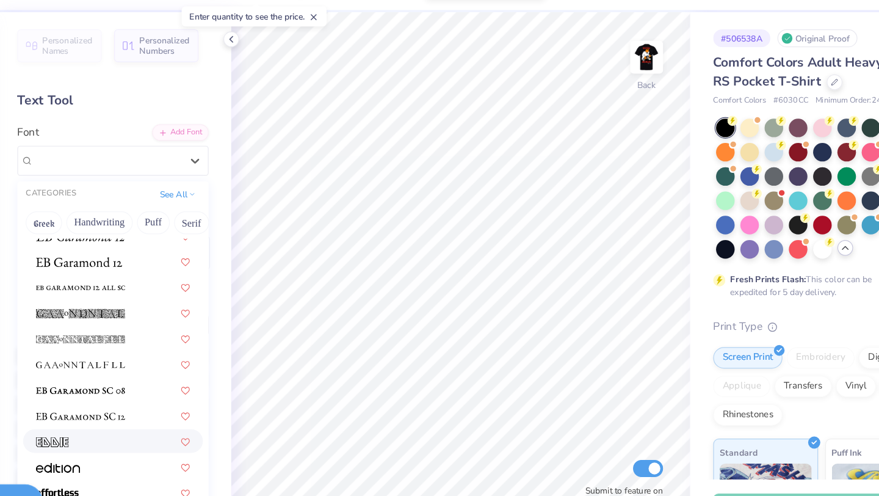
scroll to position [2365, 0]
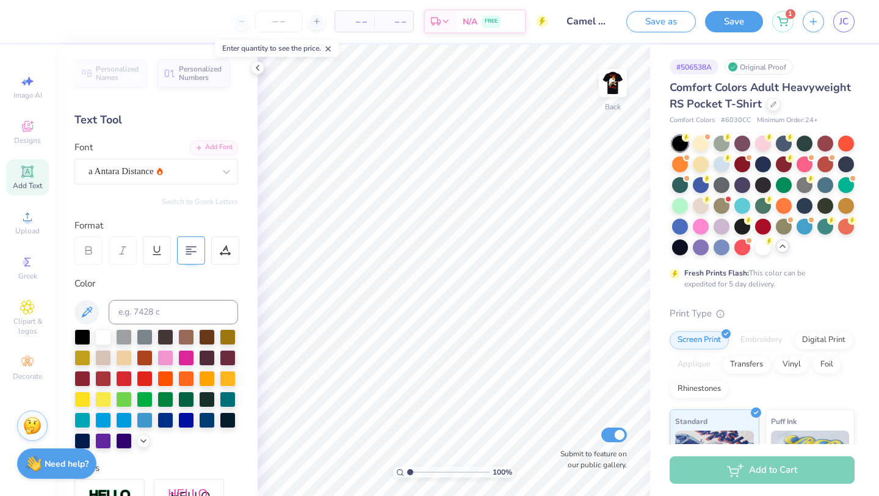
click at [28, 170] on icon at bounding box center [27, 171] width 9 height 9
click at [31, 175] on icon at bounding box center [27, 171] width 12 height 12
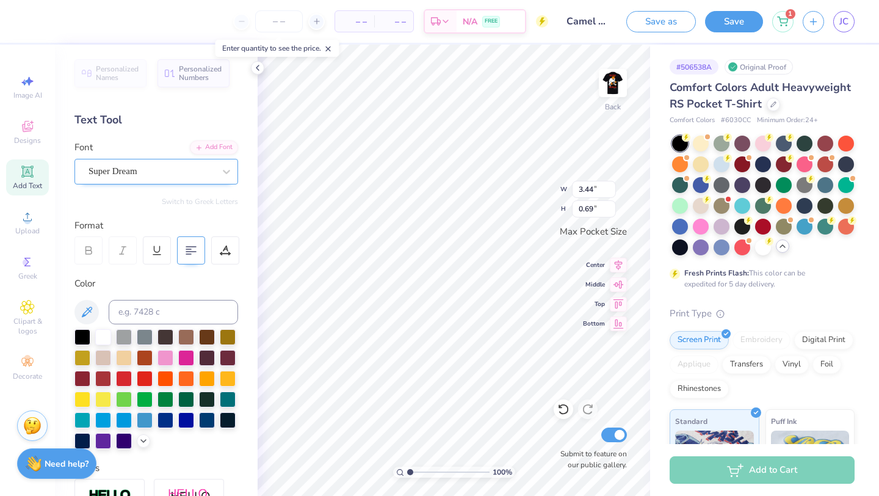
click at [154, 177] on div "Super Dream" at bounding box center [151, 171] width 128 height 19
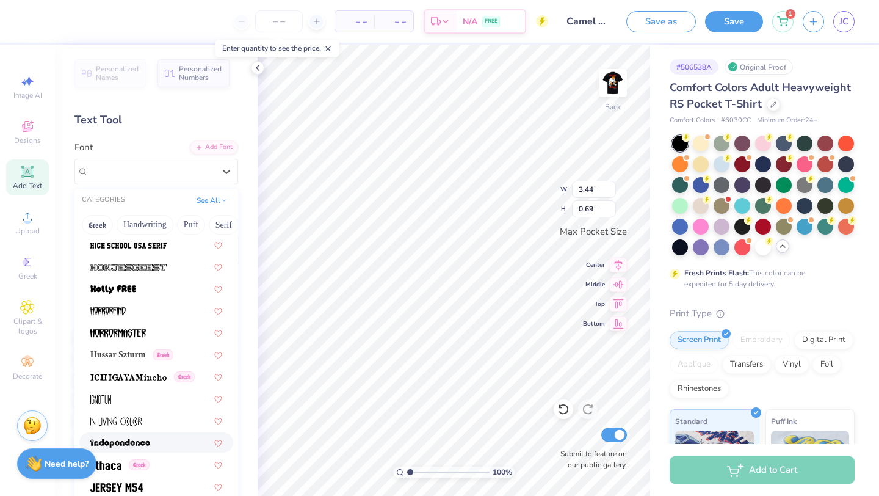
scroll to position [3156, 0]
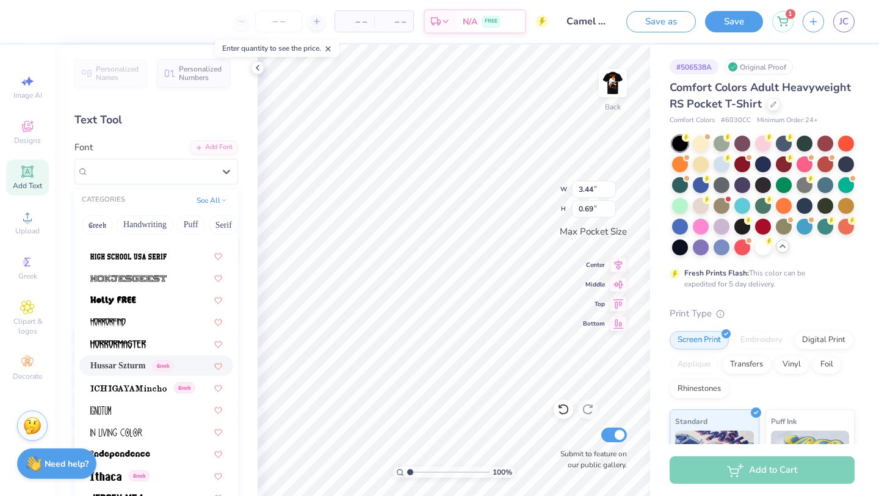
click at [139, 363] on span "Hussar Szturm" at bounding box center [117, 365] width 55 height 13
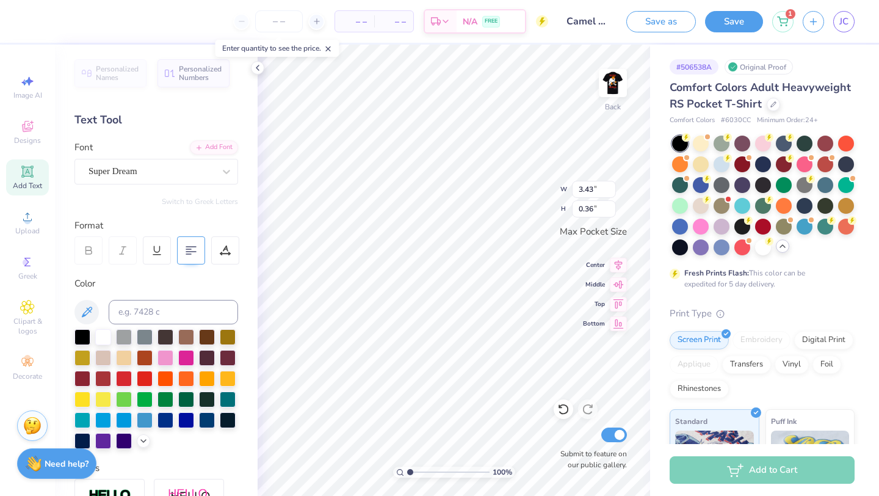
scroll to position [0, 2]
click at [195, 170] on div "Super Dream" at bounding box center [151, 171] width 128 height 19
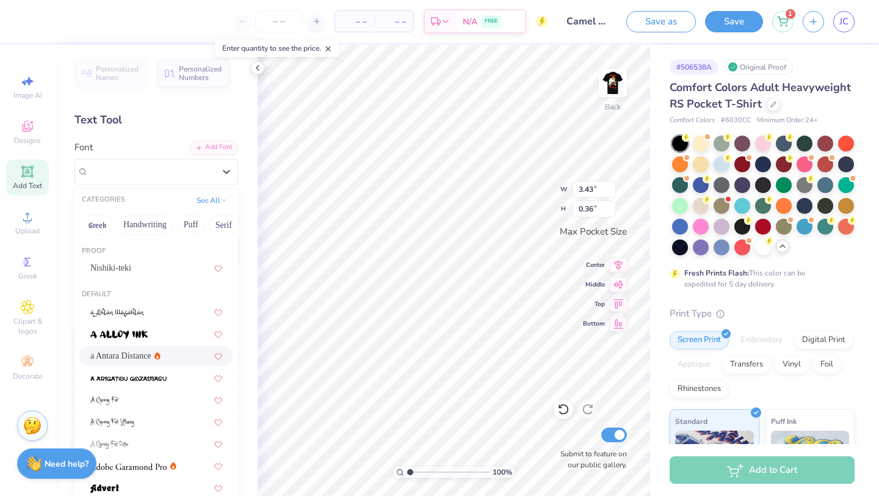
click at [131, 354] on span "a Antara Distance" at bounding box center [120, 355] width 61 height 13
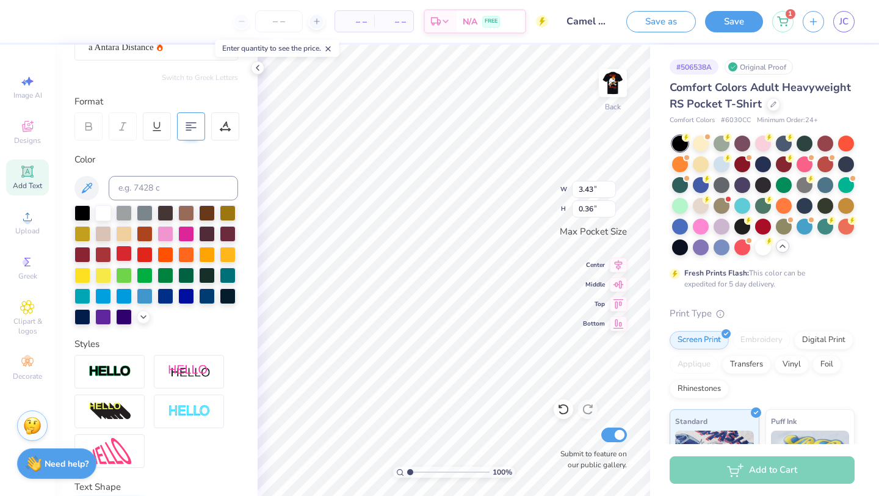
scroll to position [214, 0]
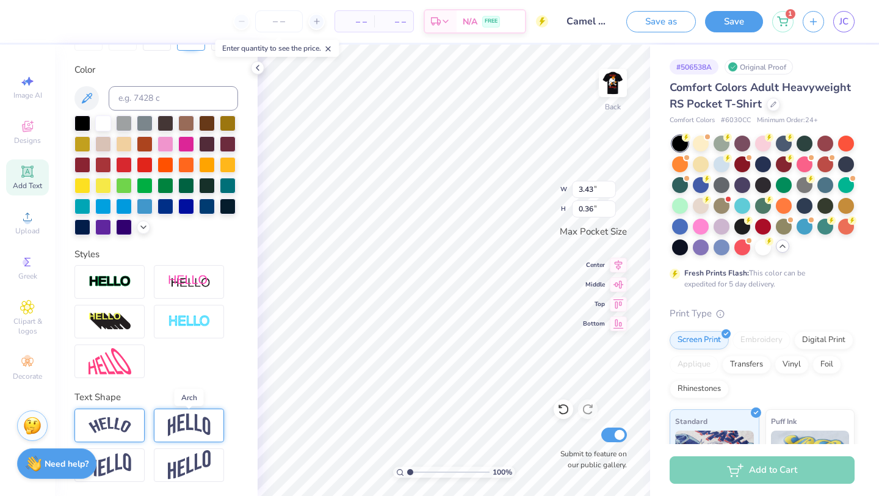
click at [180, 424] on img at bounding box center [189, 424] width 43 height 23
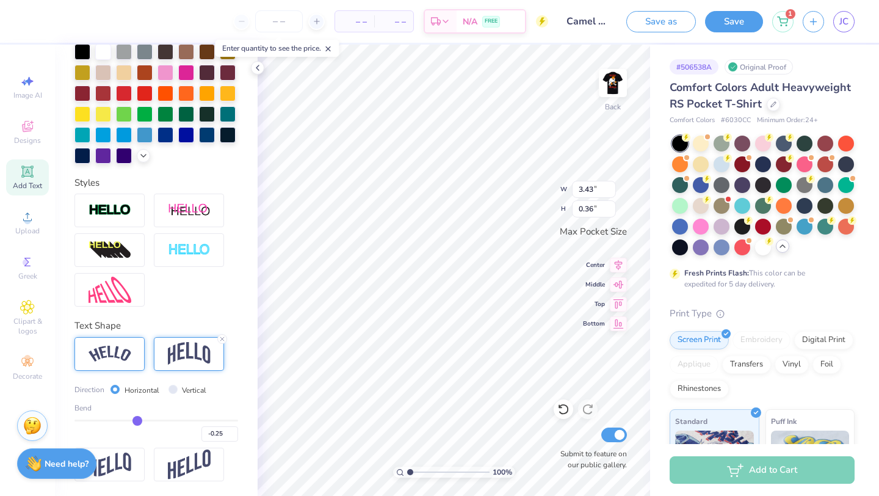
drag, startPoint x: 195, startPoint y: 419, endPoint x: 137, endPoint y: 413, distance: 58.9
click at [137, 419] on input "range" at bounding box center [156, 420] width 164 height 2
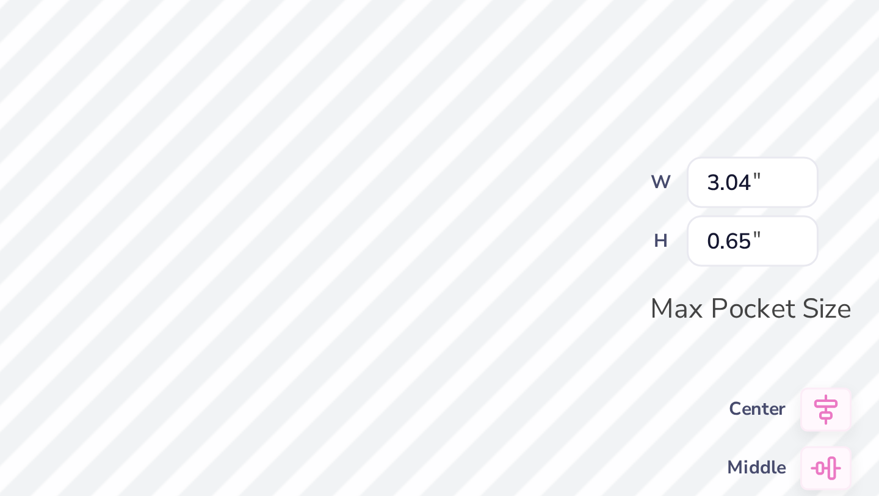
scroll to position [214, 0]
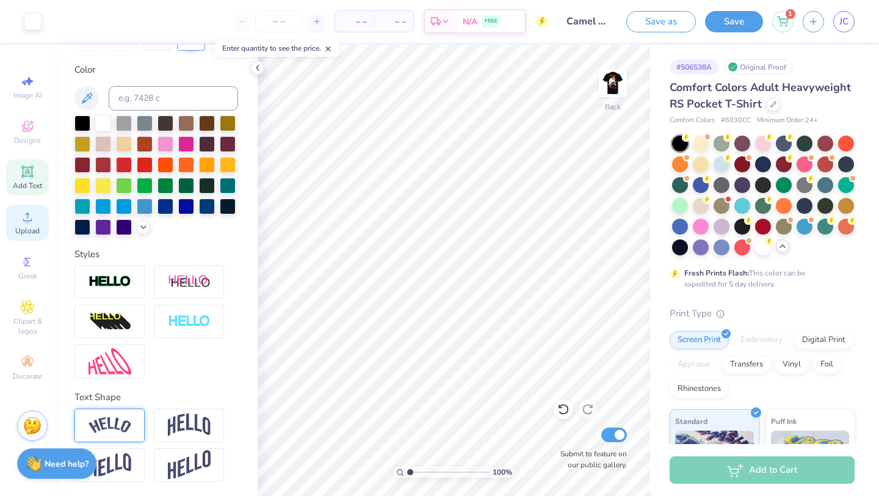
click at [27, 220] on icon at bounding box center [27, 216] width 9 height 9
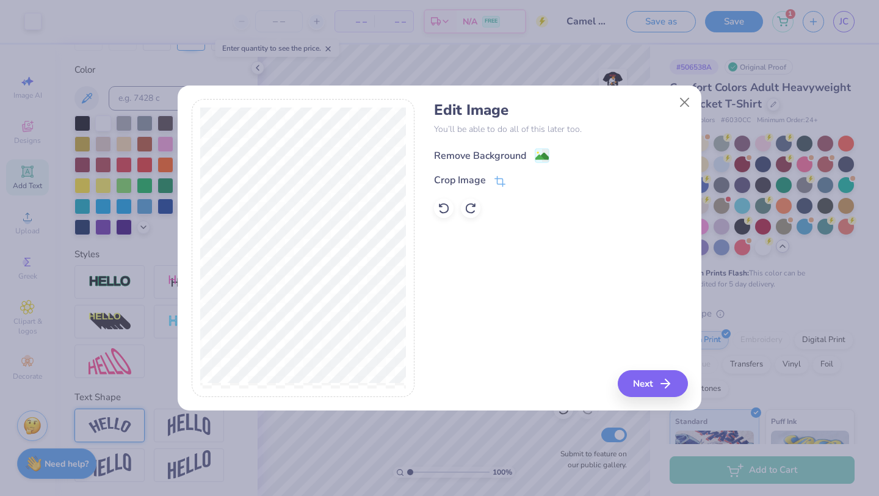
click at [495, 151] on div "Remove Background" at bounding box center [480, 155] width 92 height 15
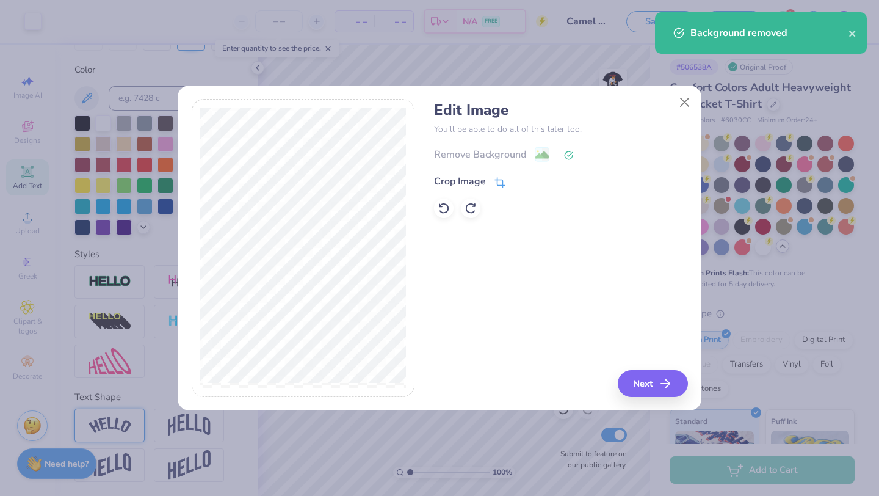
click at [492, 187] on div "Crop Image" at bounding box center [469, 181] width 71 height 15
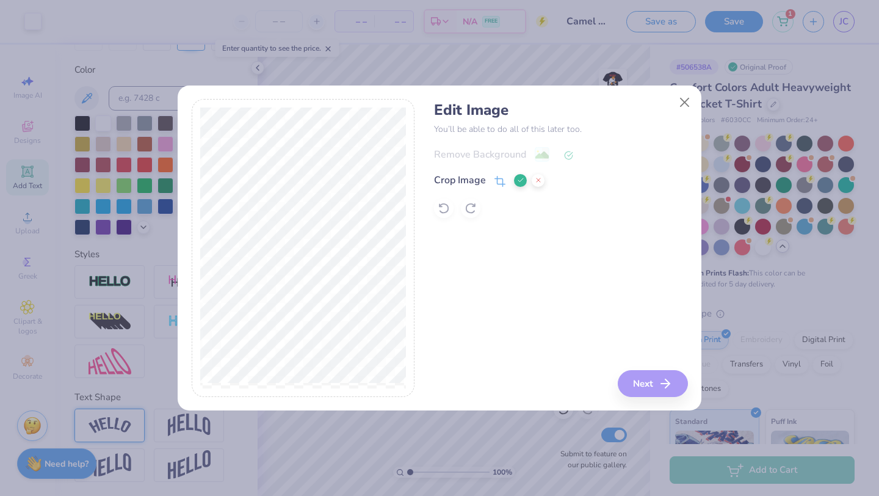
click at [659, 383] on div "Edit Image You’ll be able to do all of this later too. Remove Background Crop I…" at bounding box center [560, 248] width 253 height 298
click at [517, 180] on icon at bounding box center [520, 179] width 7 height 7
click at [668, 381] on icon "button" at bounding box center [669, 383] width 15 height 15
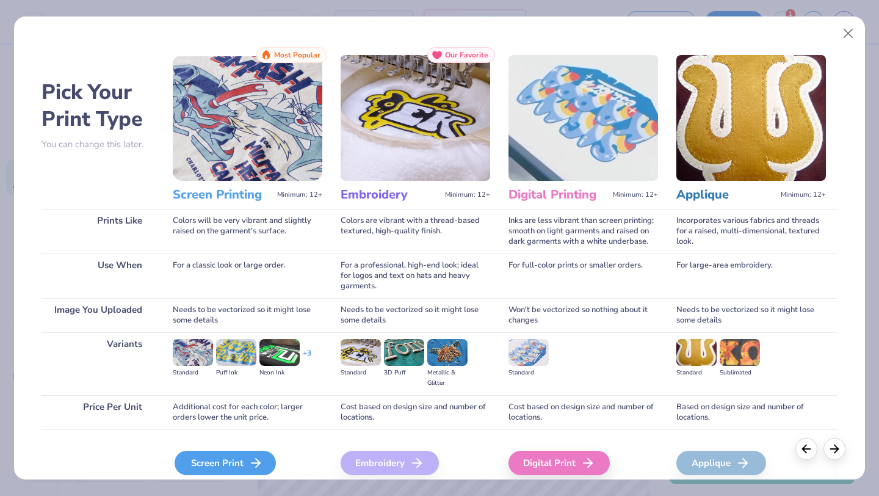
click at [233, 467] on div "Screen Print" at bounding box center [225, 463] width 101 height 24
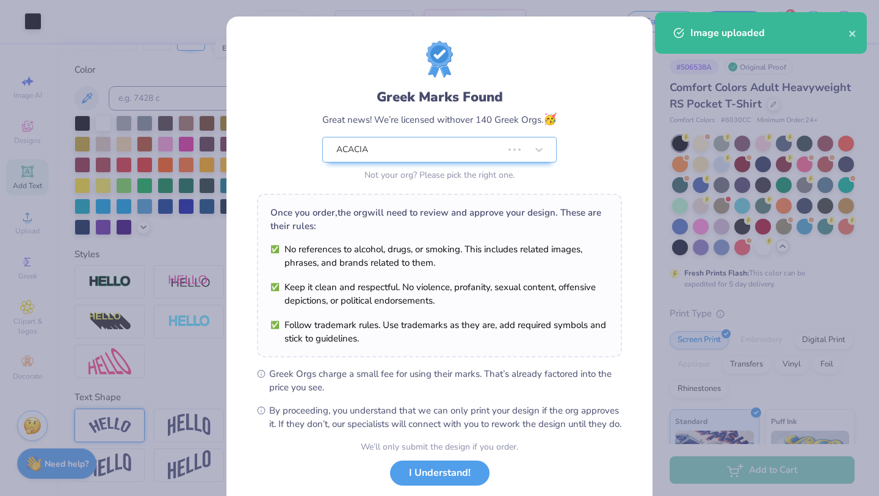
click at [103, 122] on div "Greek Marks Found Great news! We’re licensed with over 140 Greek Orgs. 🥳 ACACIA…" at bounding box center [439, 248] width 879 height 496
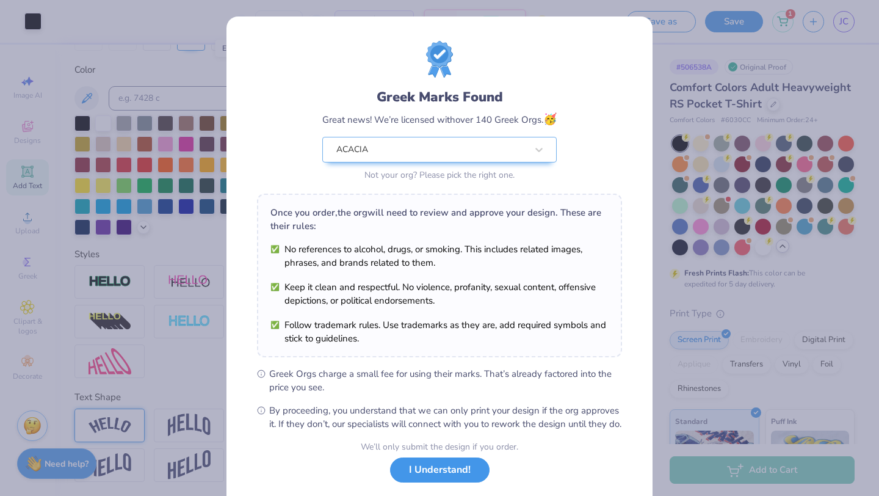
click at [417, 481] on button "I Understand!" at bounding box center [440, 469] width 100 height 25
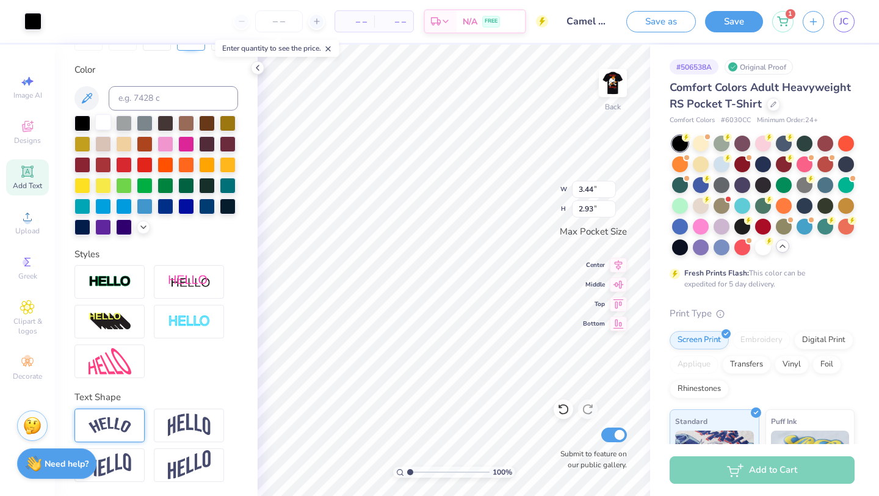
click at [108, 126] on div at bounding box center [103, 122] width 16 height 16
click at [106, 119] on div at bounding box center [103, 122] width 16 height 16
click at [102, 126] on div at bounding box center [103, 122] width 16 height 16
click at [37, 21] on div at bounding box center [32, 20] width 17 height 17
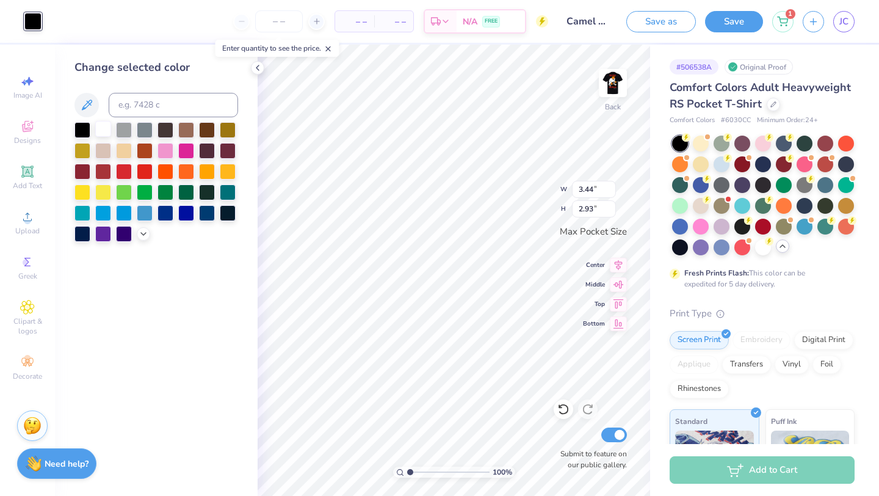
click at [105, 134] on div at bounding box center [103, 129] width 16 height 16
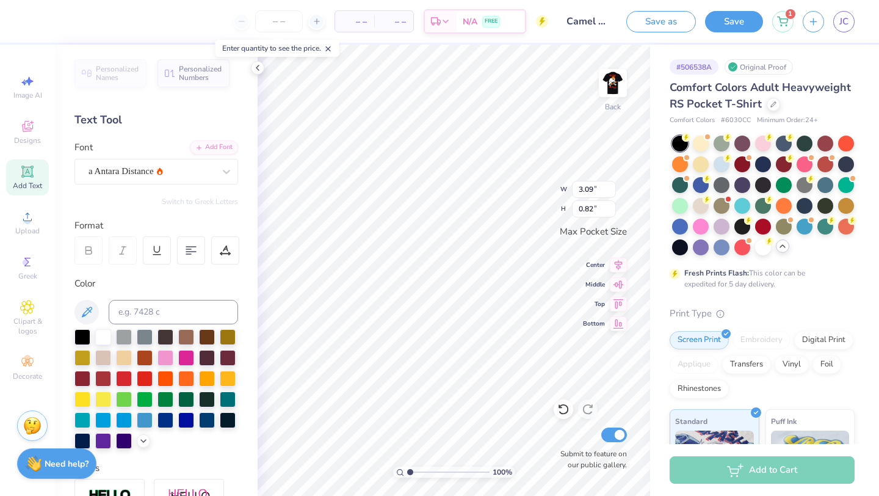
scroll to position [0, 1]
click at [121, 174] on div "a Antara Distance" at bounding box center [151, 171] width 128 height 19
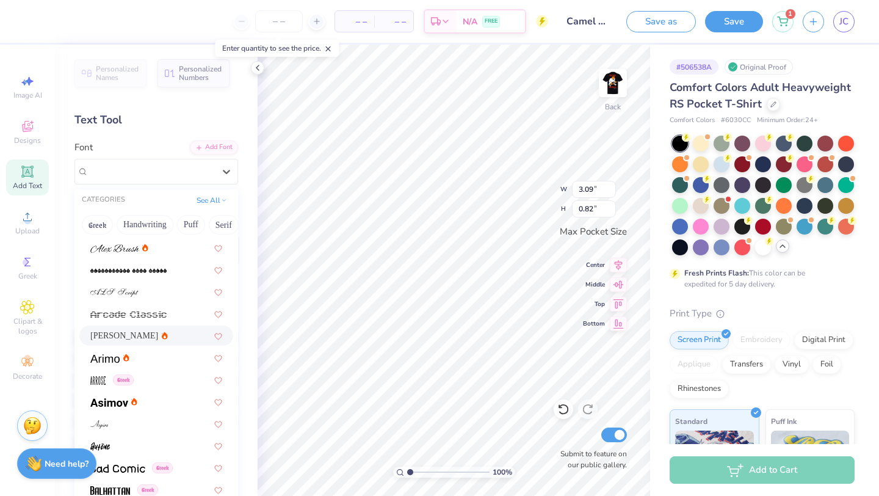
scroll to position [352, 0]
click at [146, 334] on div "Ariana Violeta" at bounding box center [156, 333] width 132 height 13
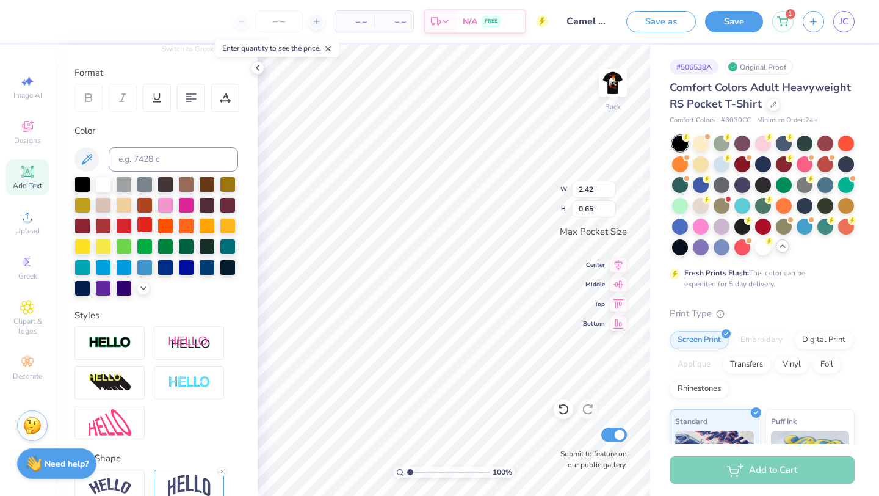
scroll to position [214, 0]
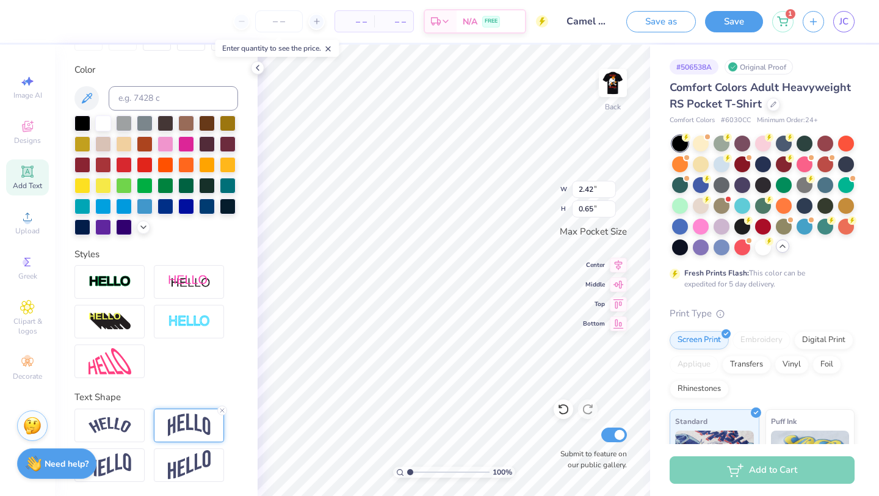
click at [192, 427] on img at bounding box center [189, 424] width 43 height 23
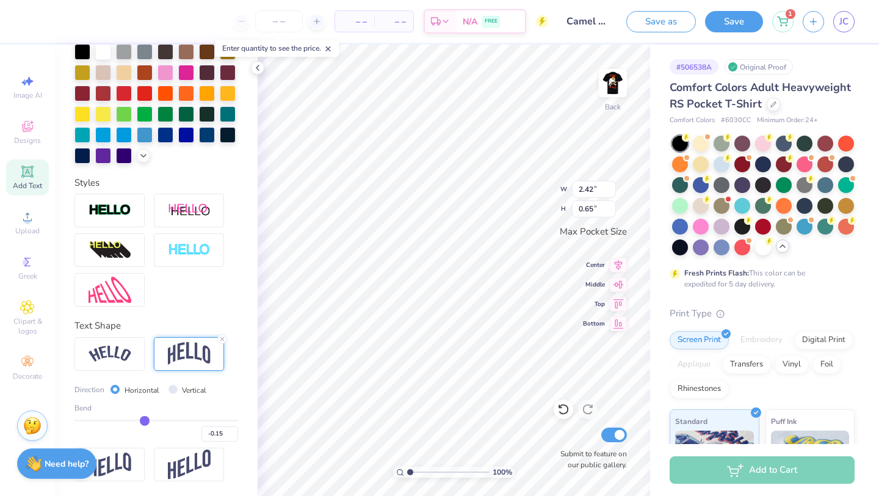
drag, startPoint x: 135, startPoint y: 419, endPoint x: 144, endPoint y: 418, distance: 9.2
click at [144, 419] on input "range" at bounding box center [156, 420] width 164 height 2
drag, startPoint x: 145, startPoint y: 424, endPoint x: 154, endPoint y: 423, distance: 9.2
click at [154, 421] on input "range" at bounding box center [156, 420] width 164 height 2
click at [222, 339] on line at bounding box center [222, 339] width 4 height 4
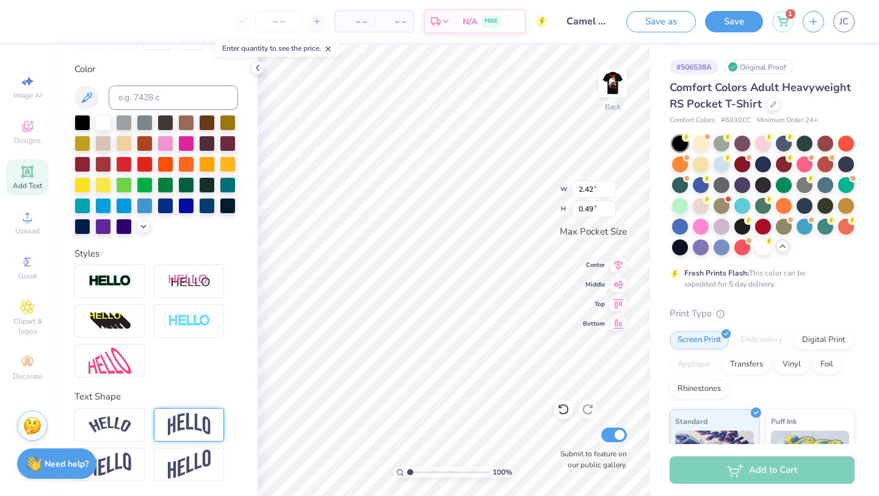
scroll to position [214, 0]
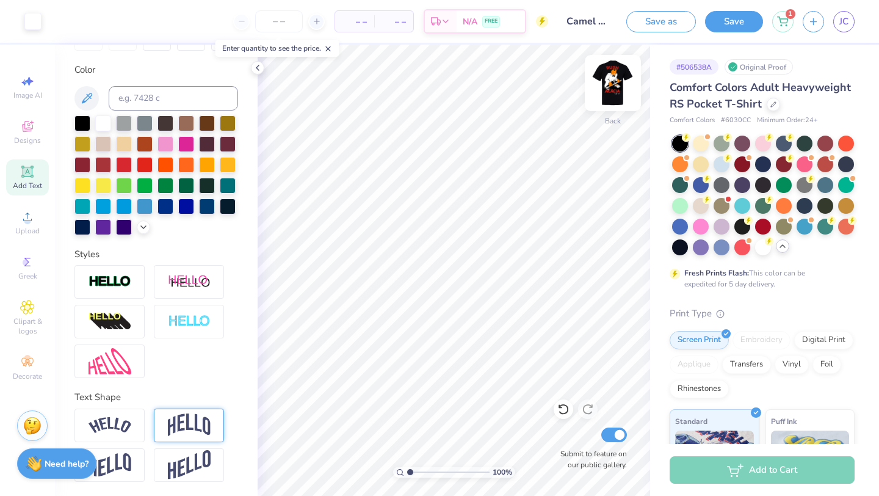
click at [605, 78] on img at bounding box center [613, 83] width 49 height 49
click at [615, 82] on img at bounding box center [613, 83] width 49 height 49
click at [614, 75] on img at bounding box center [613, 83] width 49 height 49
click at [33, 176] on icon at bounding box center [27, 171] width 12 height 12
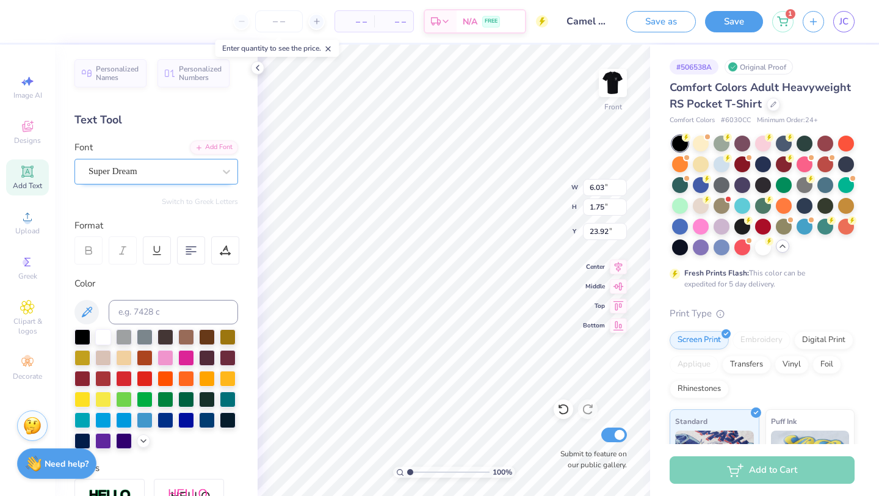
click at [167, 178] on div at bounding box center [152, 171] width 126 height 16
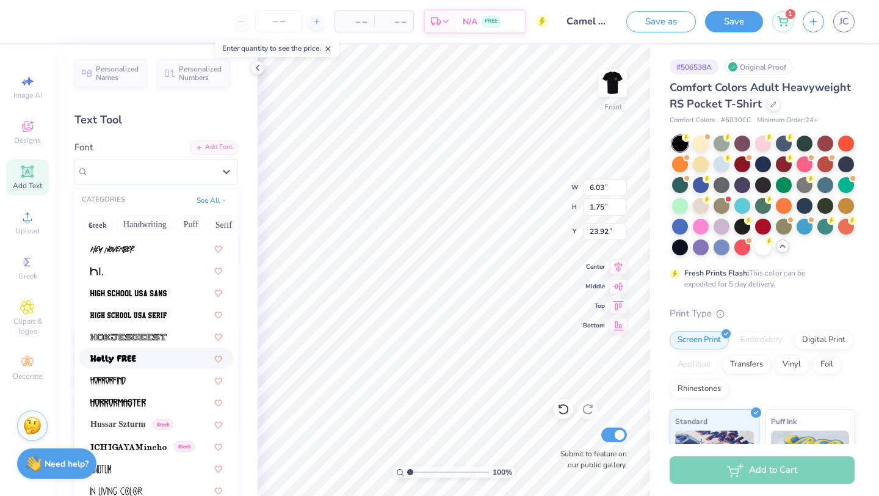
scroll to position [3098, 0]
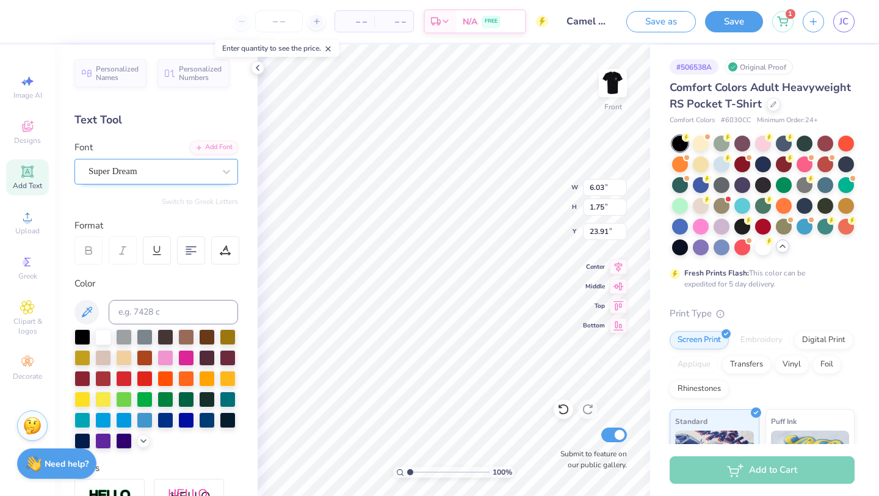
click at [139, 183] on div "Super Dream" at bounding box center [156, 172] width 164 height 26
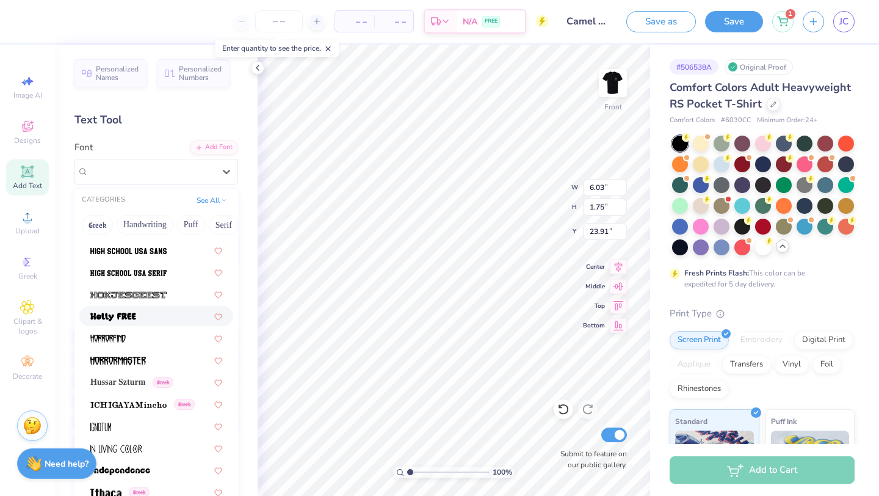
scroll to position [3160, 0]
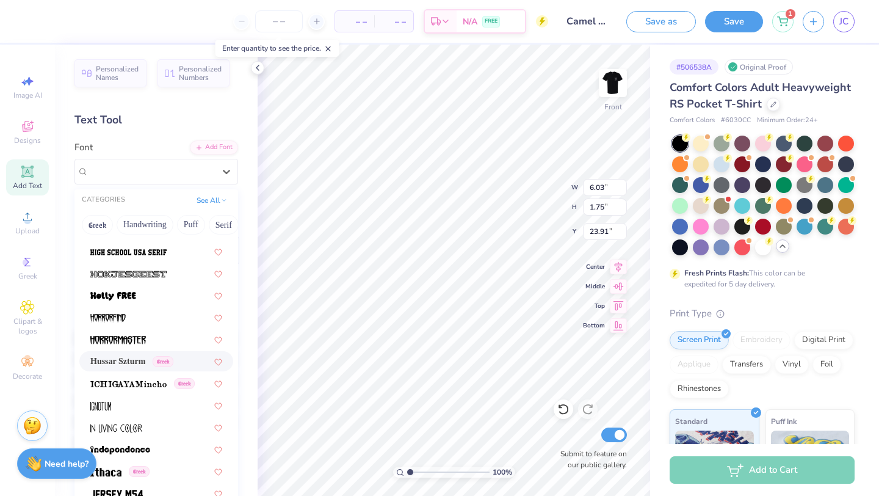
click at [134, 363] on span "Hussar Szturm" at bounding box center [117, 361] width 55 height 13
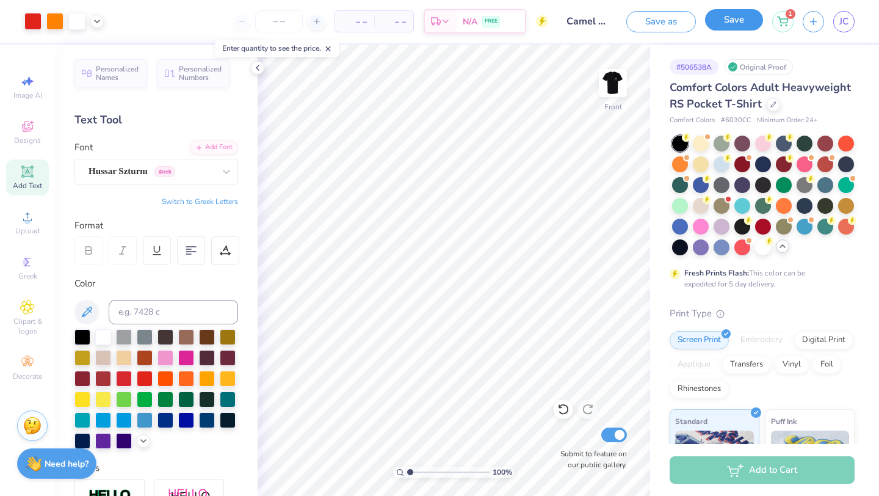
click at [719, 26] on button "Save" at bounding box center [734, 19] width 58 height 21
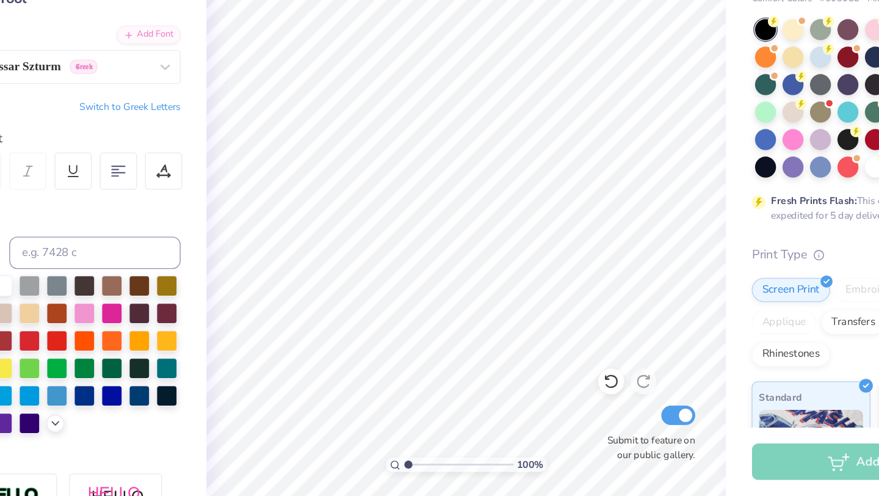
scroll to position [0, 0]
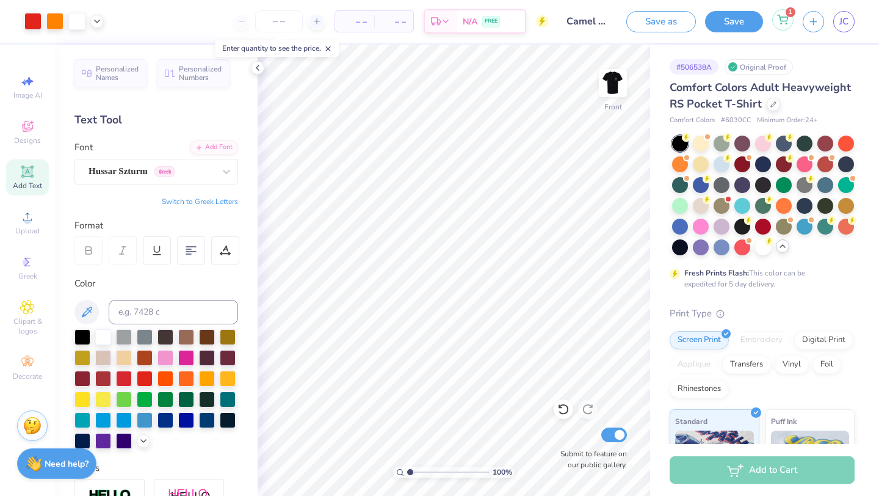
click at [781, 29] on div "1" at bounding box center [782, 19] width 21 height 21
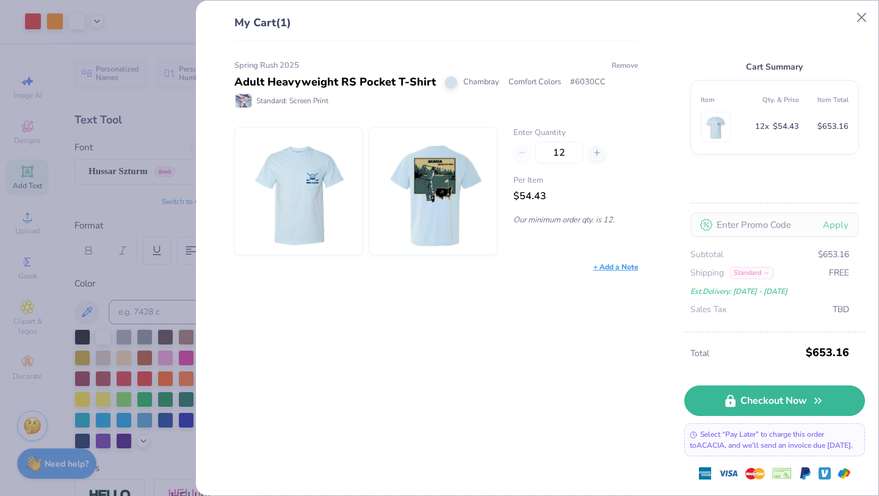
click at [625, 67] on button "Remove" at bounding box center [624, 65] width 27 height 11
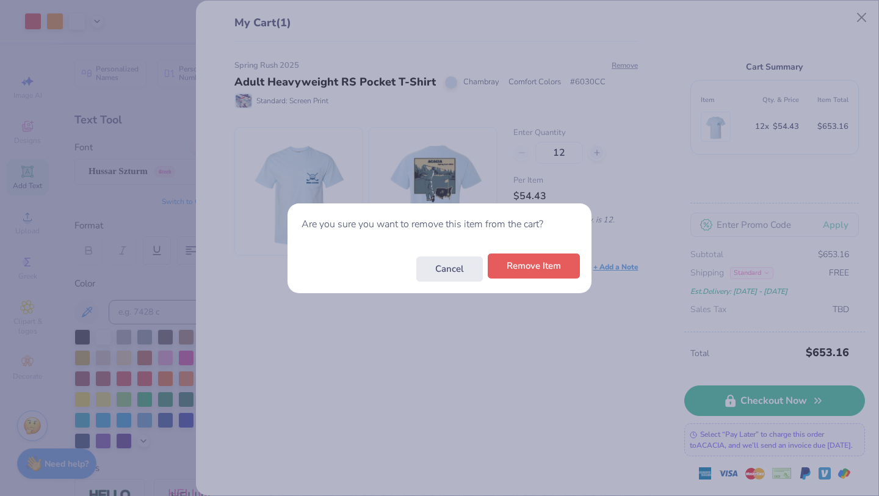
click at [549, 272] on button "Remove Item" at bounding box center [534, 265] width 92 height 25
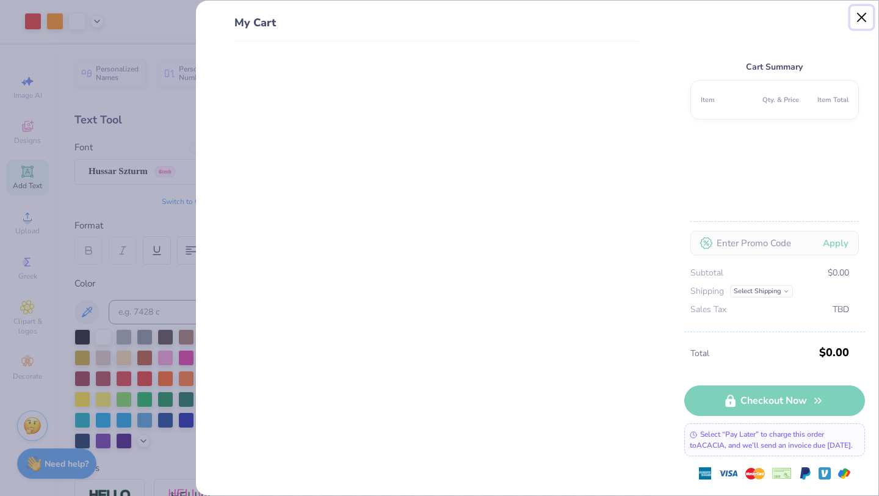
click at [858, 13] on button "Close" at bounding box center [862, 17] width 23 height 23
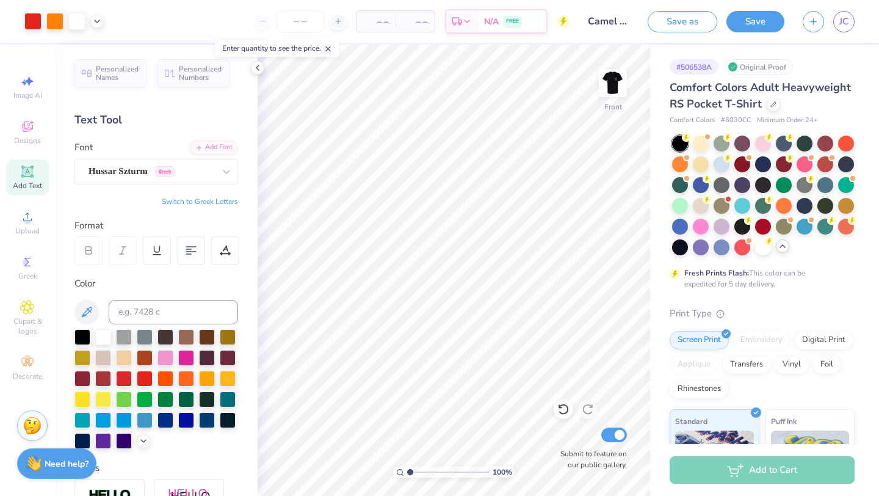
click at [335, 31] on div at bounding box center [301, 21] width 92 height 22
click at [335, 23] on icon at bounding box center [338, 21] width 9 height 9
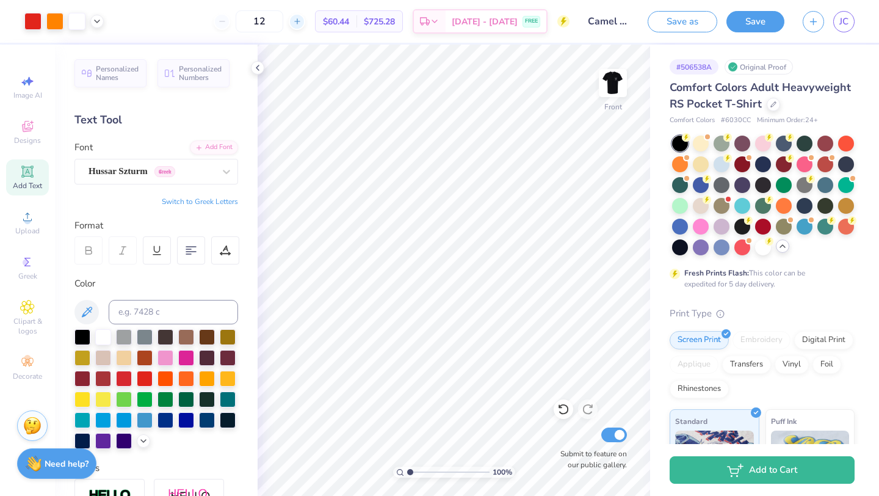
click at [302, 23] on icon at bounding box center [297, 21] width 9 height 9
click at [297, 22] on line at bounding box center [297, 21] width 0 height 5
click at [311, 22] on input "15" at bounding box center [301, 21] width 48 height 22
click at [338, 22] on line at bounding box center [338, 21] width 0 height 5
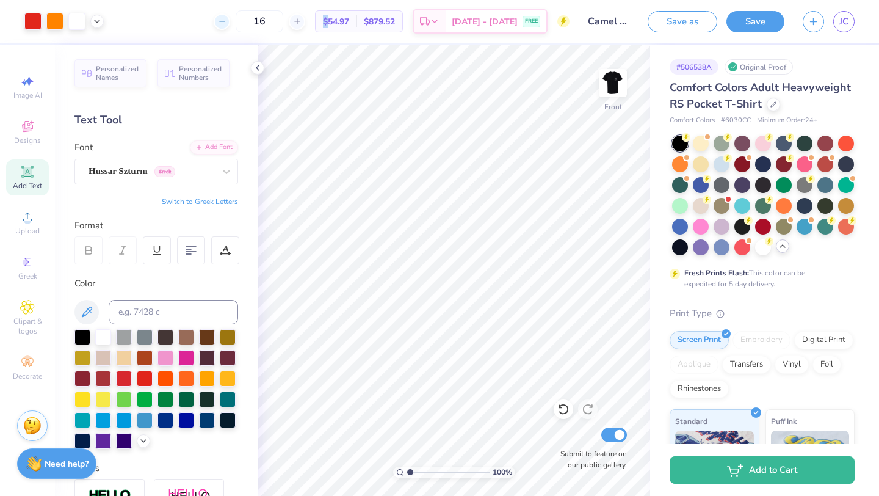
click at [227, 22] on icon at bounding box center [222, 21] width 9 height 9
click at [235, 22] on div "12" at bounding box center [260, 21] width 92 height 22
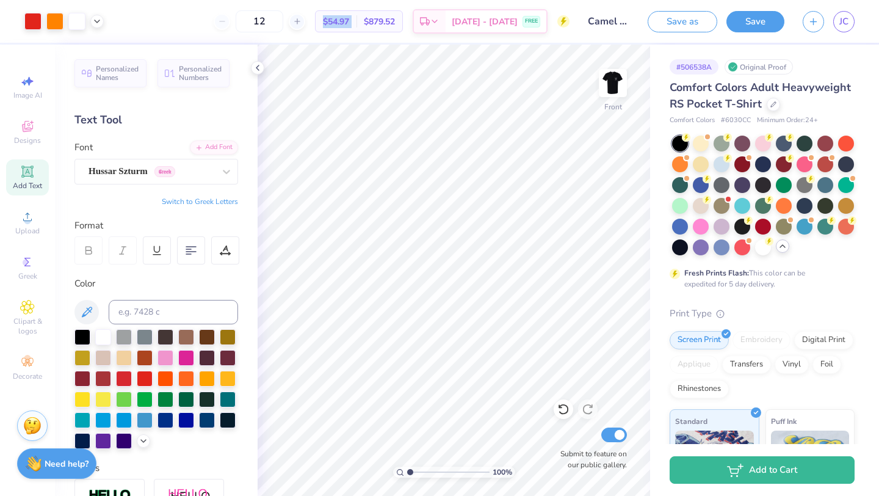
click at [235, 22] on div "12" at bounding box center [260, 21] width 92 height 22
click at [829, 337] on div "Digital Print" at bounding box center [823, 338] width 59 height 18
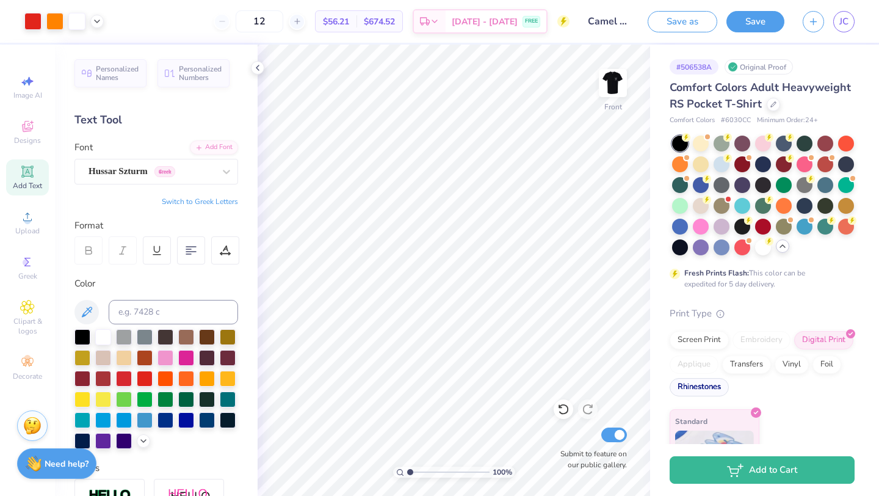
click at [706, 389] on div "Rhinestones" at bounding box center [699, 387] width 59 height 18
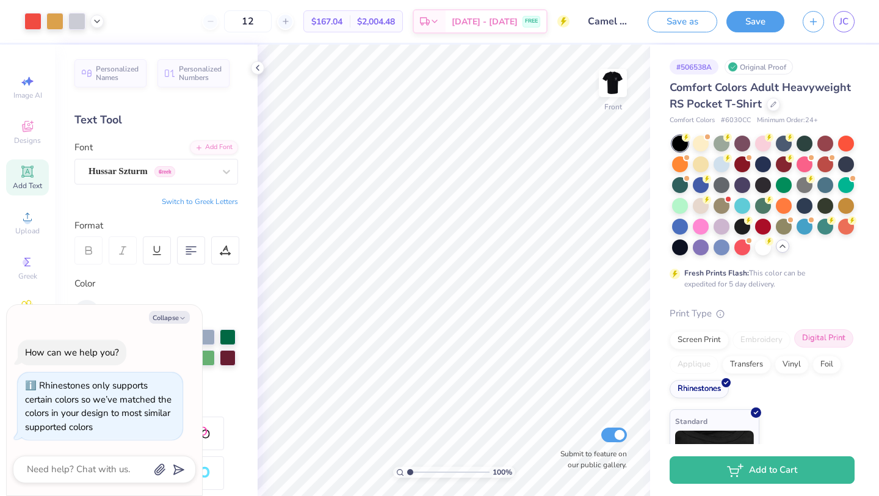
click at [822, 339] on div "Digital Print" at bounding box center [823, 338] width 59 height 18
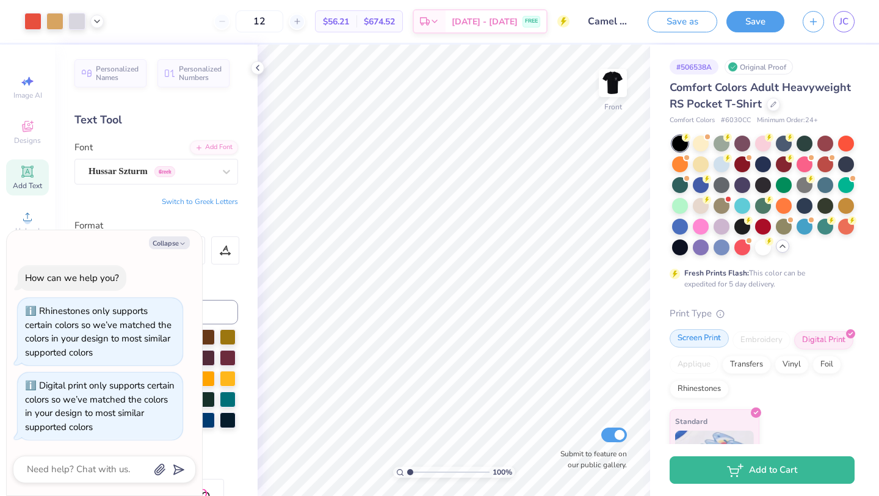
click at [705, 339] on div "Screen Print" at bounding box center [699, 338] width 59 height 18
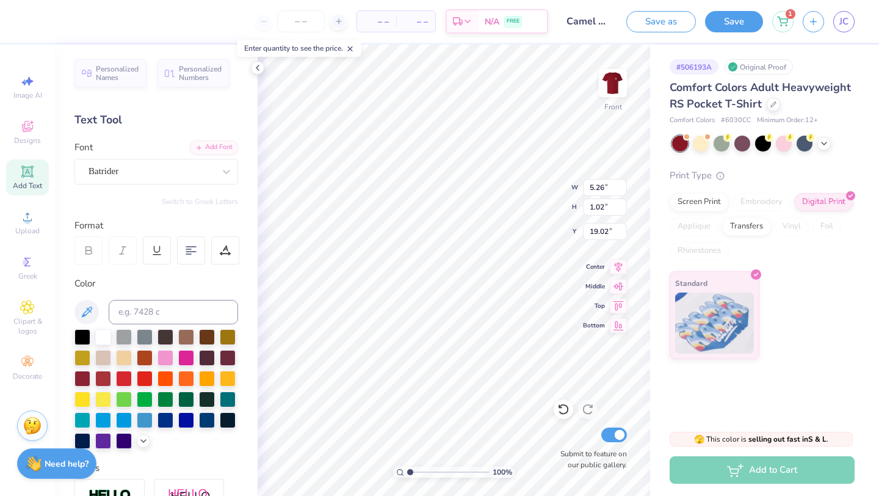
type input "5.26"
type input "1.02"
type input "19.02"
click at [205, 169] on div "Batrider" at bounding box center [151, 171] width 128 height 19
click at [615, 88] on img at bounding box center [613, 83] width 49 height 49
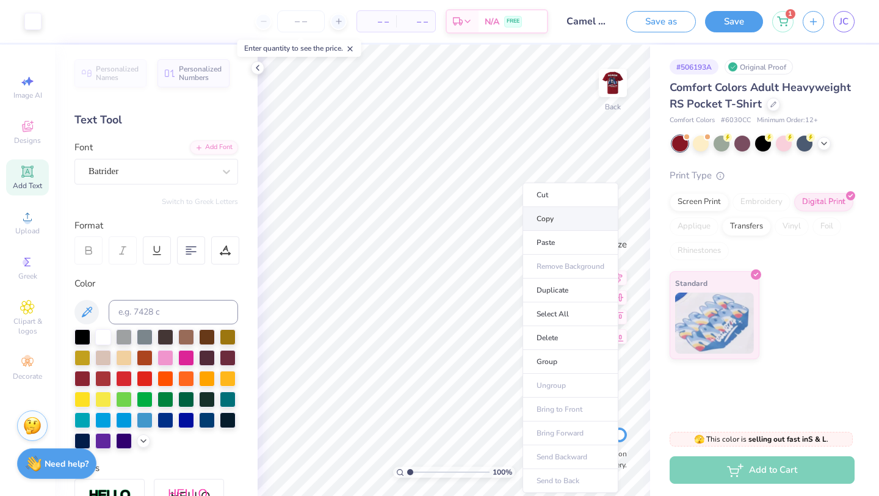
click at [554, 222] on li "Copy" at bounding box center [571, 219] width 96 height 24
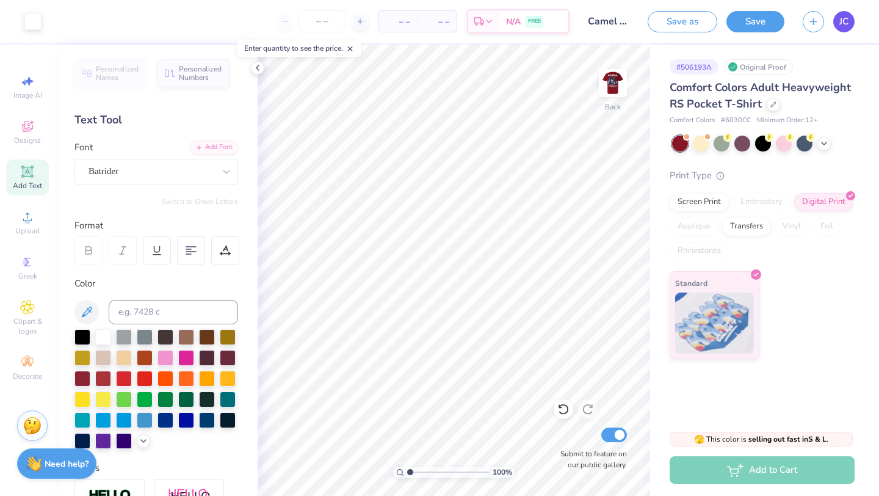
click at [848, 21] on span "JC" at bounding box center [844, 22] width 9 height 14
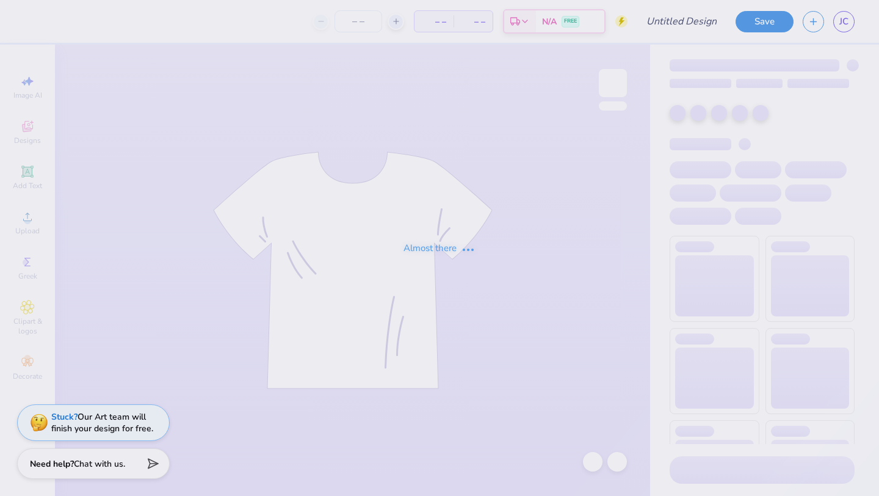
type input "Camel [PERSON_NAME] 2"
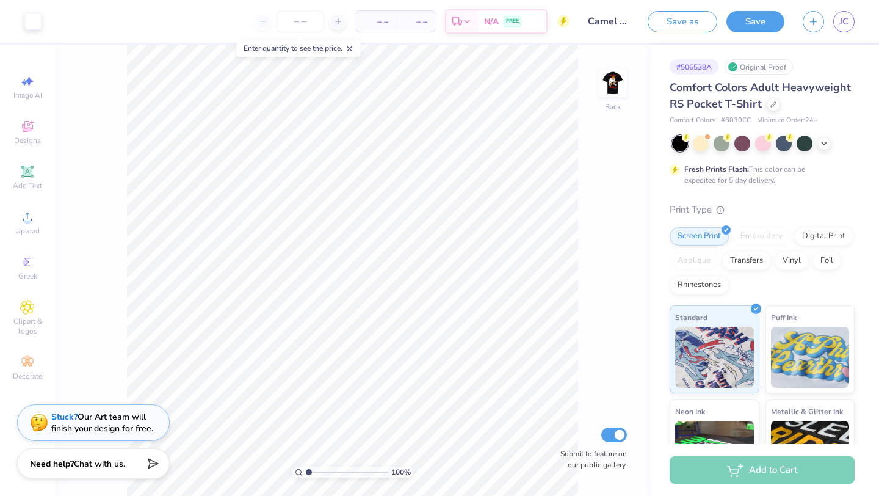
click at [597, 93] on div "100 % Back Submit to feature on our public gallery." at bounding box center [352, 270] width 595 height 451
click at [611, 89] on img at bounding box center [613, 83] width 49 height 49
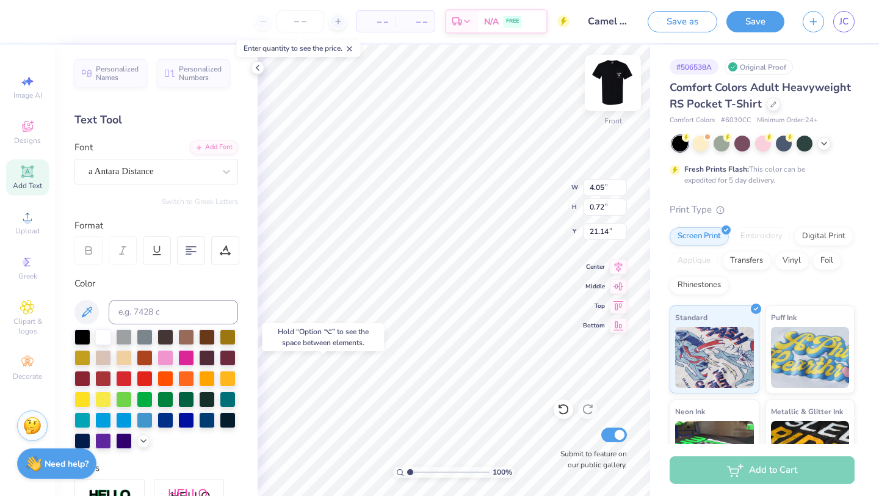
click at [615, 80] on img at bounding box center [613, 83] width 49 height 49
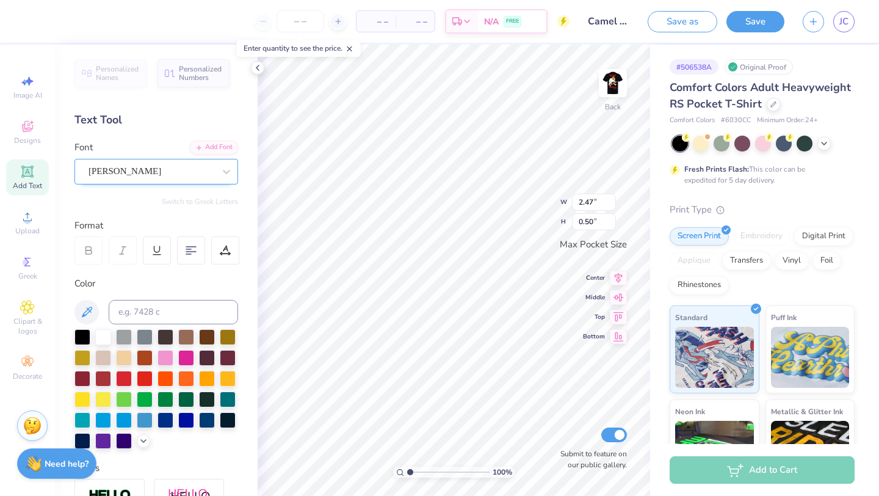
click at [206, 179] on div at bounding box center [152, 171] width 126 height 16
click at [147, 165] on div "Ariana Violeta" at bounding box center [151, 171] width 128 height 19
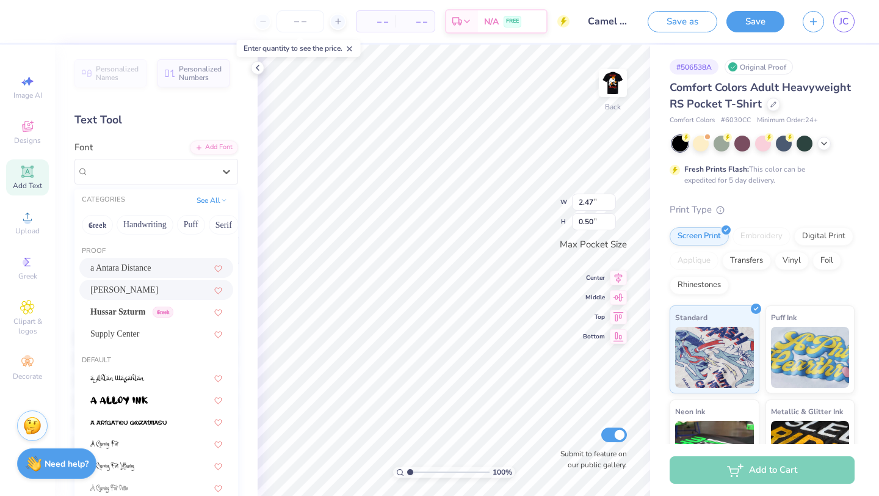
click at [146, 270] on div "a Antara Distance" at bounding box center [156, 267] width 132 height 13
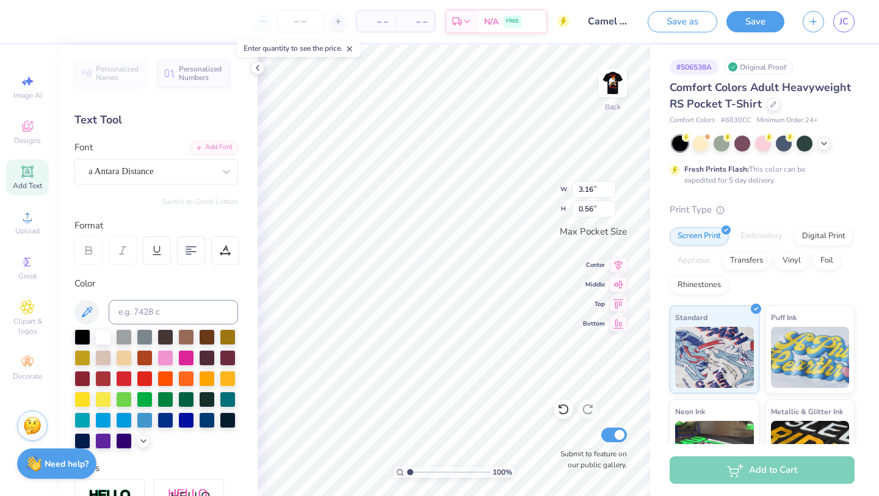
type input "3.10"
type input "0.55"
click at [338, 23] on icon at bounding box center [338, 21] width 9 height 9
type input "12"
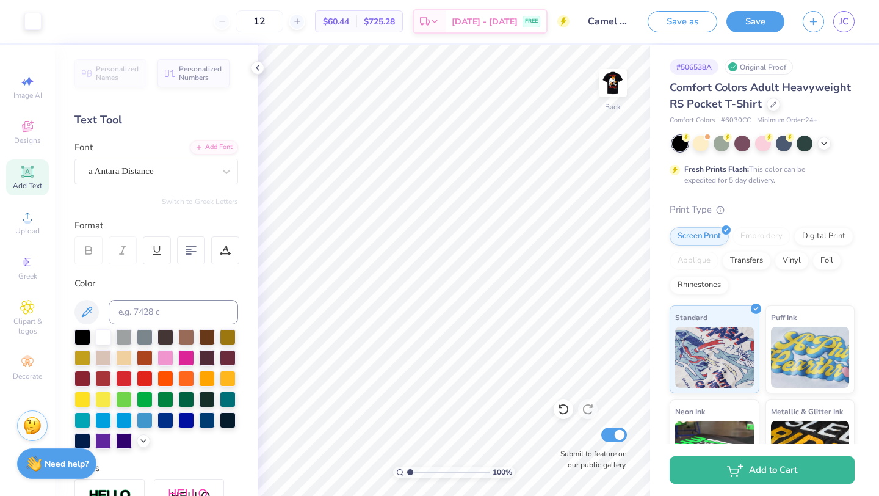
click at [239, 23] on div "12" at bounding box center [260, 21] width 92 height 22
click at [611, 85] on img at bounding box center [613, 83] width 49 height 49
click at [742, 17] on button "Save" at bounding box center [756, 19] width 58 height 21
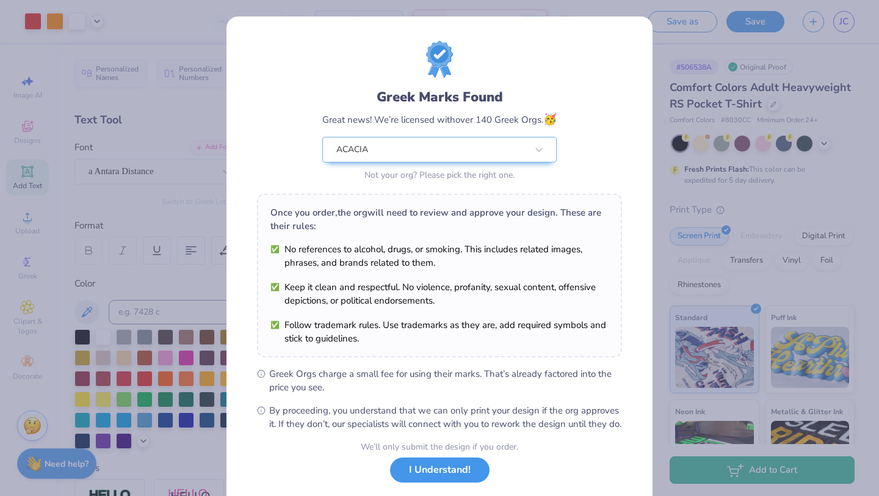
click at [436, 482] on button "I Understand!" at bounding box center [440, 469] width 100 height 25
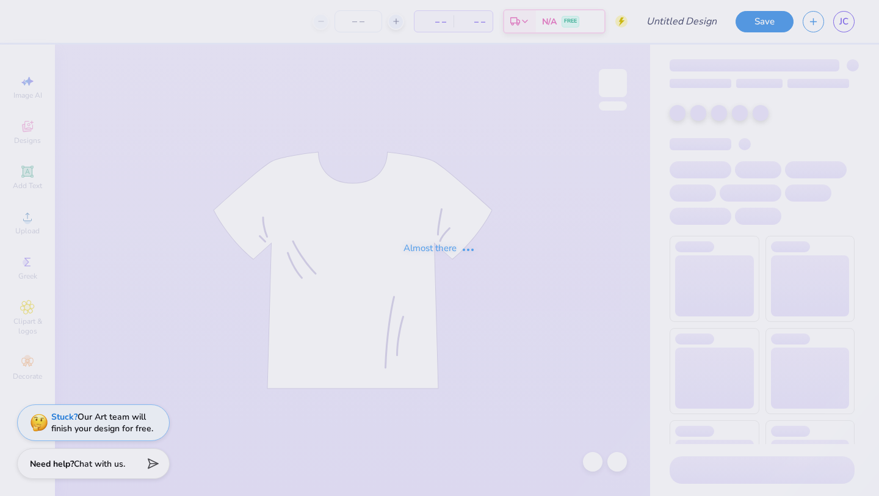
type input "Camel [PERSON_NAME] 2"
type input "12"
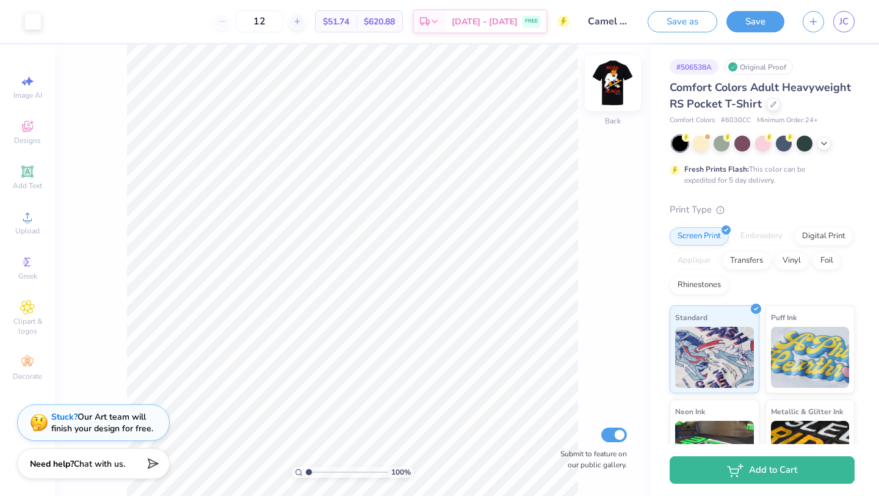
click at [615, 84] on img at bounding box center [613, 83] width 49 height 49
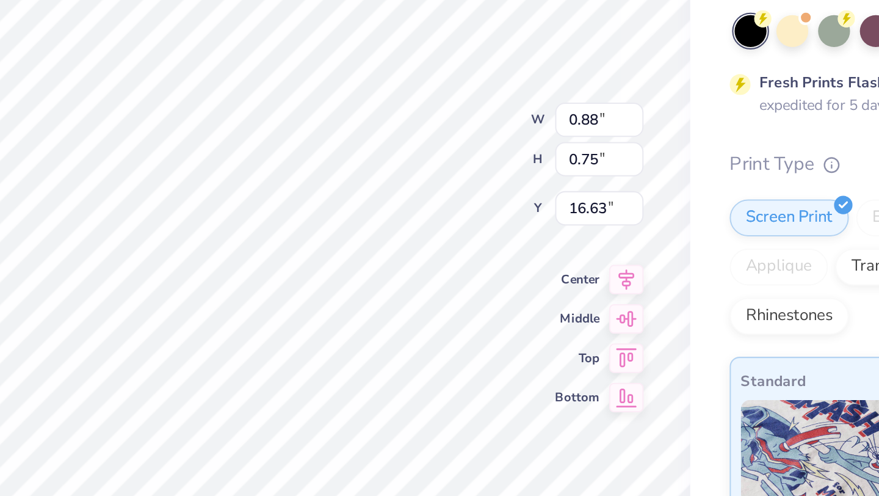
type input "12.22"
type input "14.83"
type input "4.43"
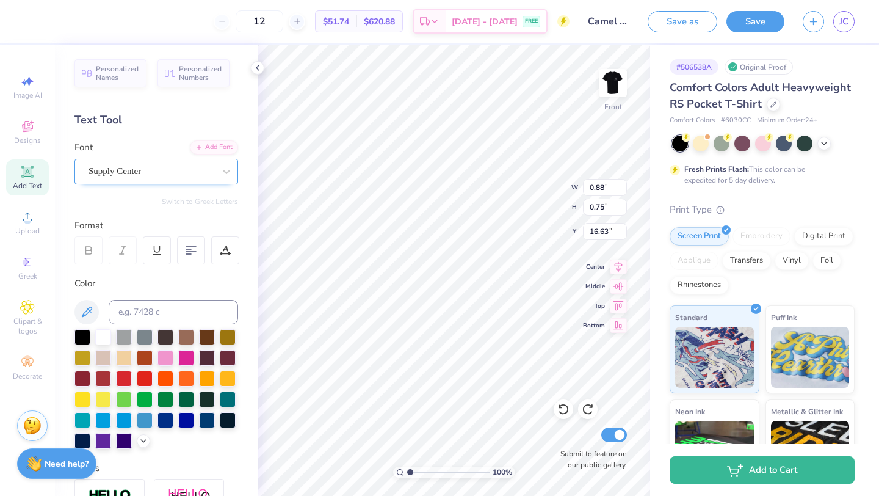
click at [144, 173] on div "Supply Center" at bounding box center [151, 171] width 128 height 19
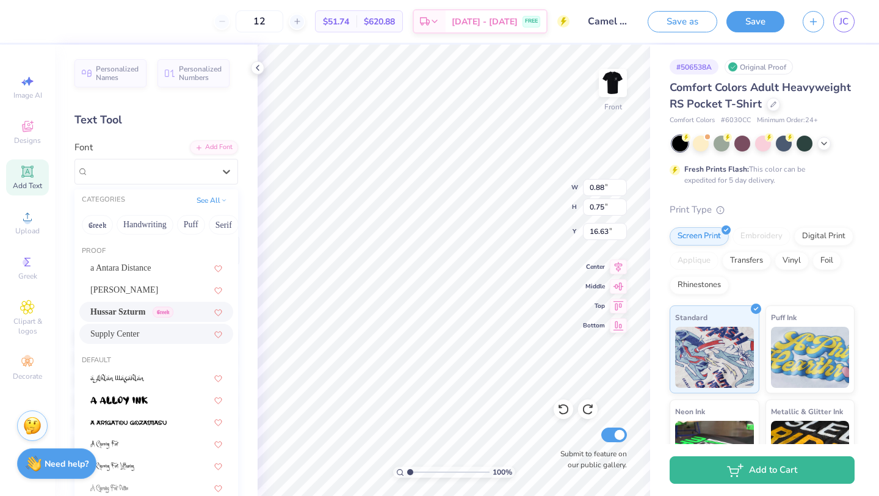
click at [135, 312] on span "Hussar Szturm" at bounding box center [117, 311] width 55 height 13
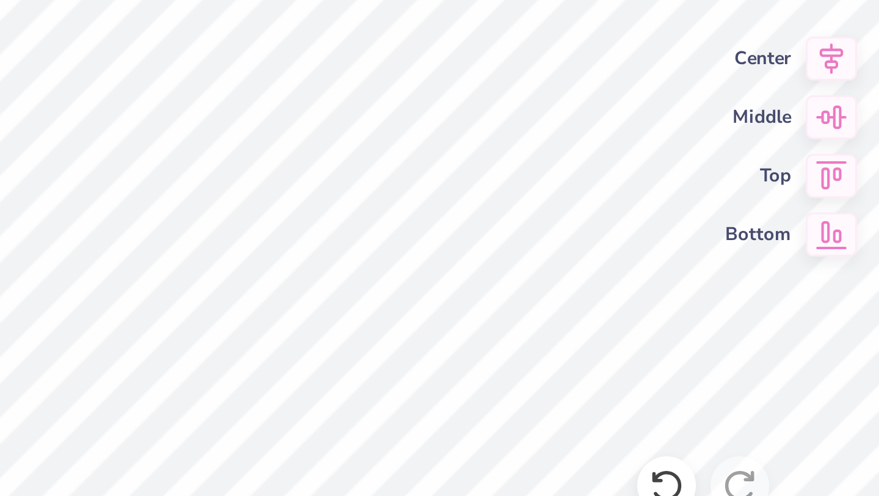
type input "0.99"
type input "0.78"
type input "16.31"
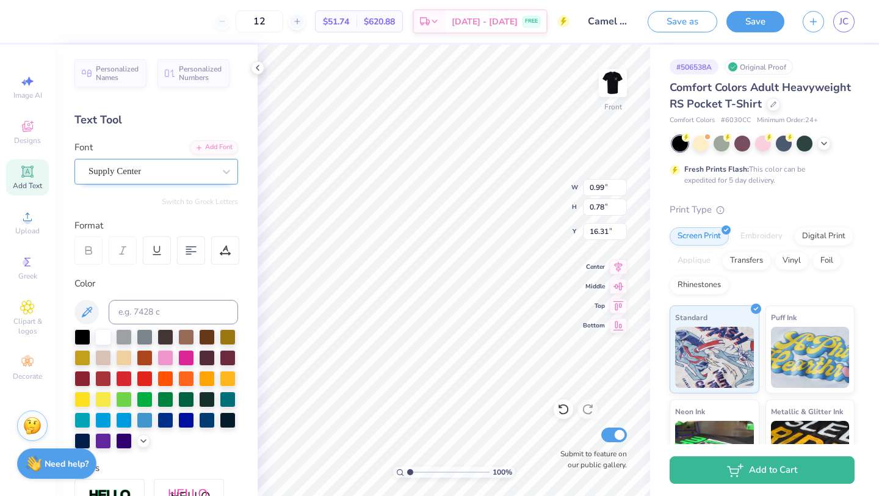
click at [148, 171] on div "Supply Center" at bounding box center [151, 171] width 128 height 19
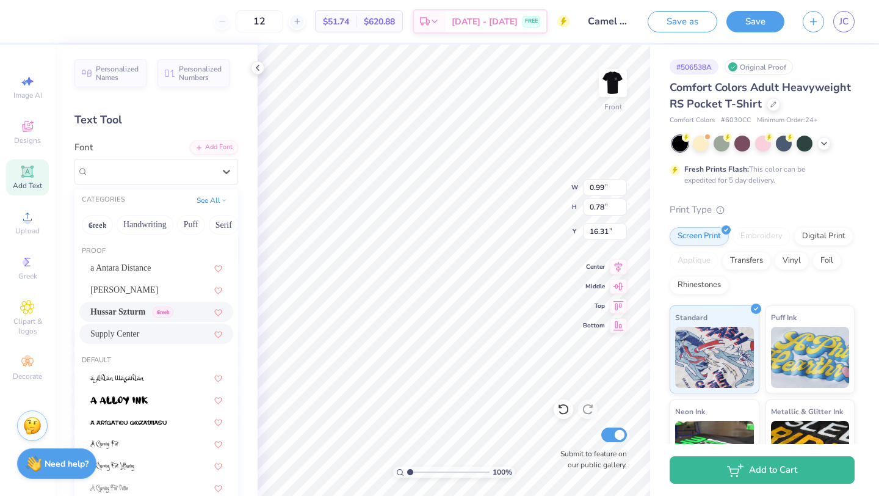
click at [134, 310] on span "Hussar Szturm" at bounding box center [117, 311] width 55 height 13
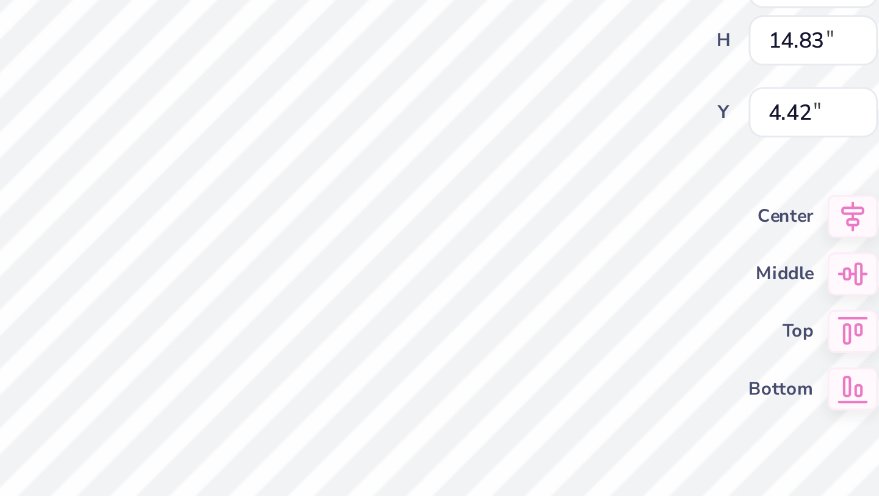
type input "0.78"
type input "0.63"
type input "16.40"
type input "0.96"
type input "0.77"
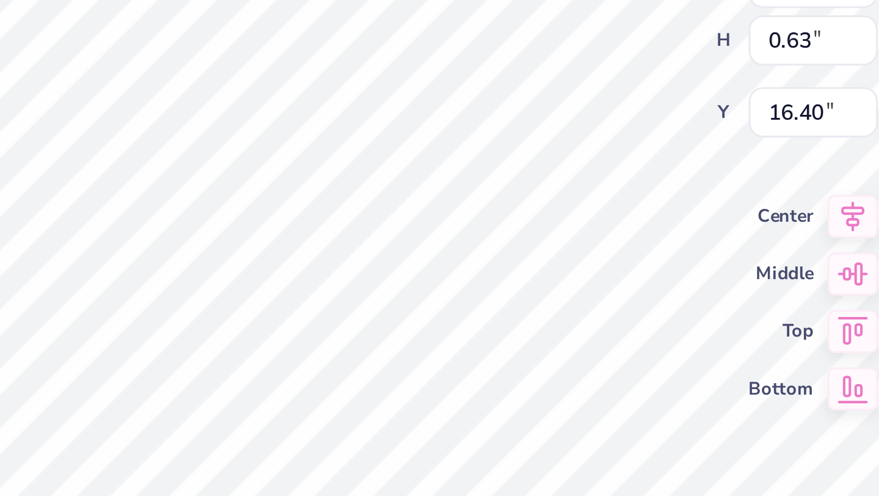
type input "16.41"
type input "16.38"
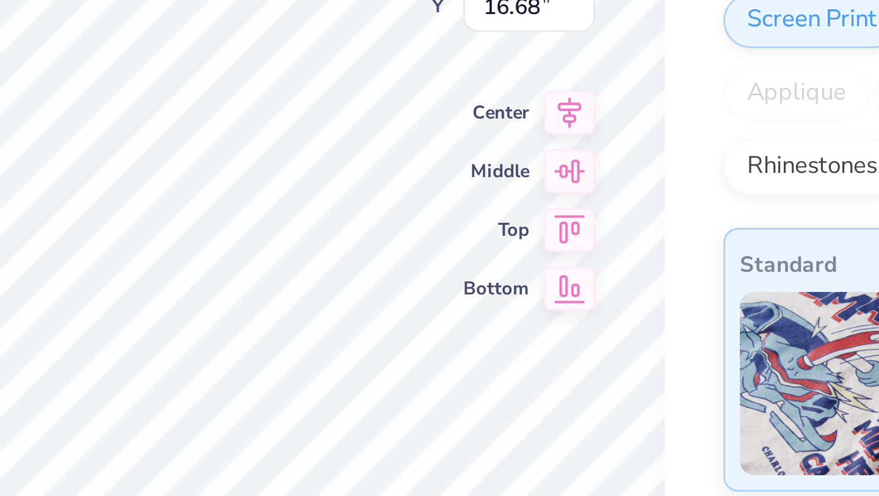
type input "0.87"
type input "0.77"
type input "16.68"
type input "16.76"
type input "0.98"
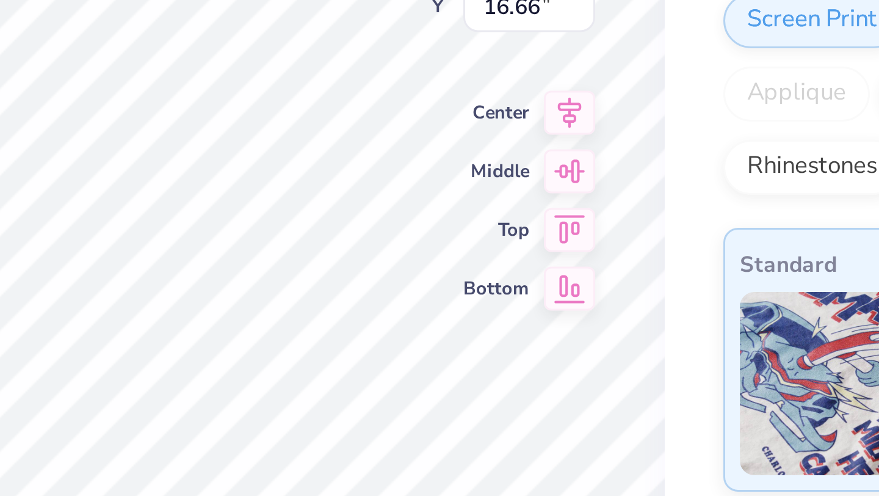
type input "0.87"
type input "16.66"
type input "15.89"
type input "0.92"
type input "0.81"
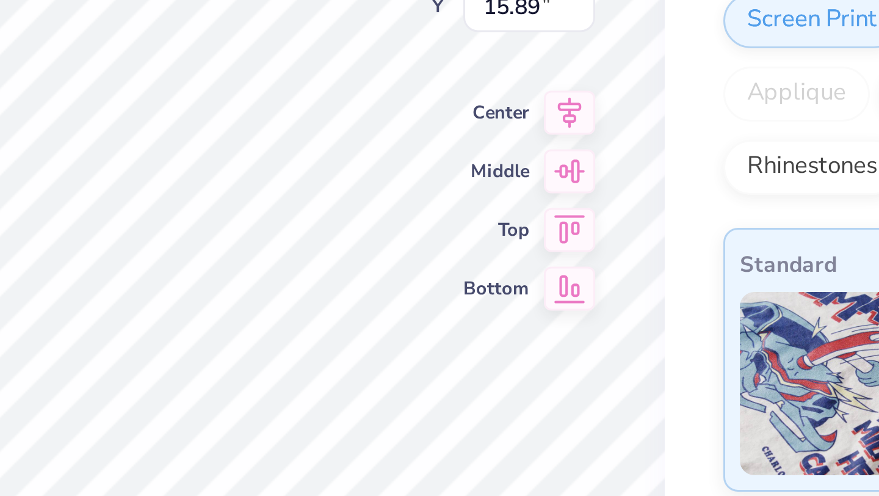
type input "15.93"
type input "0.70"
type input "0.90"
type input "15.86"
type input "0.92"
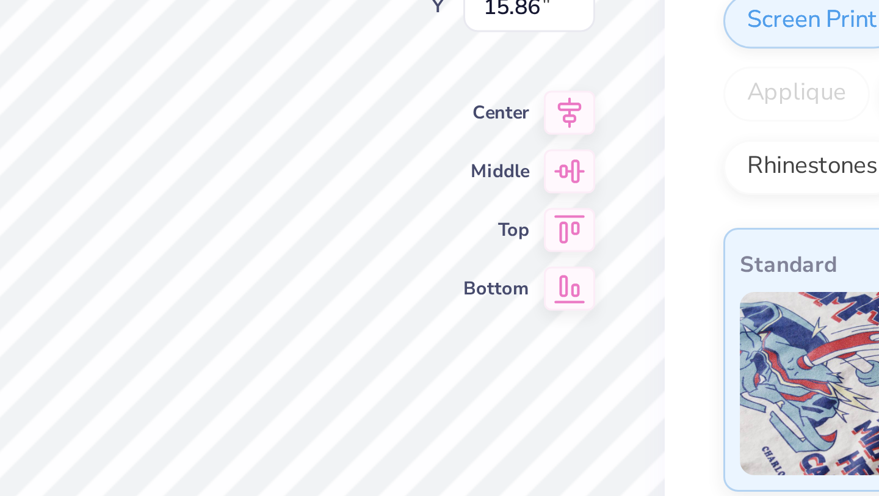
type input "0.81"
type input "15.93"
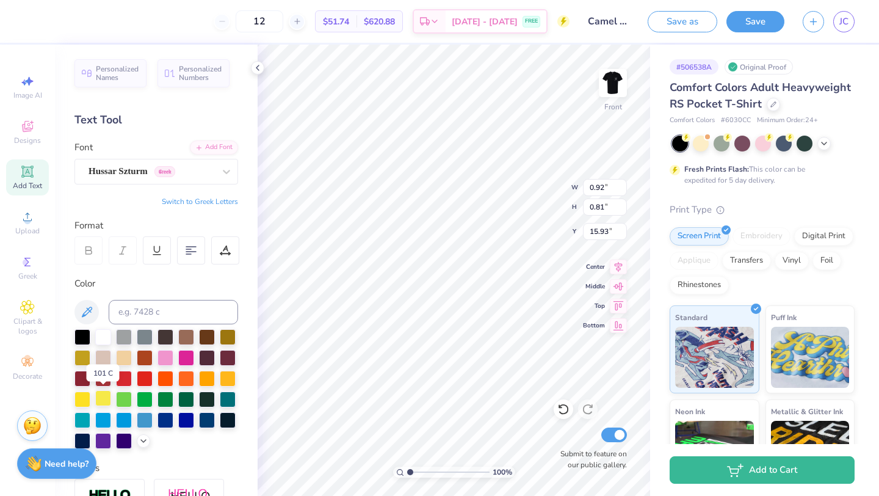
scroll to position [214, 0]
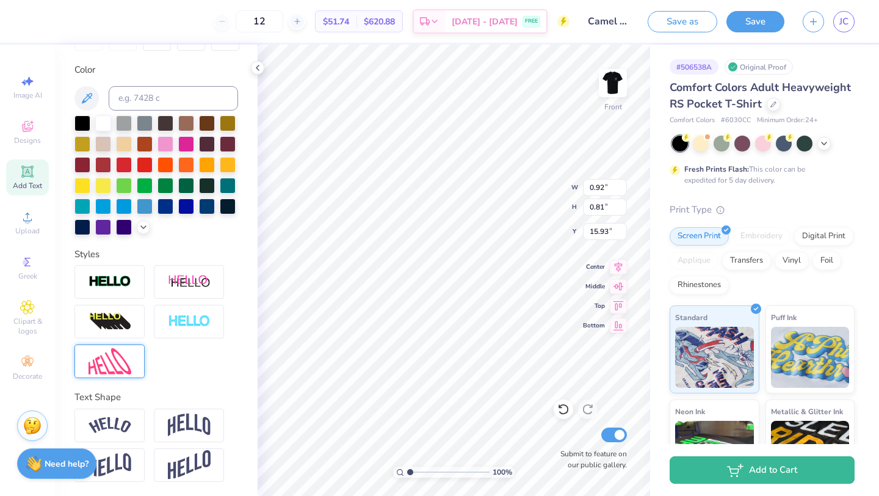
click at [114, 366] on img at bounding box center [110, 361] width 43 height 26
type input "16.34"
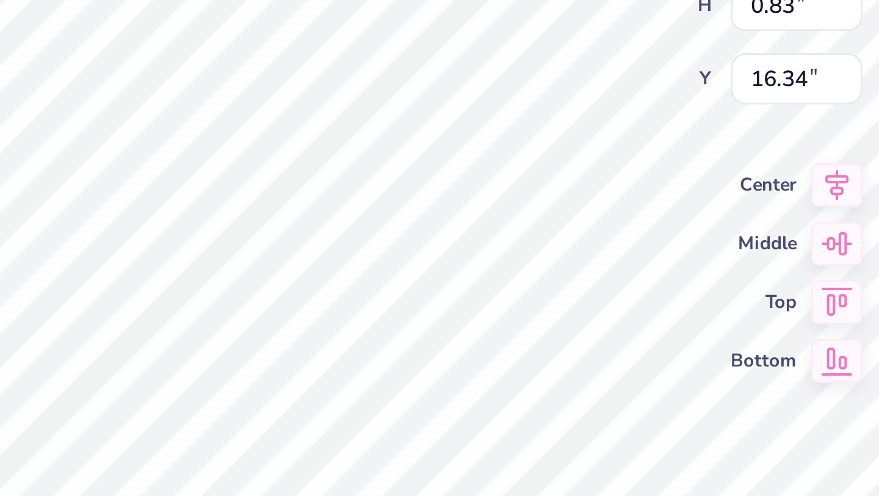
type input "16.76"
type input "0.69"
type input "0.65"
type input "16.76"
type input "0.82"
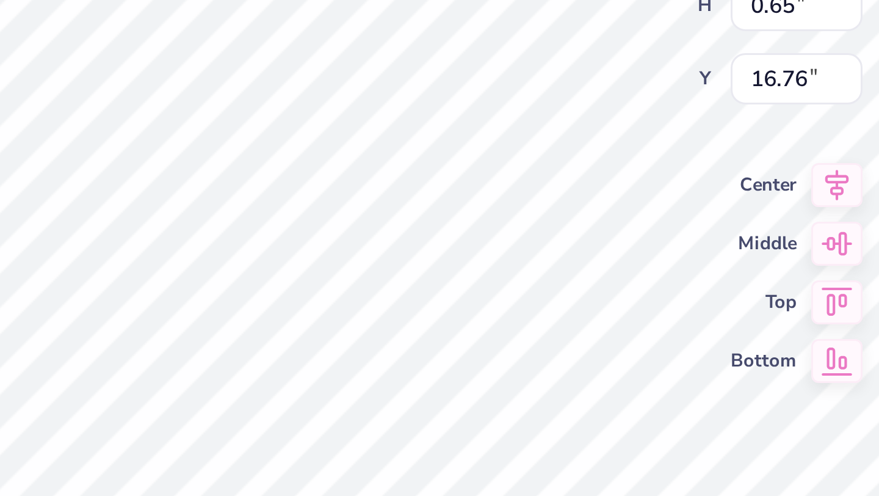
type input "0.77"
type input "16.68"
type input "0.78"
type input "0.63"
type input "16.40"
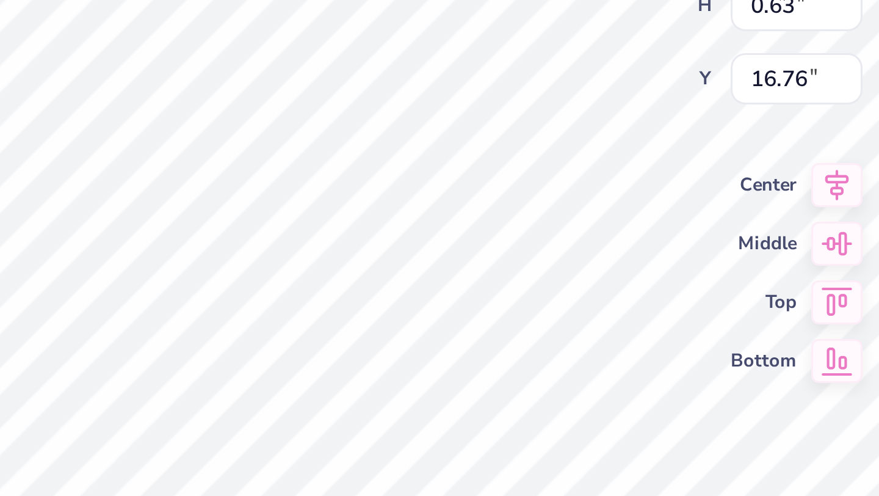
type input "16.40"
type input "0.86"
type input "0.69"
type input "16.41"
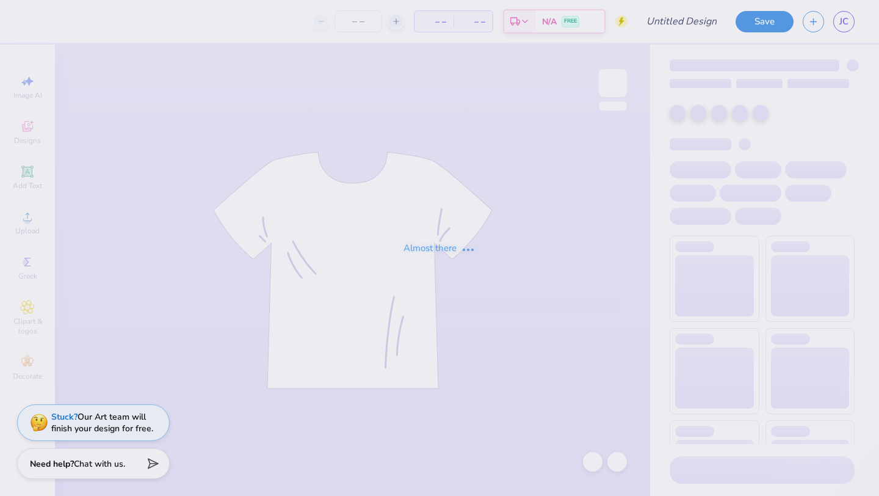
type input "Camel [PERSON_NAME] 2"
type input "12"
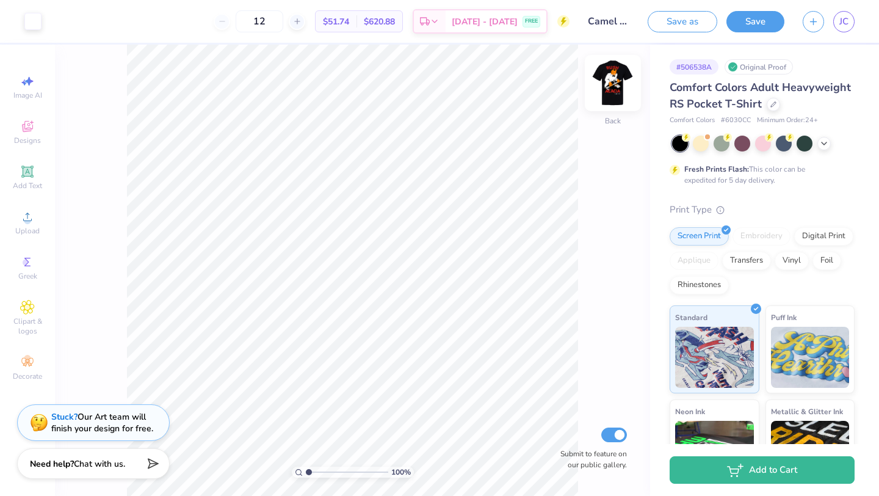
click at [618, 90] on img at bounding box center [613, 83] width 49 height 49
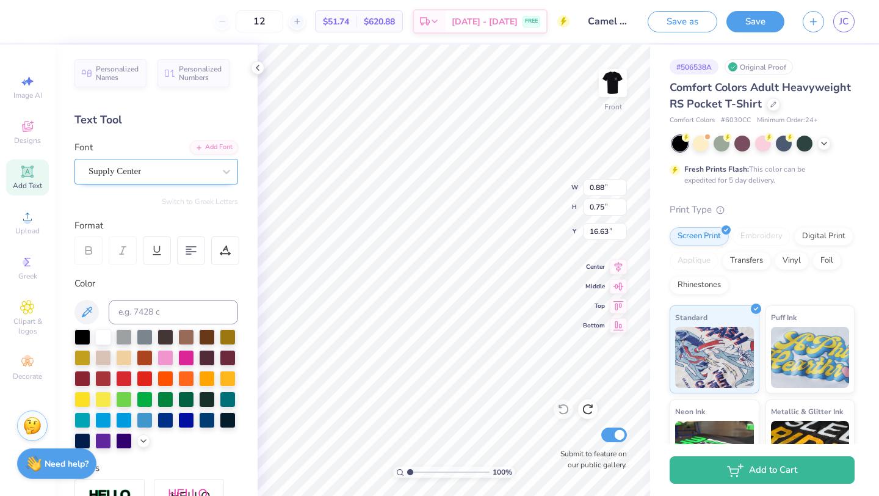
click at [175, 182] on div "Supply Center" at bounding box center [156, 172] width 164 height 26
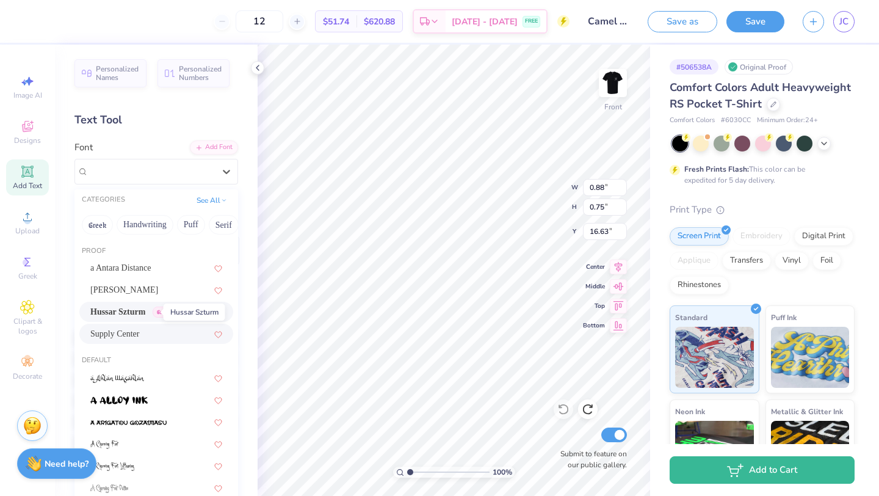
click at [140, 314] on span "Hussar Szturm" at bounding box center [117, 311] width 55 height 13
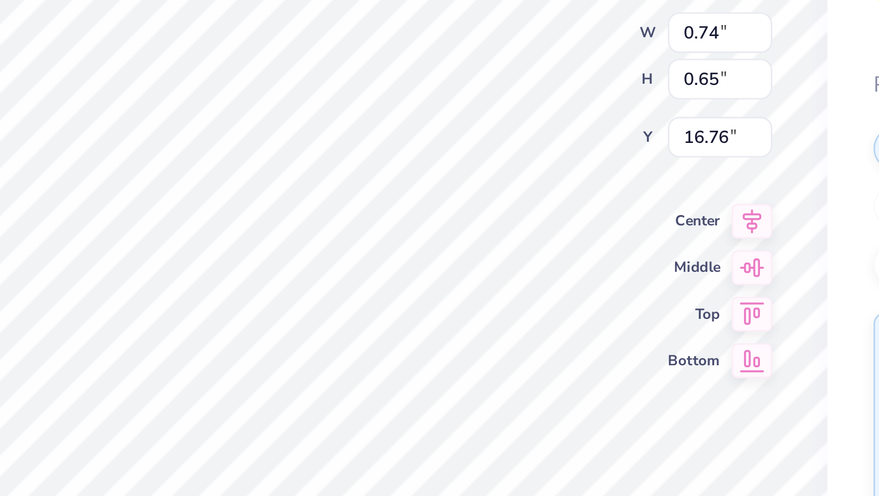
type input "16.76"
type input "0.87"
type input "0.76"
type input "16.65"
type input "16.31"
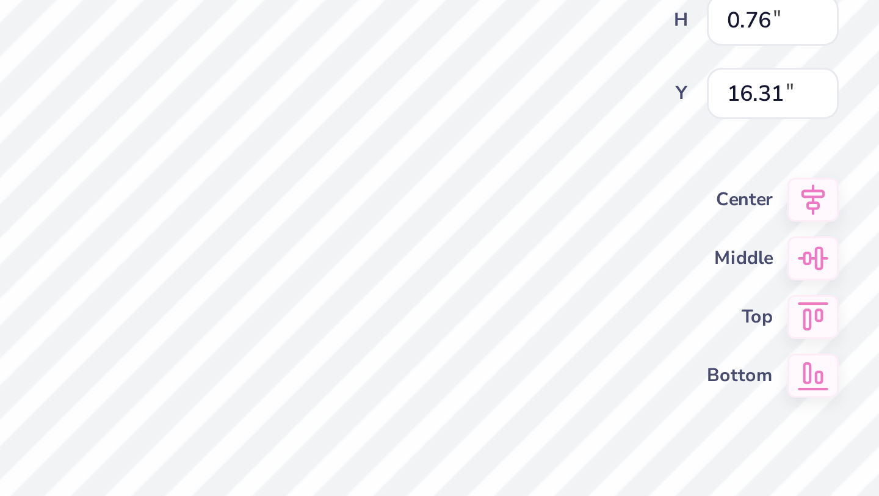
type input "16.65"
type input "0.74"
type input "0.65"
type input "16.69"
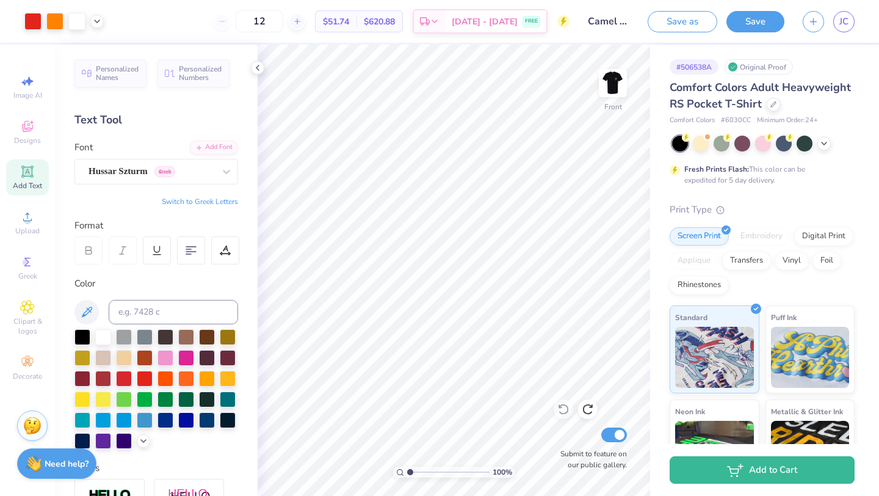
click at [348, 17] on span "$51.74" at bounding box center [336, 21] width 26 height 13
click at [625, 76] on img at bounding box center [613, 83] width 49 height 49
click at [609, 78] on img at bounding box center [613, 83] width 49 height 49
click at [609, 78] on img at bounding box center [613, 83] width 24 height 24
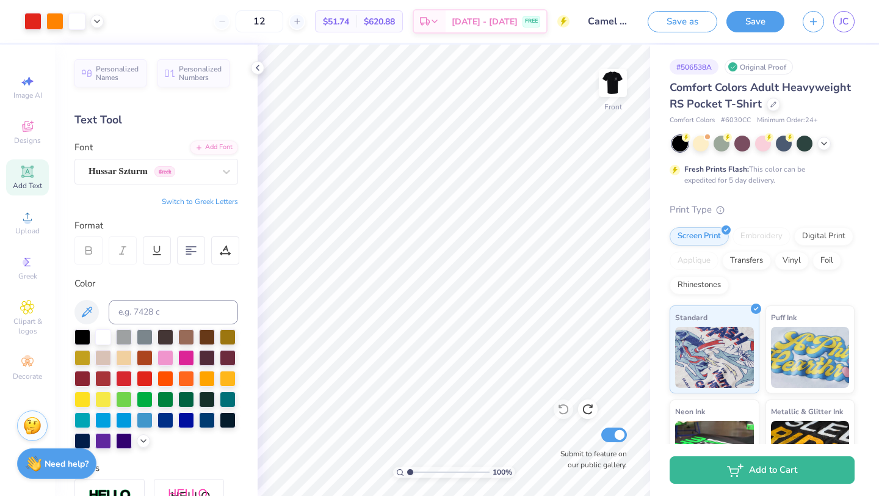
click at [609, 78] on img at bounding box center [613, 83] width 24 height 24
click at [615, 86] on img at bounding box center [613, 83] width 49 height 49
click at [616, 84] on img at bounding box center [613, 83] width 49 height 49
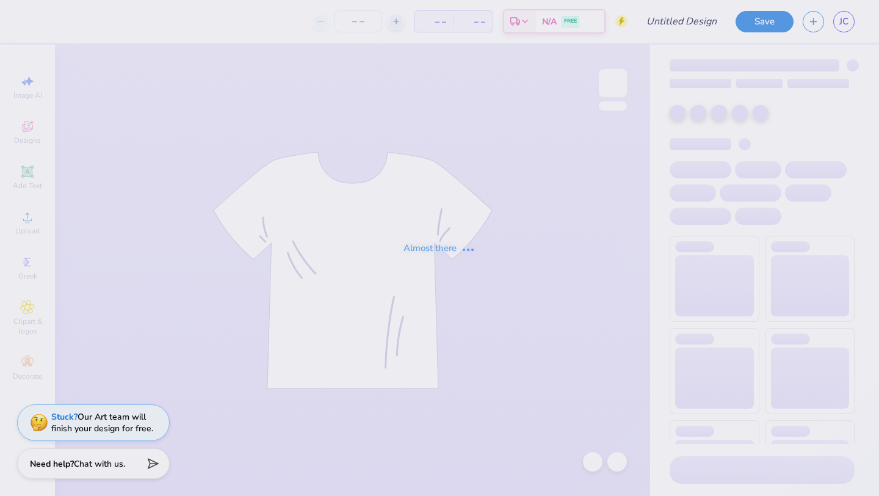
type input "Camel [PERSON_NAME] 2"
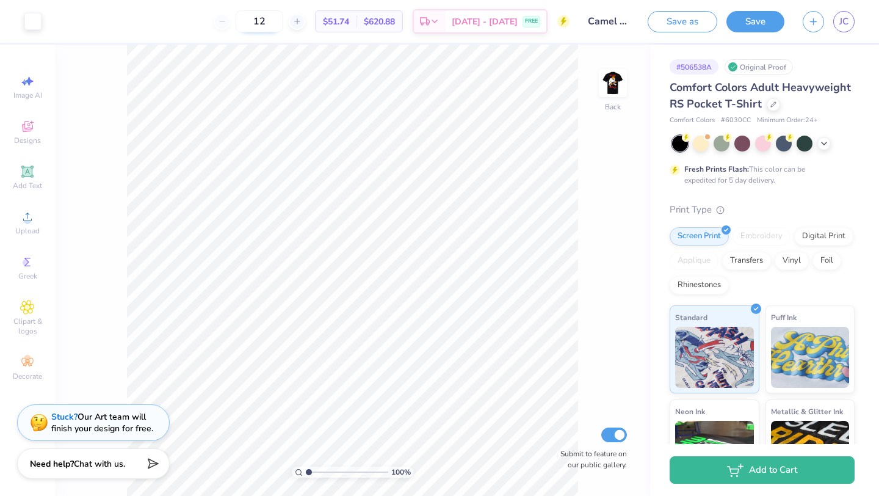
click at [283, 23] on input "12" at bounding box center [260, 21] width 48 height 22
type input "1"
click at [227, 23] on icon at bounding box center [222, 21] width 9 height 9
click at [305, 23] on div at bounding box center [297, 21] width 16 height 16
type input "24"
